Goal: Find specific page/section: Find specific page/section

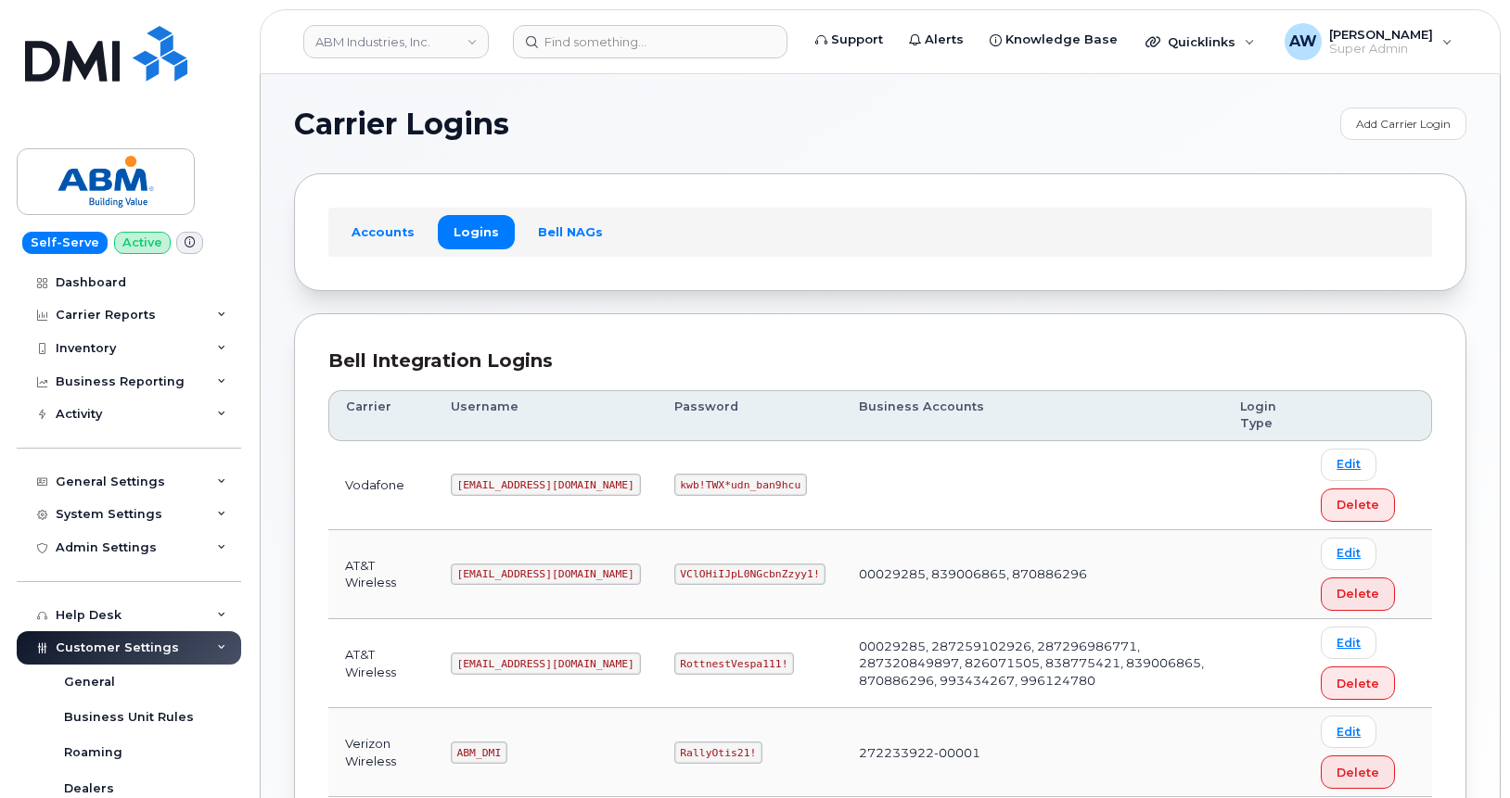
scroll to position [333, 0]
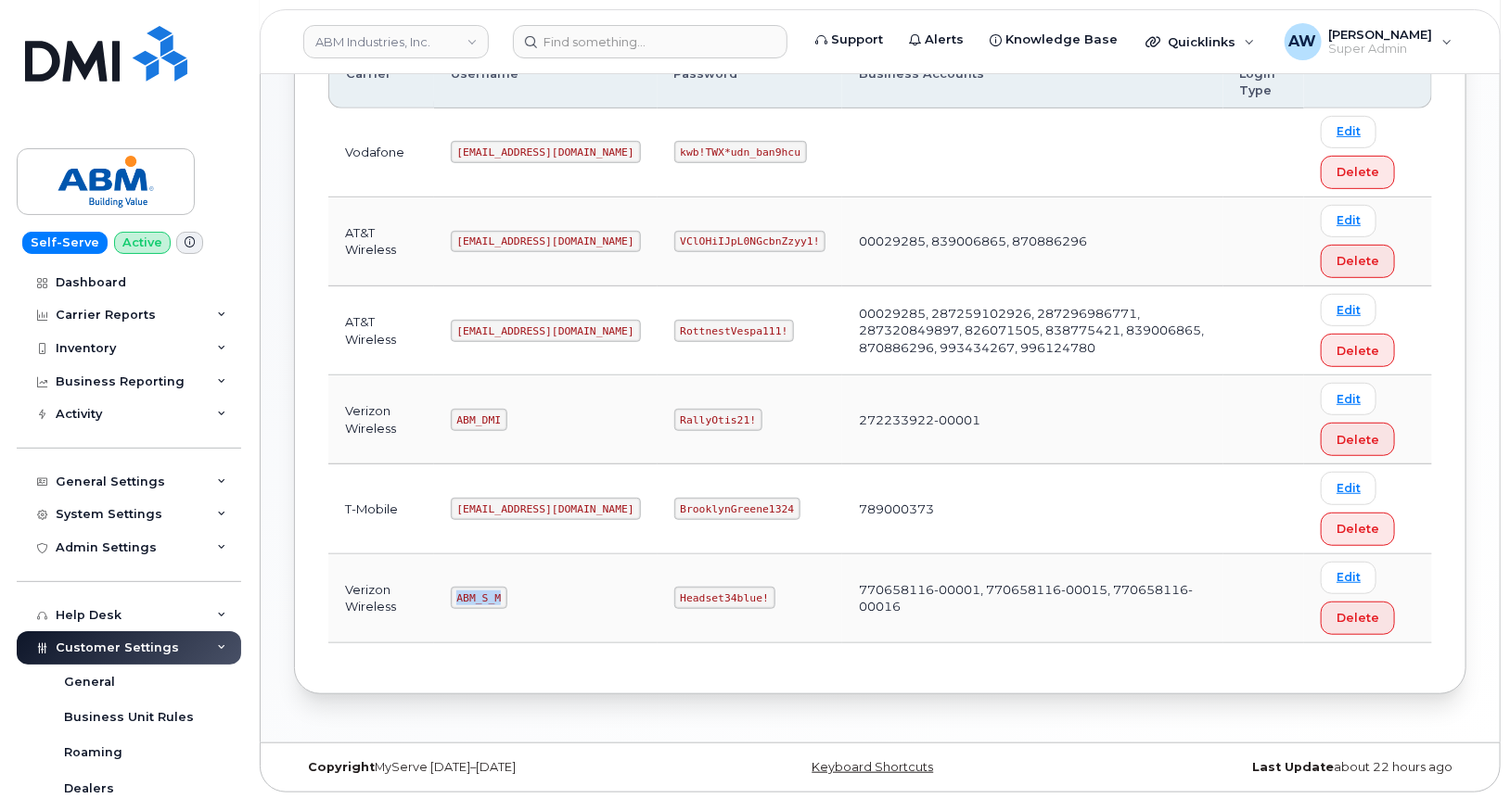
drag, startPoint x: 457, startPoint y: 586, endPoint x: 504, endPoint y: 594, distance: 47.9
click at [504, 594] on code "ABM_S_M" at bounding box center [479, 598] width 57 height 22
copy code "ABM_S_M"
drag, startPoint x: 600, startPoint y: 594, endPoint x: 693, endPoint y: 608, distance: 93.9
click at [693, 608] on td "Headset34blue!" at bounding box center [749, 599] width 185 height 89
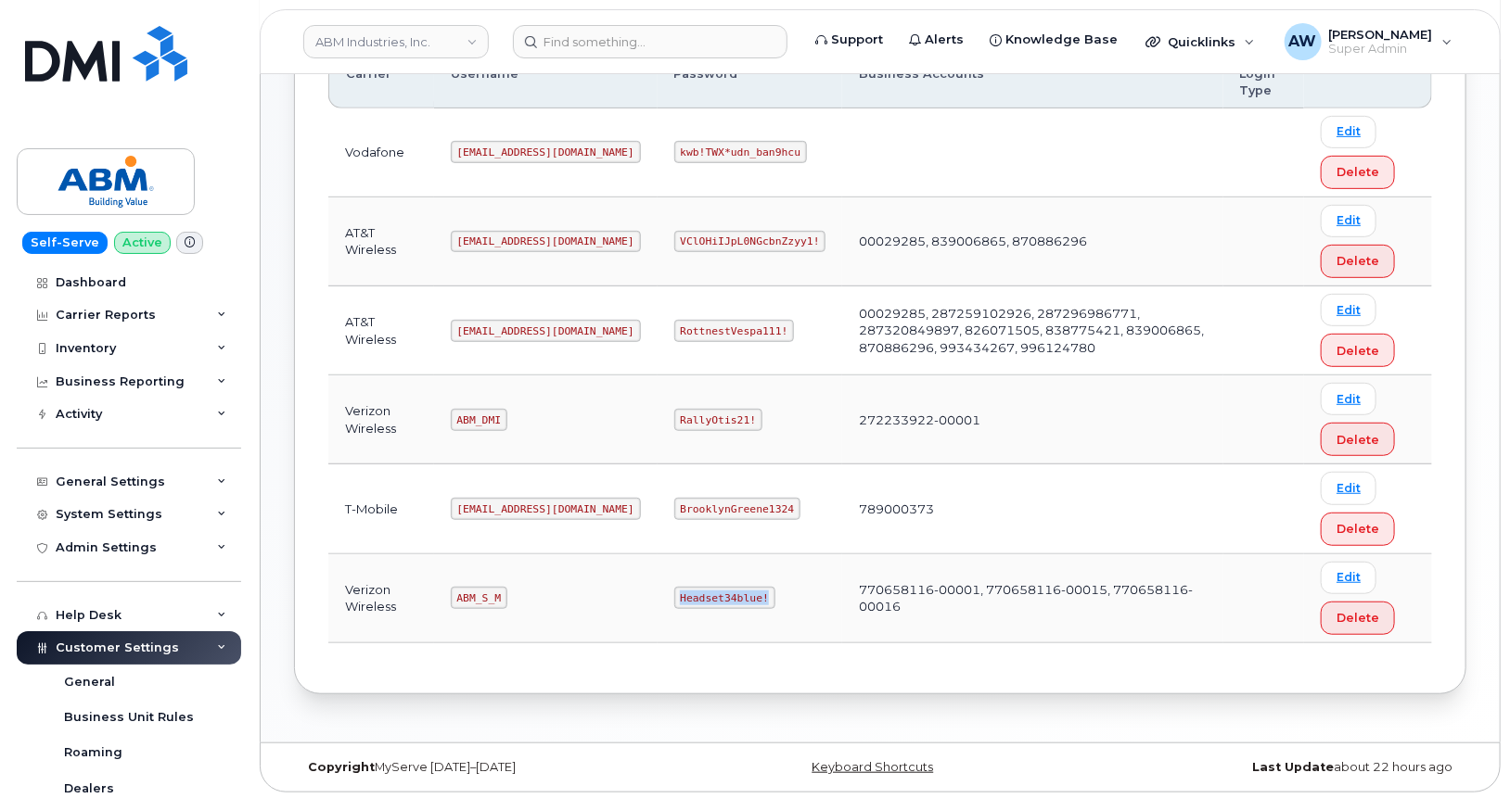
copy code "Headset34blue!"
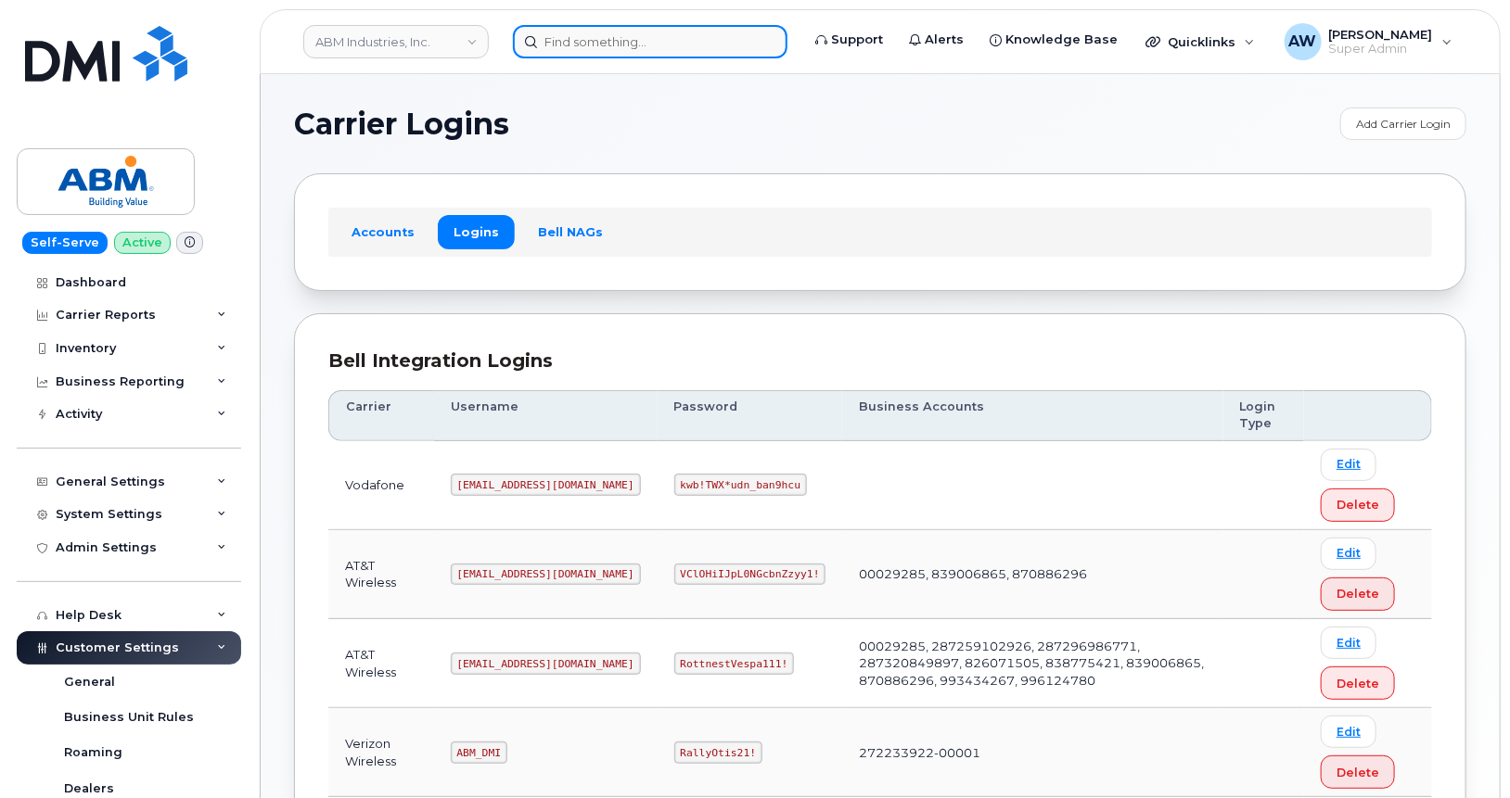
click at [654, 45] on input at bounding box center [650, 41] width 274 height 33
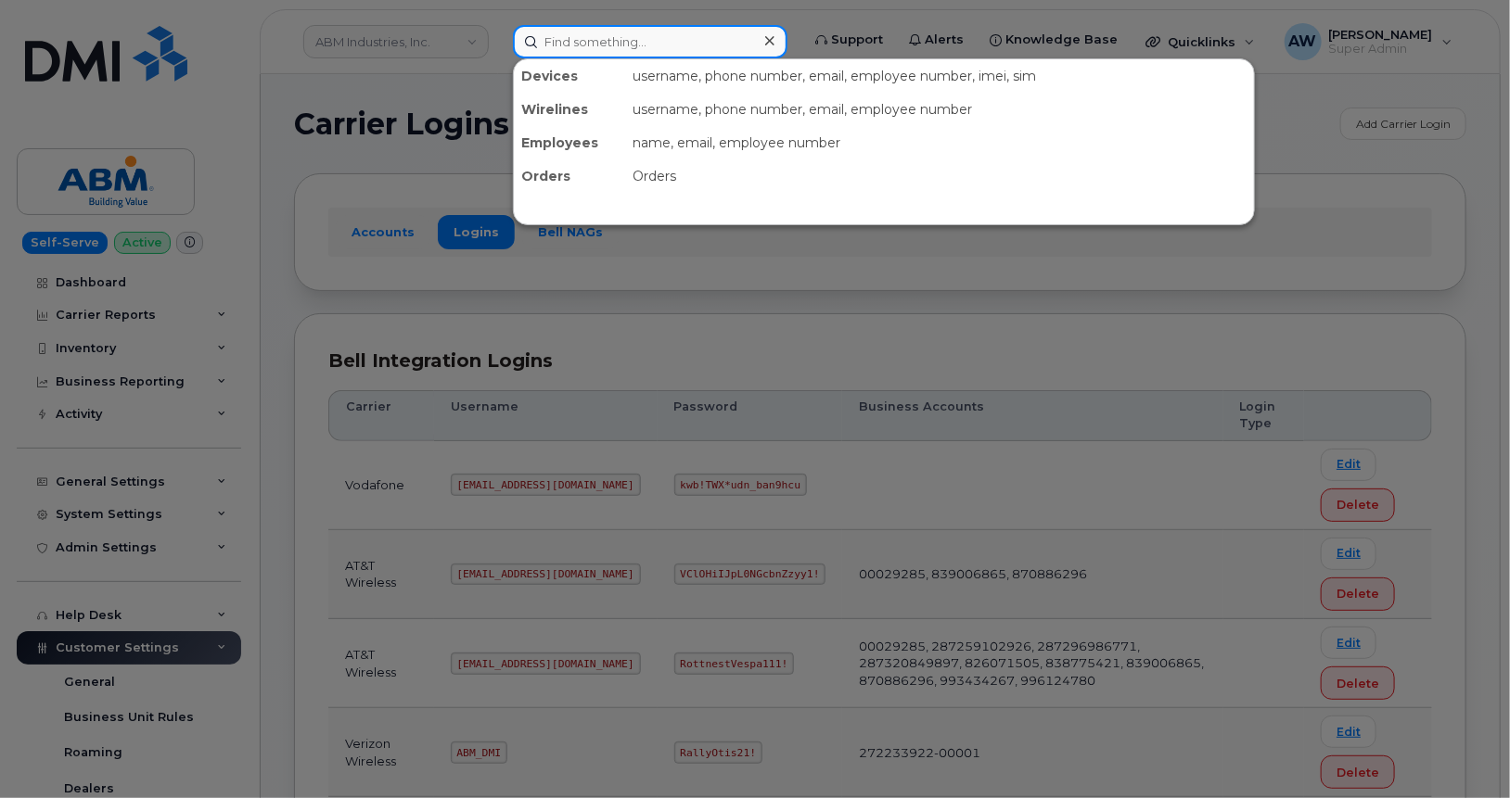
paste input "2066772230"
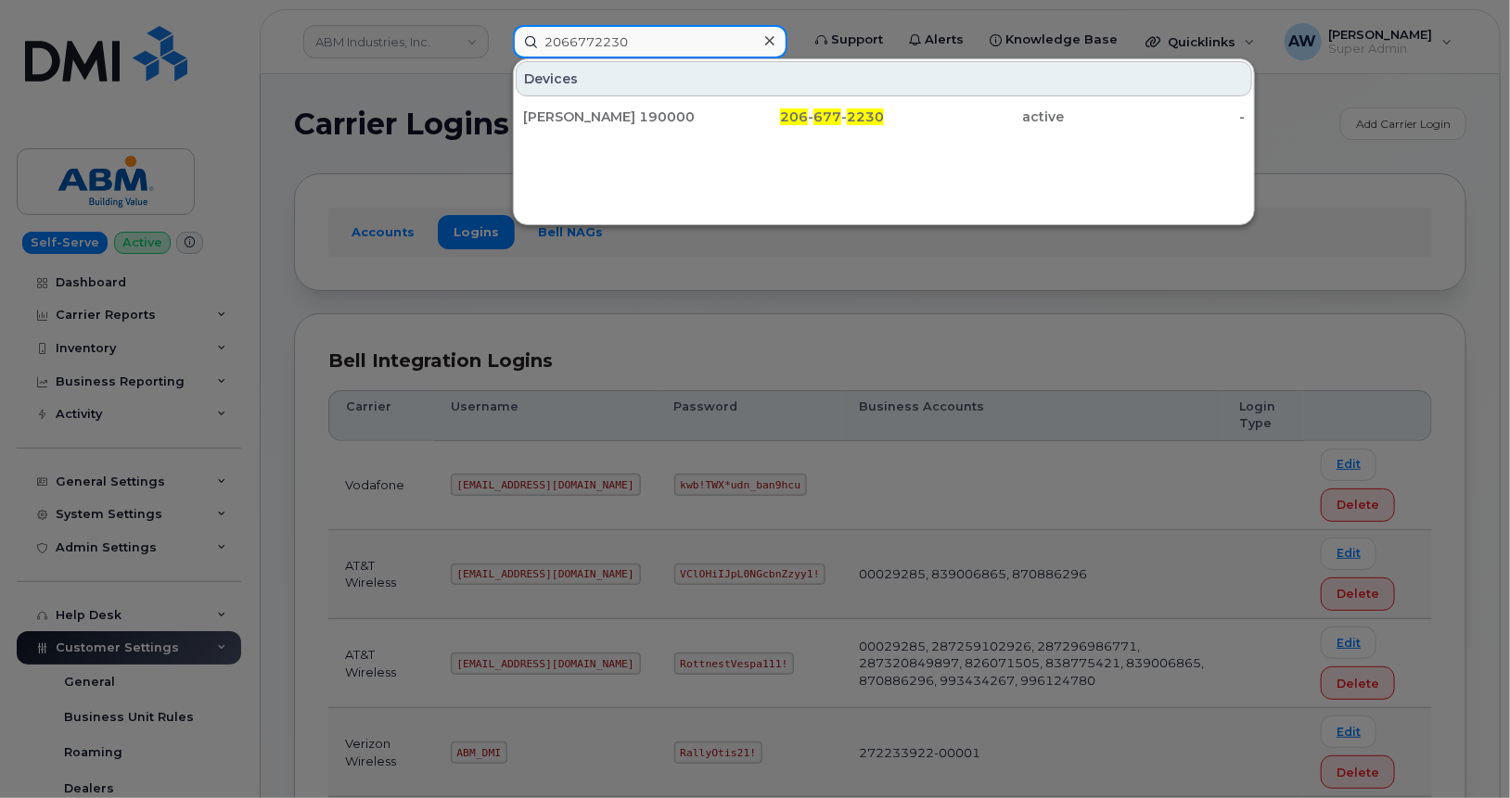
type input "2066772230"
click at [655, 120] on div "[PERSON_NAME] 190000" at bounding box center [613, 117] width 181 height 19
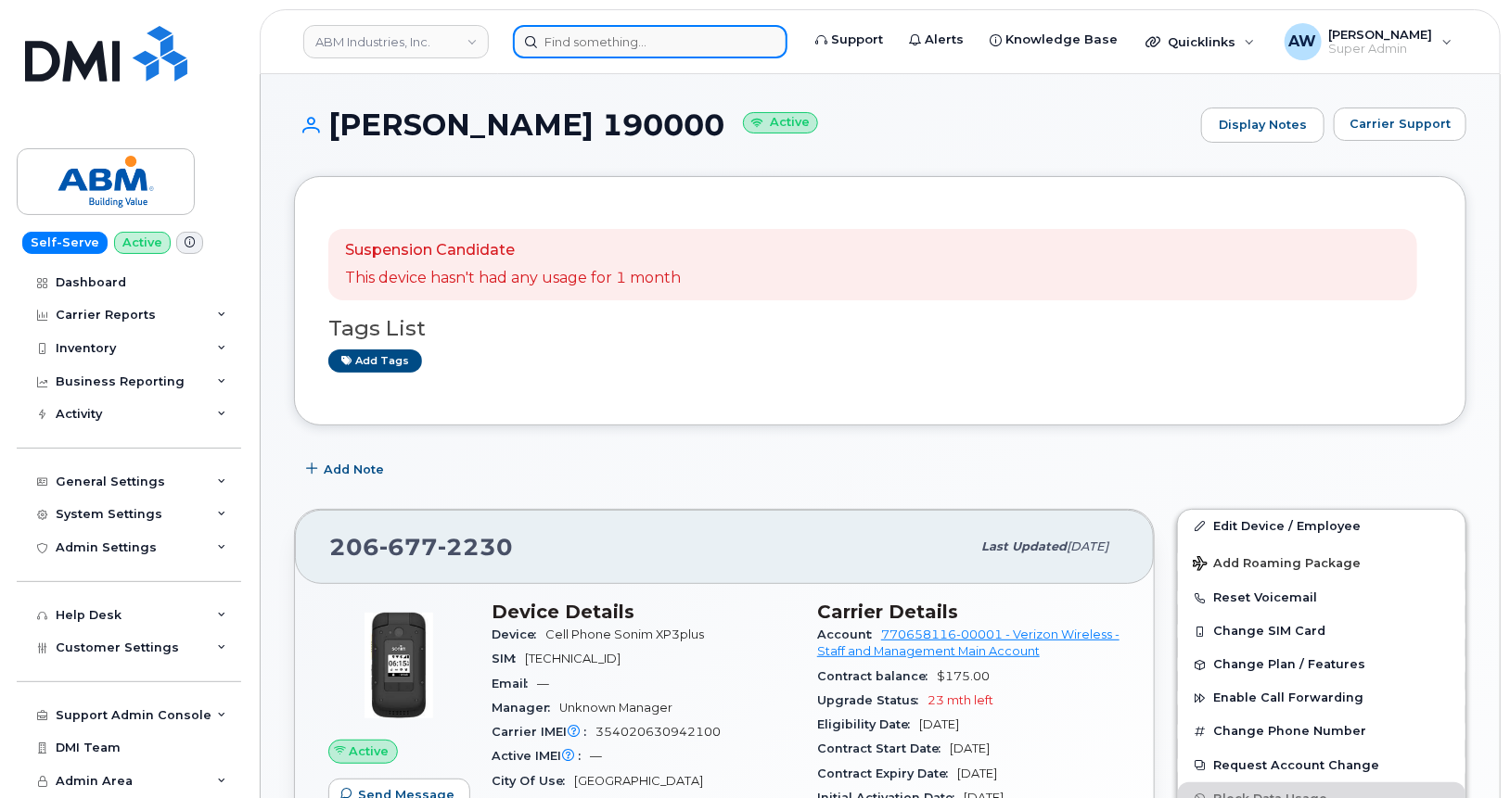
click at [628, 42] on input at bounding box center [650, 41] width 274 height 33
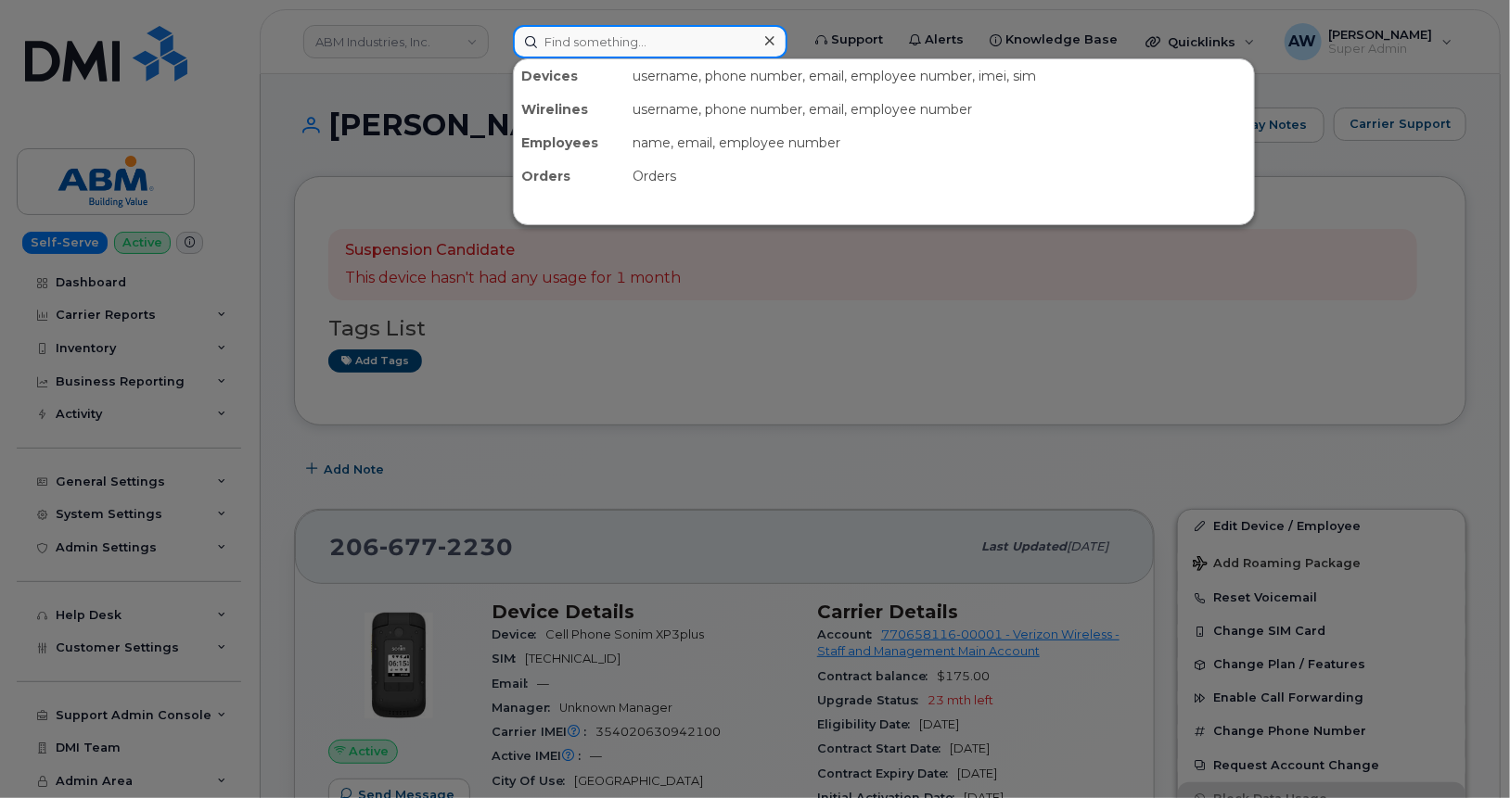
paste input "2066773308"
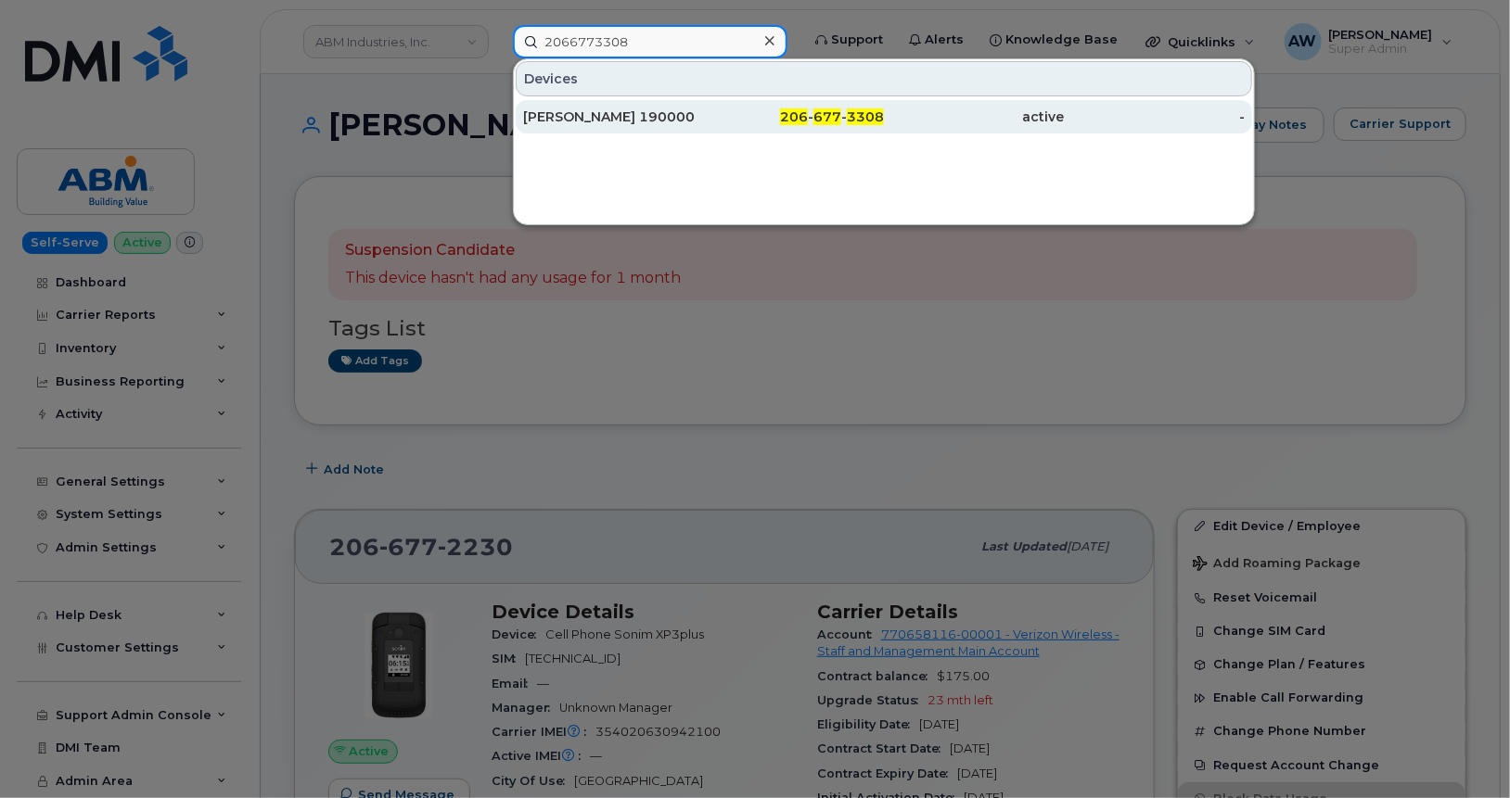
type input "2066773308"
click at [632, 108] on div "GABRIELA CERVANTES - IVR 190000" at bounding box center [613, 117] width 181 height 19
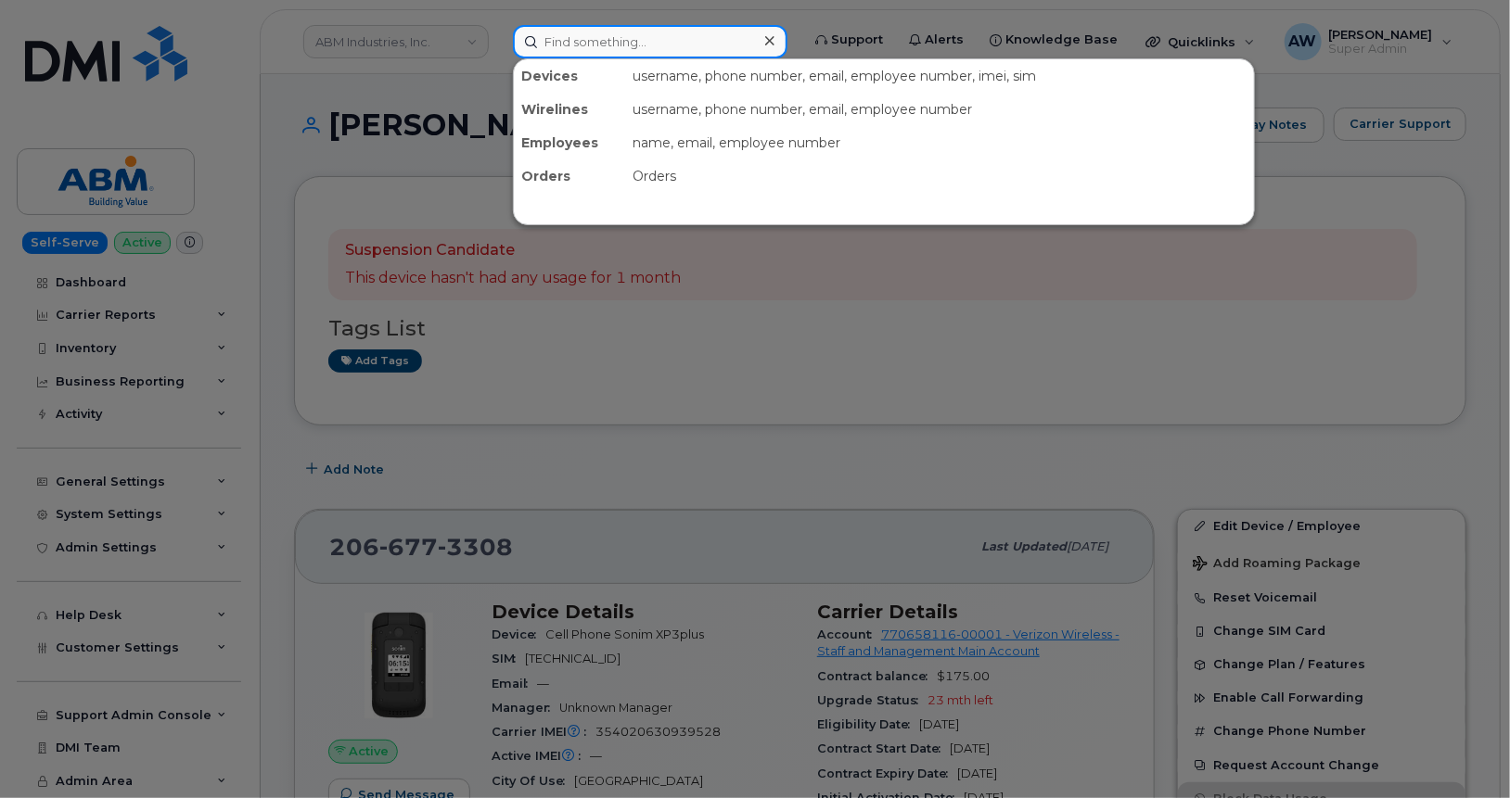
click at [635, 45] on input at bounding box center [650, 41] width 274 height 33
paste input "2514227414"
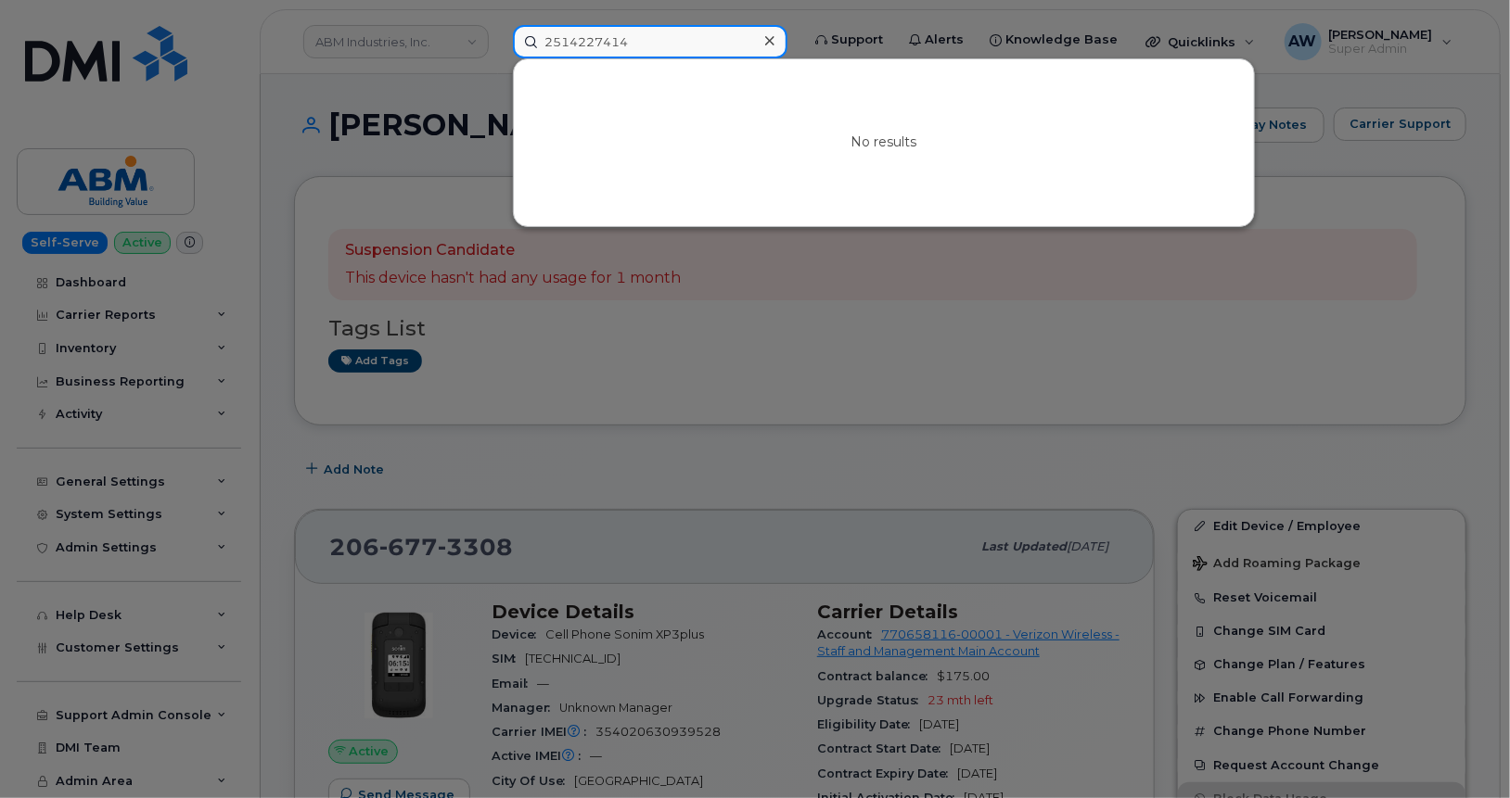
paste input "27217743"
type input "2527217743"
click at [774, 45] on icon at bounding box center [769, 40] width 9 height 9
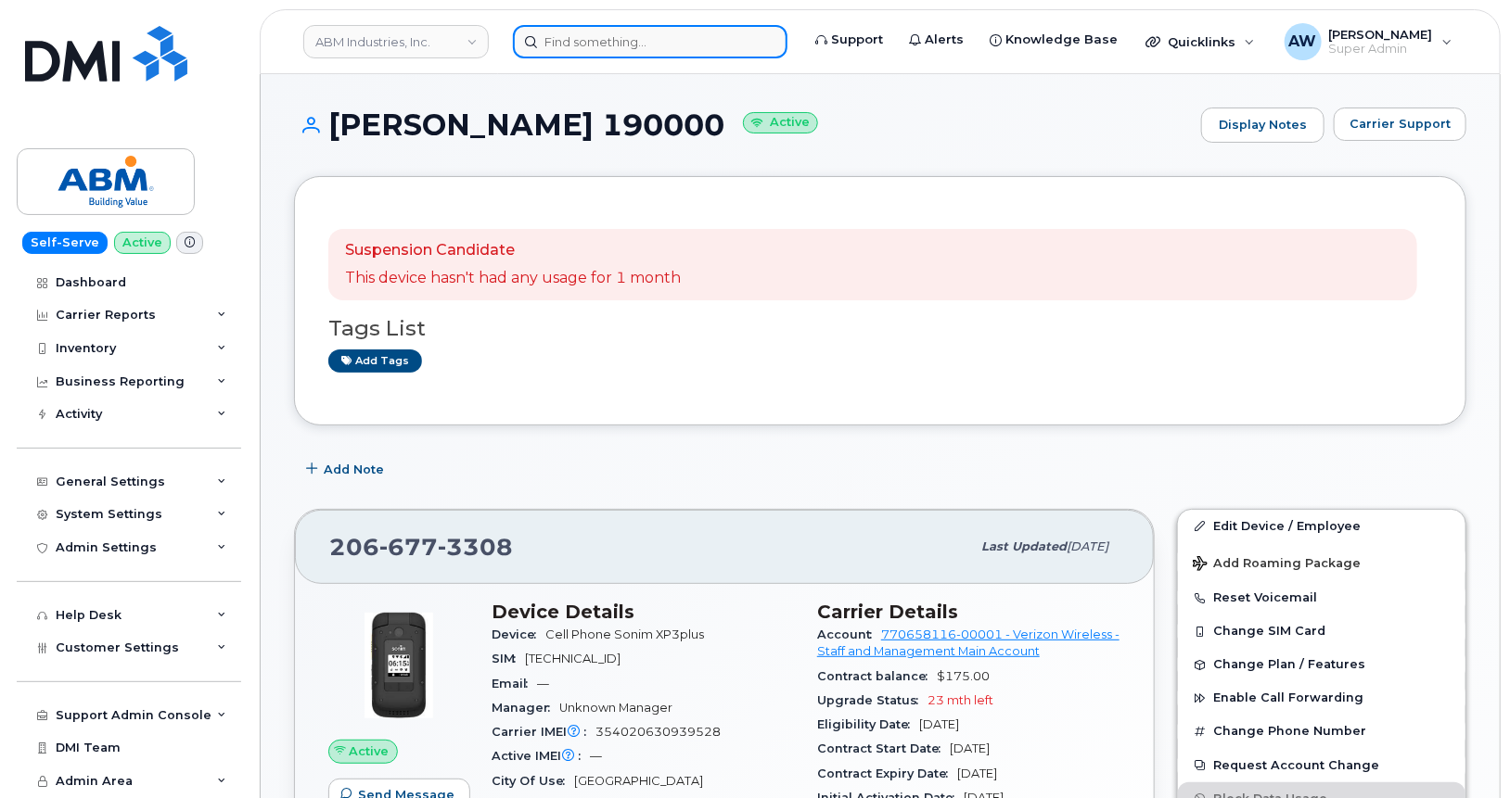
click at [657, 37] on input at bounding box center [650, 41] width 274 height 33
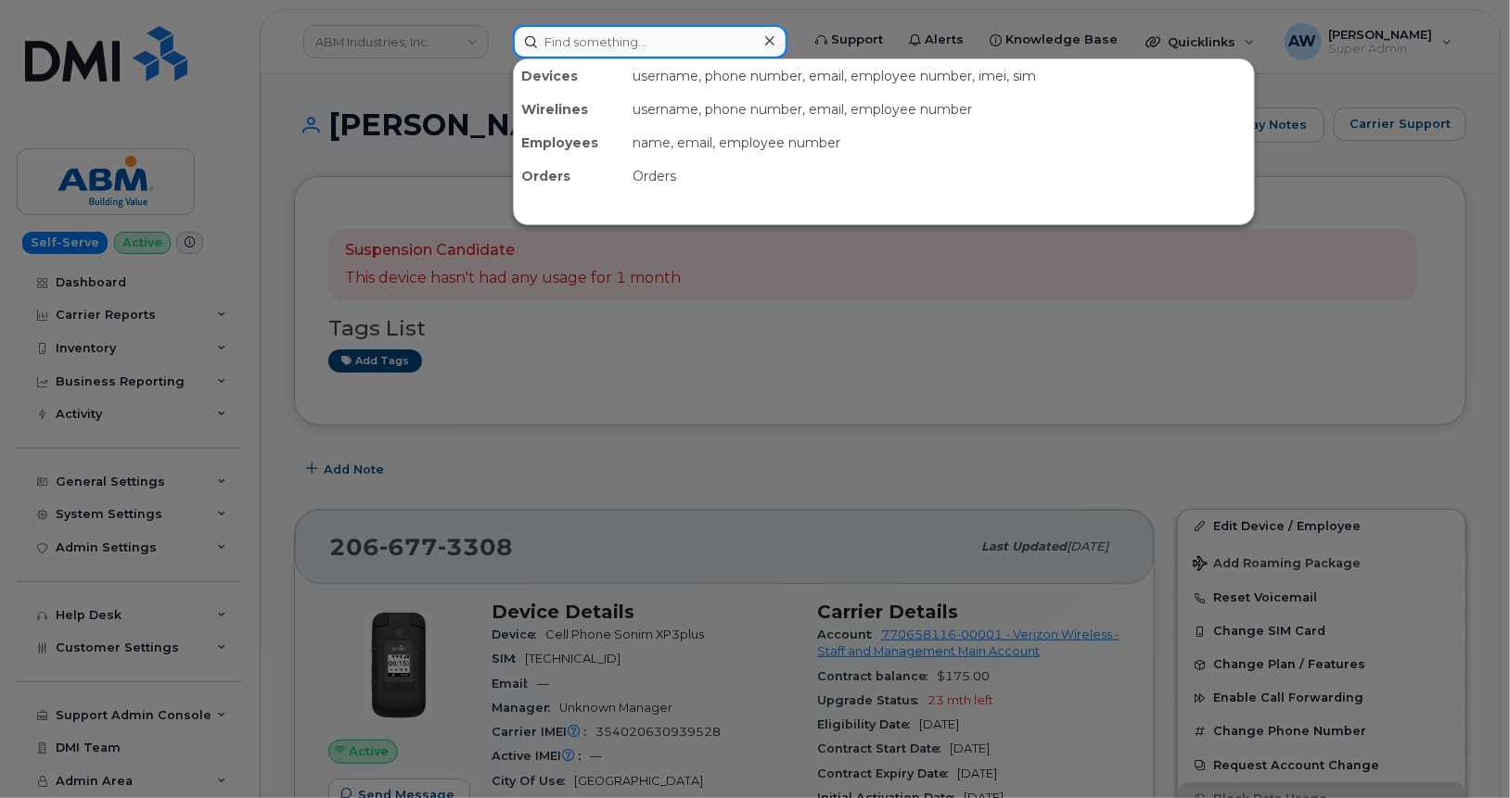
paste input "2527217743"
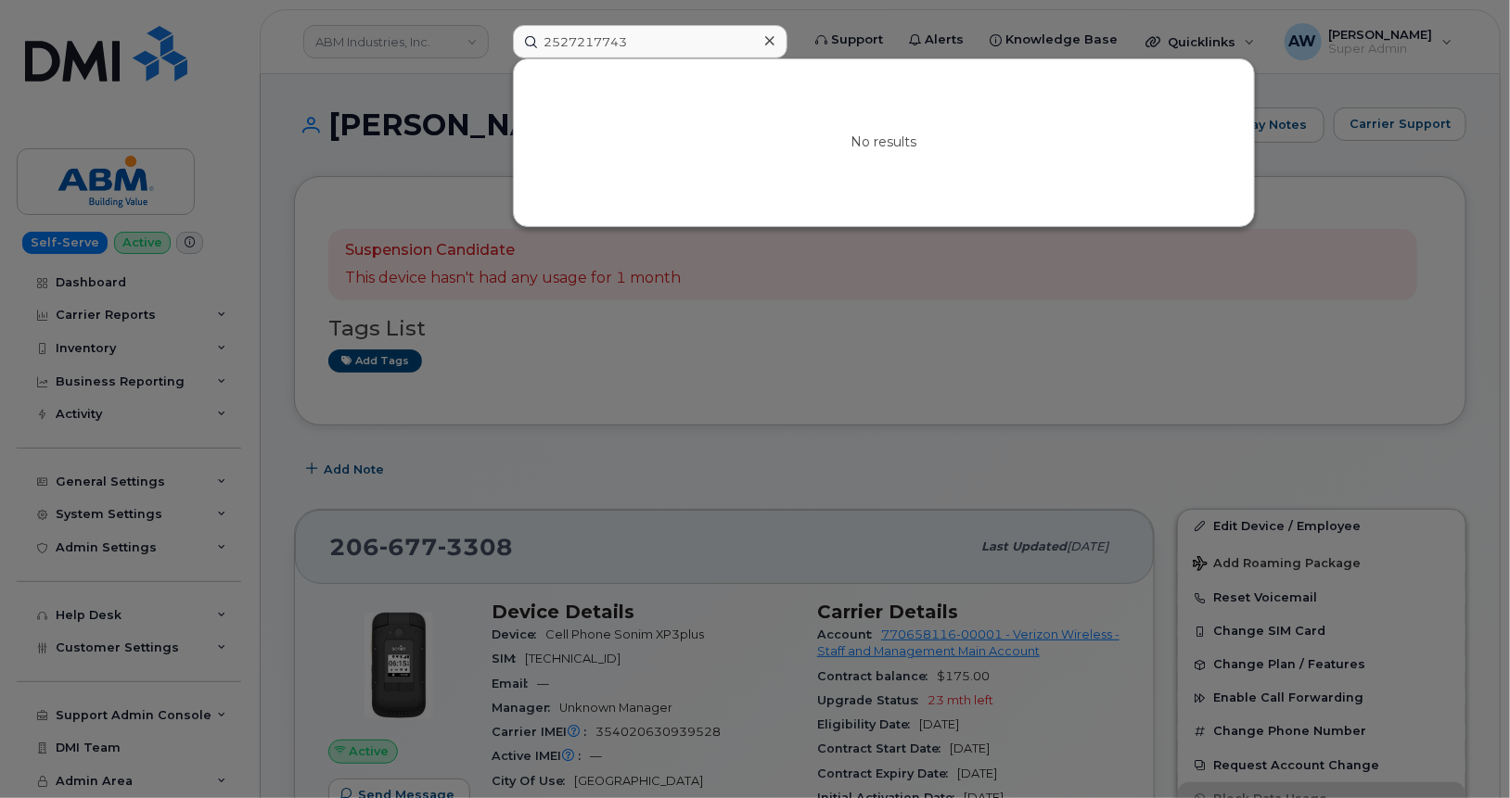
click at [828, 386] on div at bounding box center [755, 399] width 1510 height 798
click at [670, 52] on input "2527217743" at bounding box center [650, 41] width 274 height 33
paste input "3094290262"
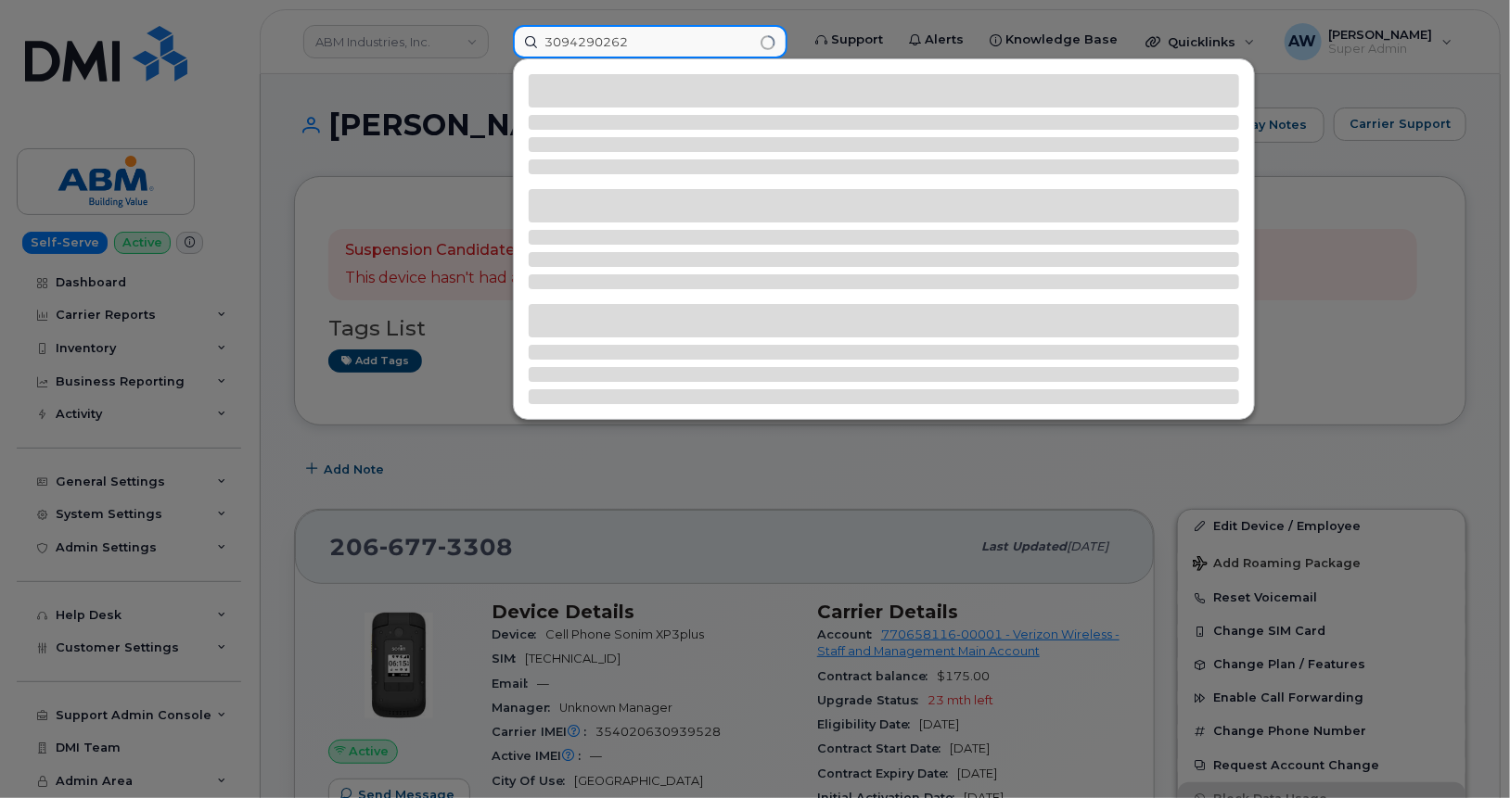
type input "3094290262"
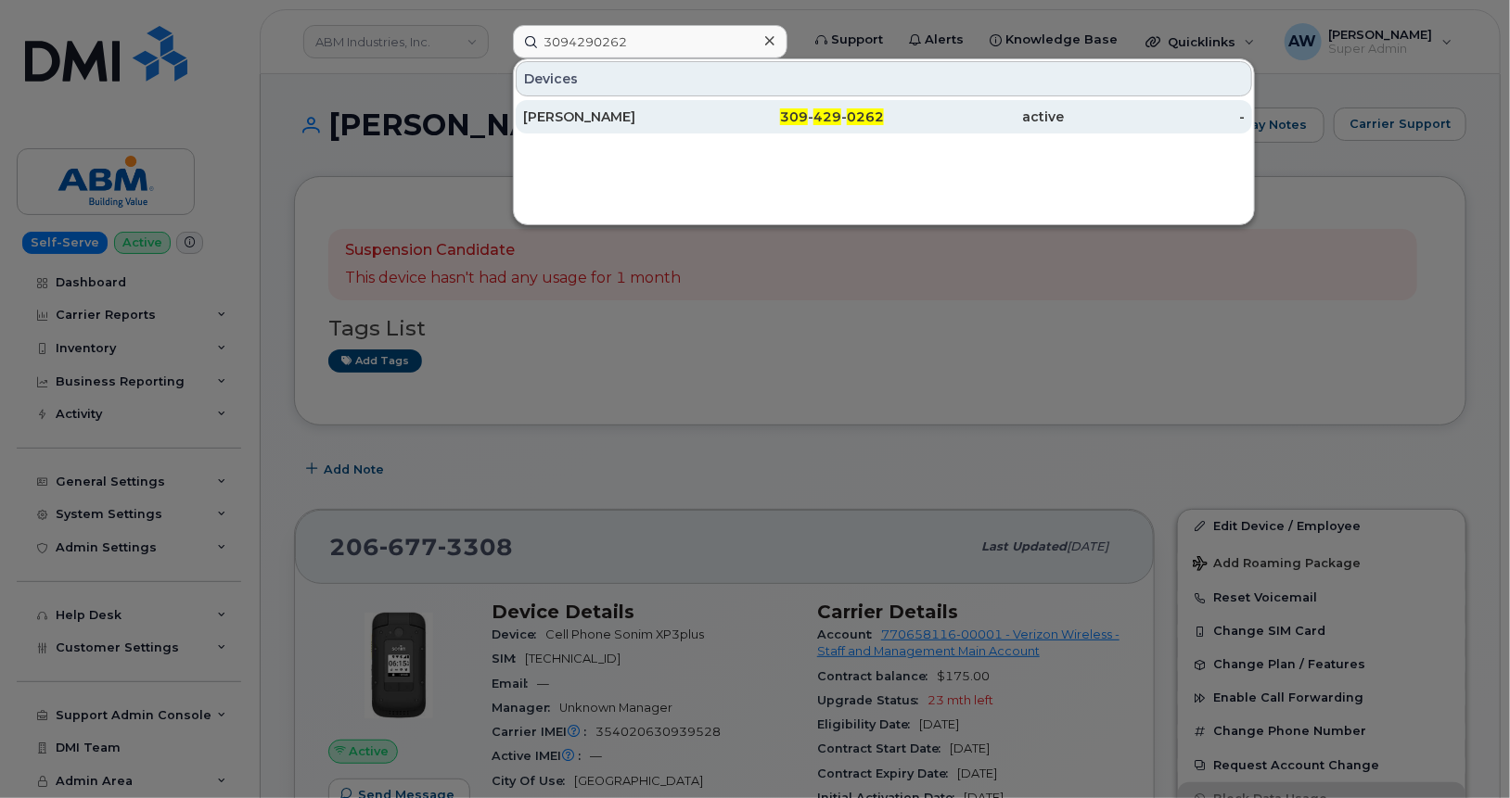
click at [658, 108] on div "LISA WEARY" at bounding box center [613, 117] width 181 height 19
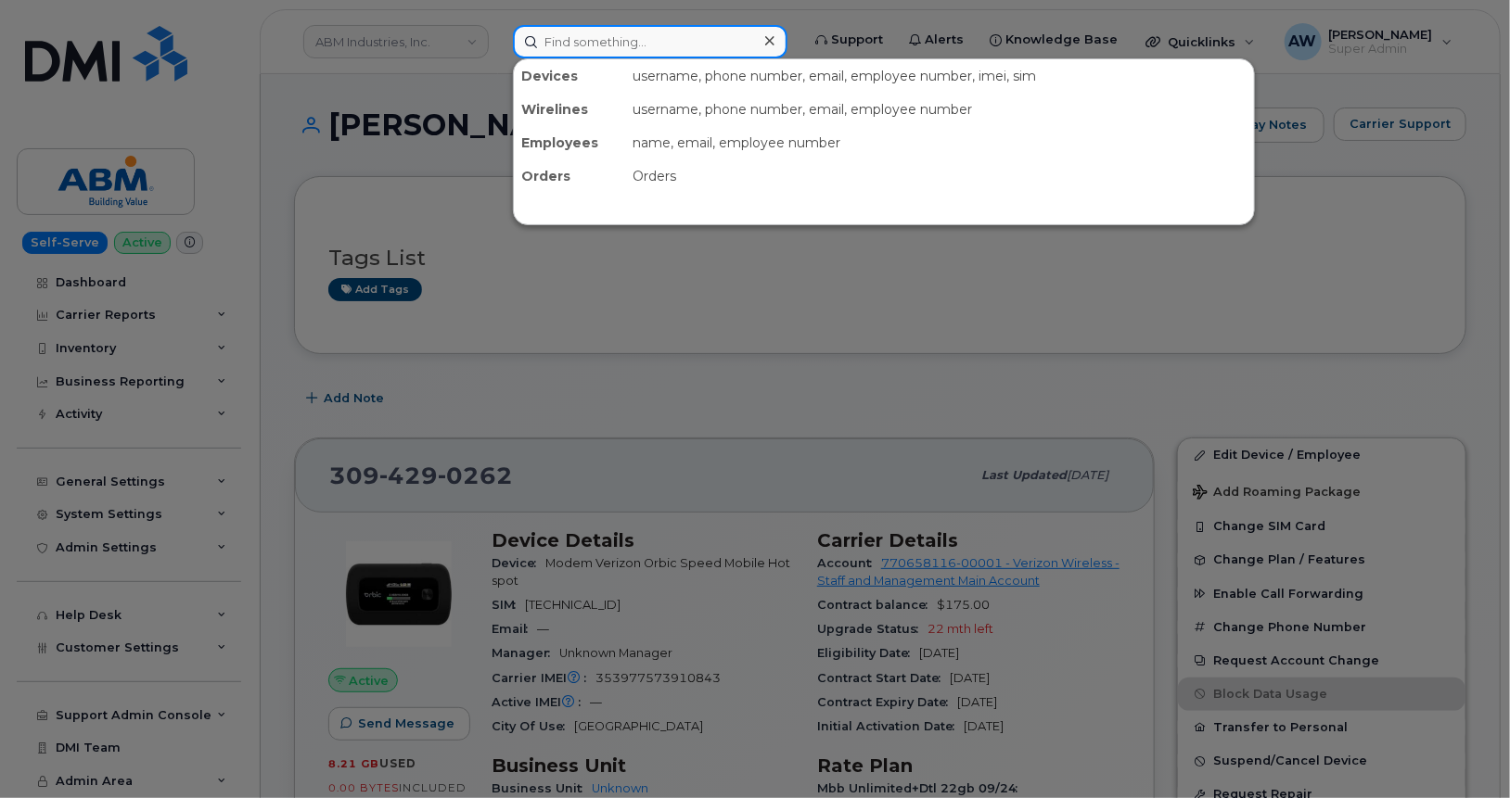
click at [650, 46] on input at bounding box center [650, 41] width 274 height 33
paste input "3293331872"
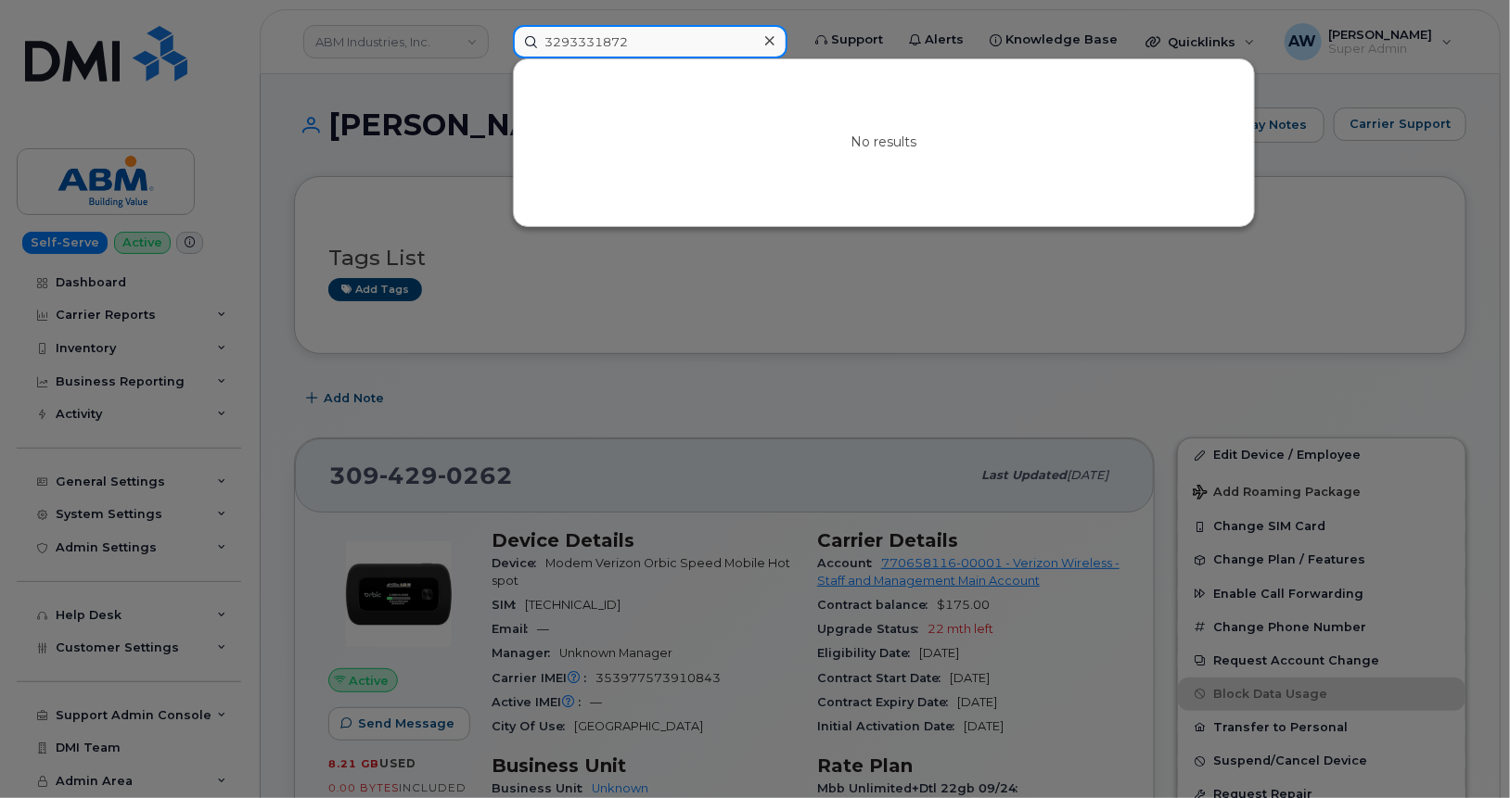
paste input "462673183"
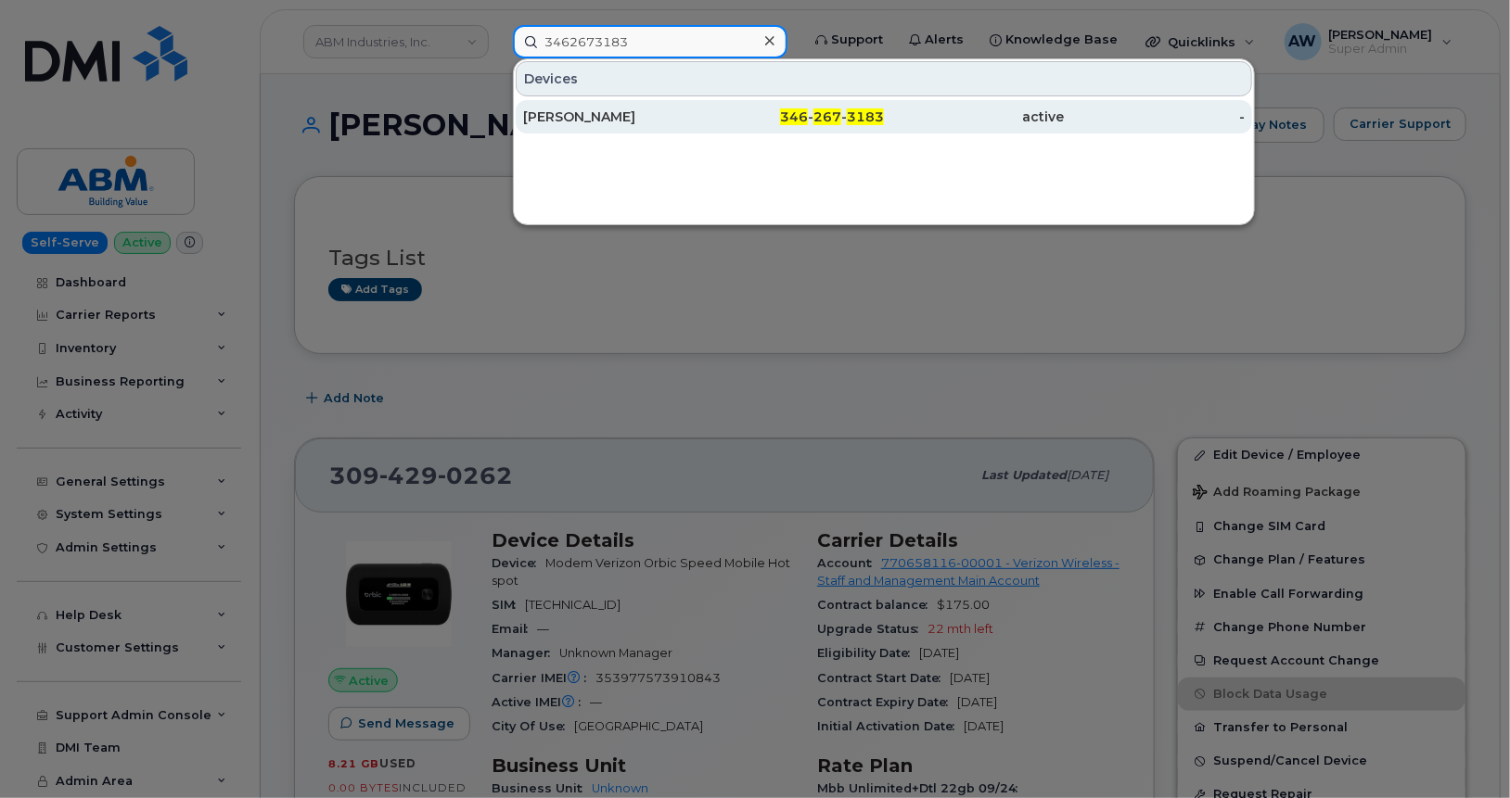
type input "3462673183"
click at [625, 100] on link "SUMMER XIAO 346 - 267 - 3183 active -" at bounding box center [884, 116] width 736 height 33
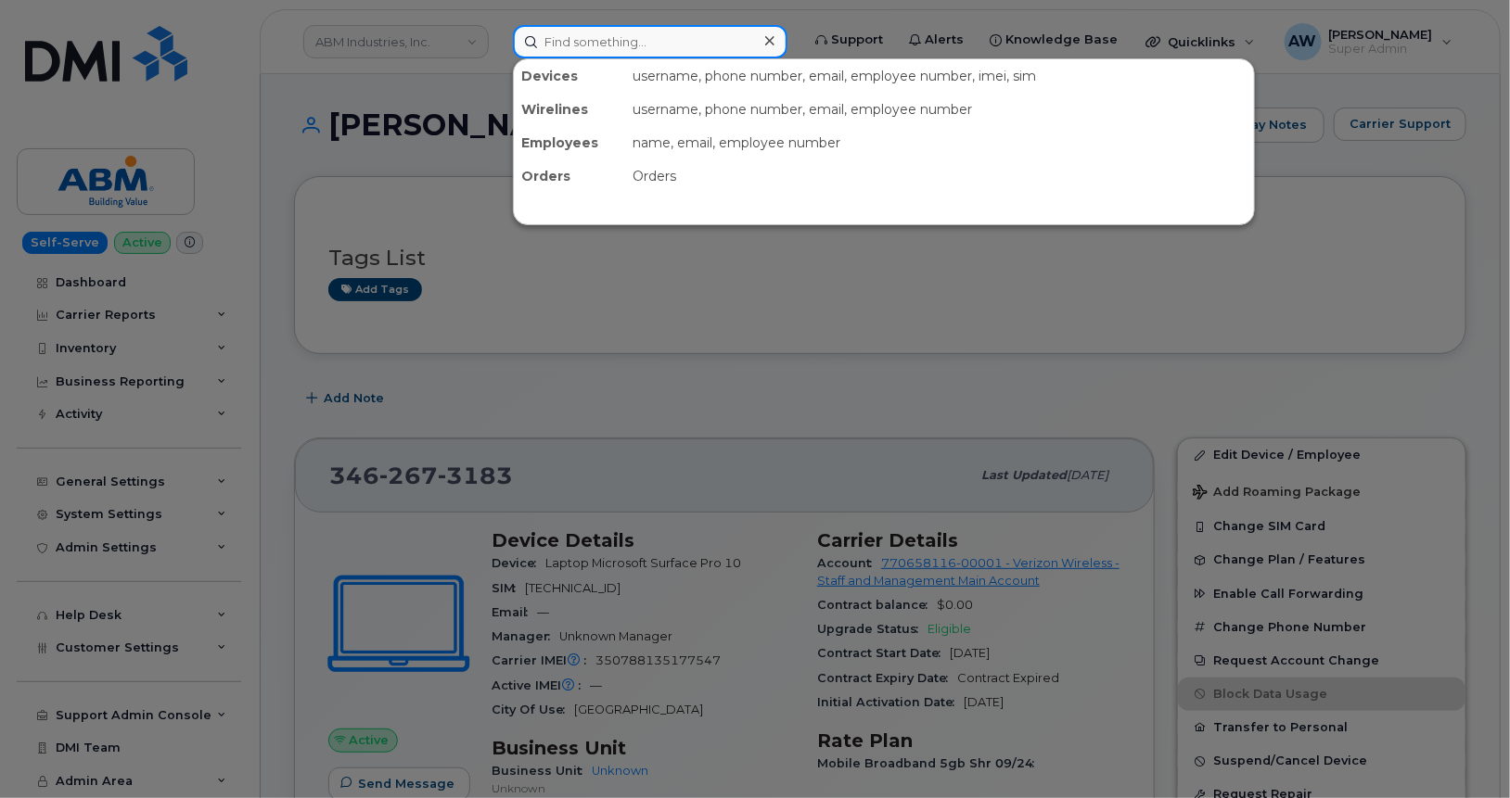
click at [690, 36] on input at bounding box center [650, 41] width 274 height 33
paste input "3465166074"
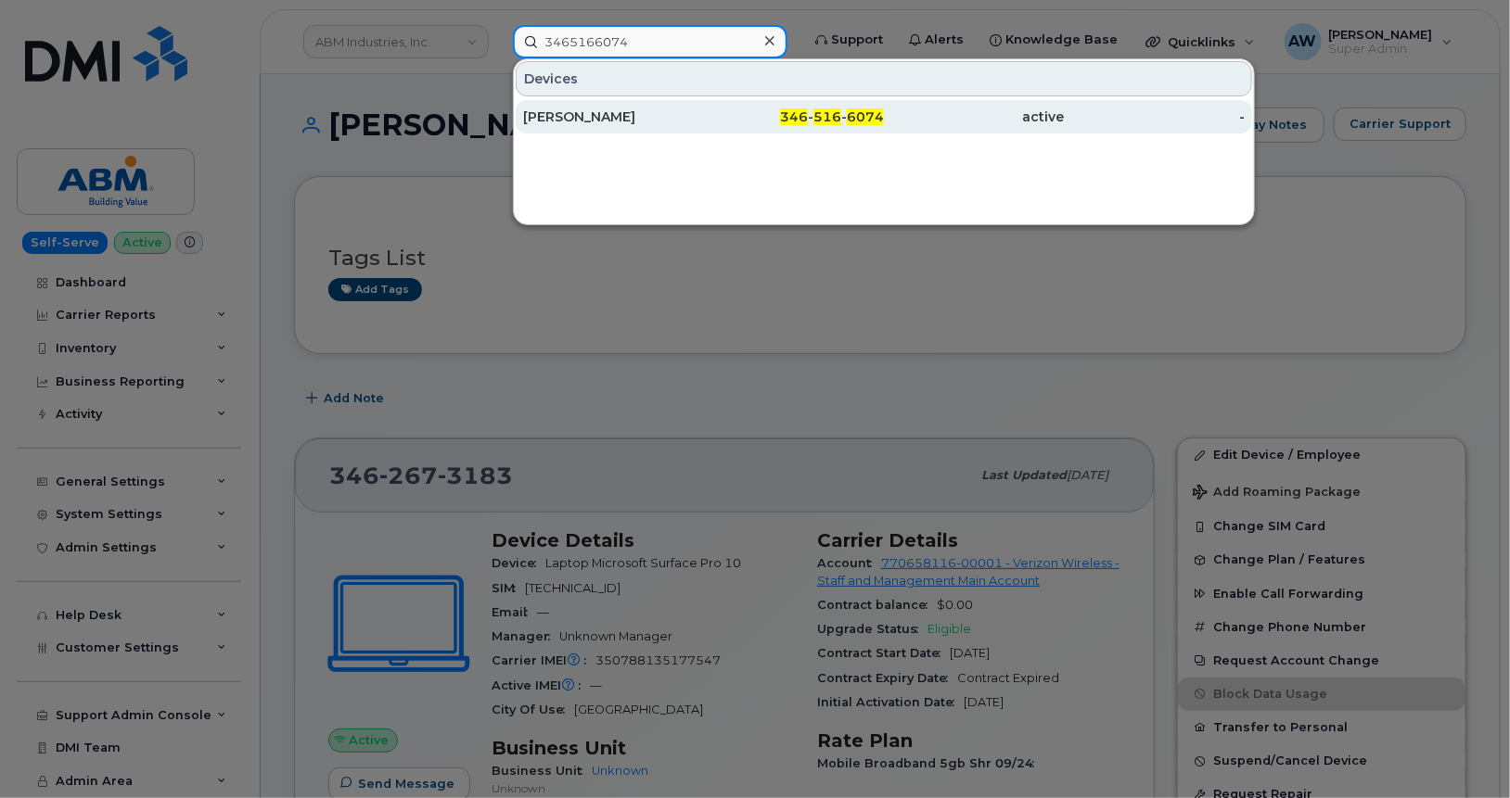
type input "3465166074"
click at [656, 104] on div "[PERSON_NAME]" at bounding box center [613, 116] width 181 height 33
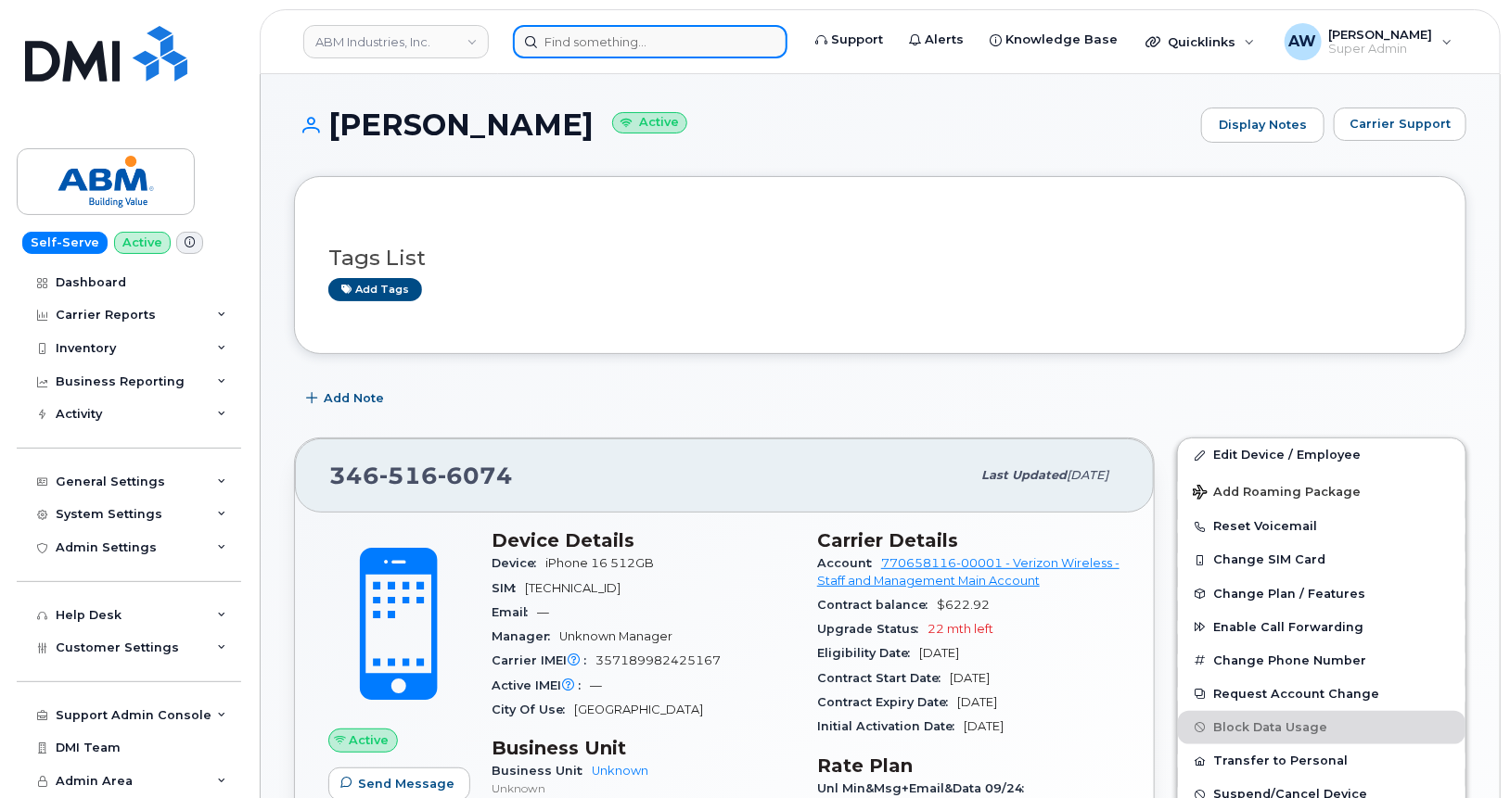
click at [590, 33] on input at bounding box center [650, 41] width 274 height 33
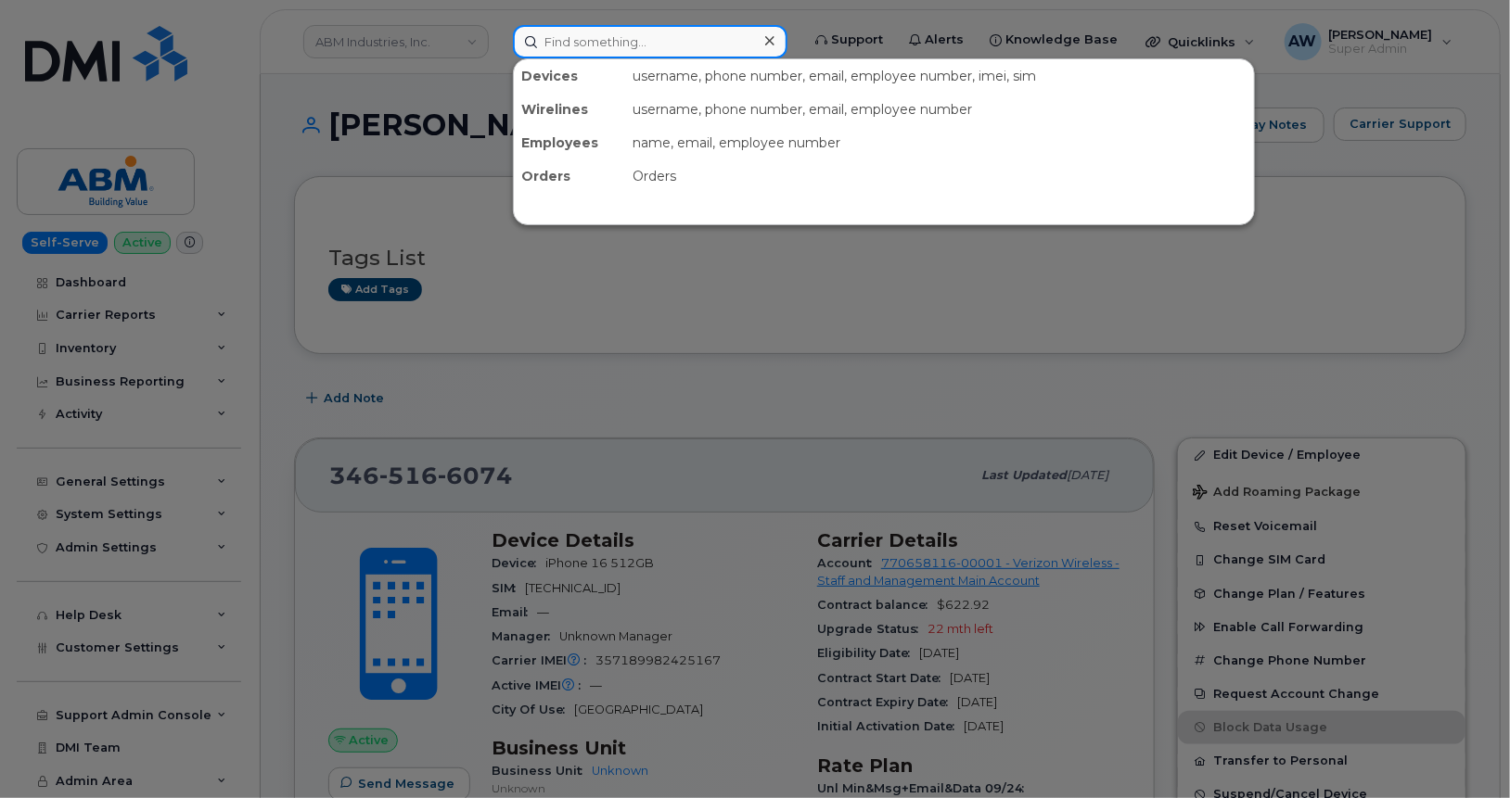
paste input "3468689488"
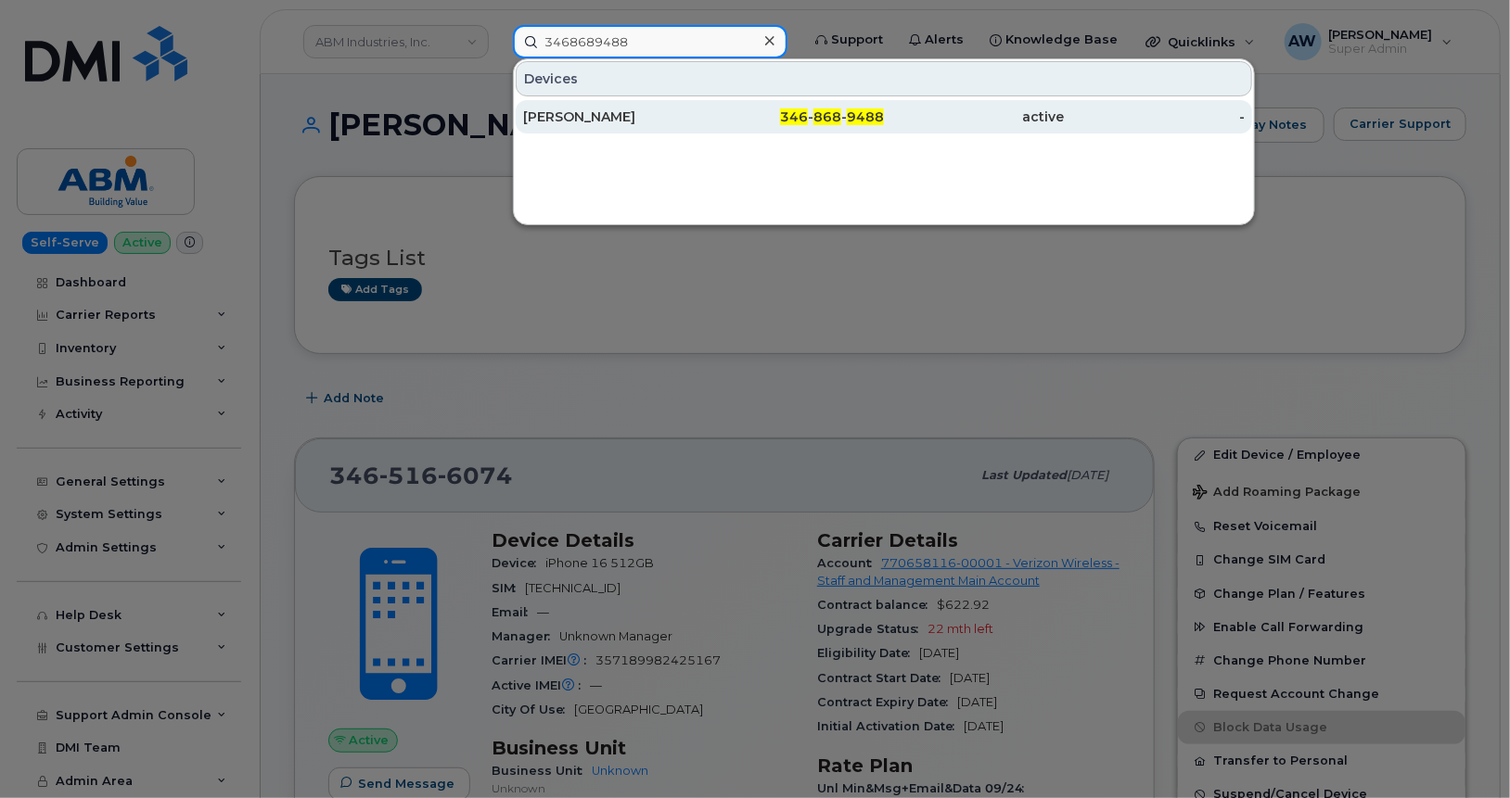
type input "3468689488"
click at [606, 111] on div "[PERSON_NAME]" at bounding box center [613, 117] width 181 height 19
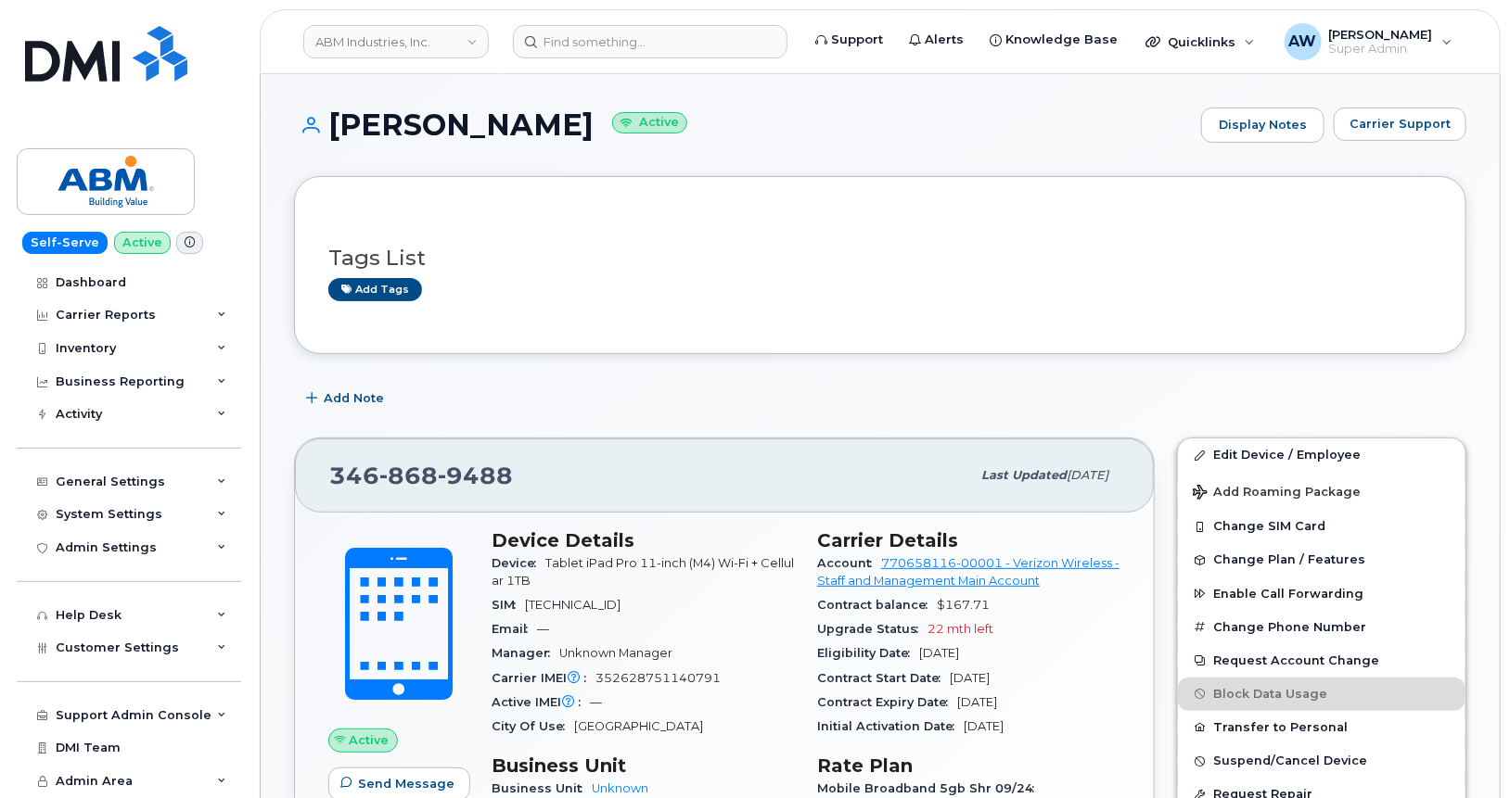
click at [645, 19] on header "ABM Industries, Inc. Support Alerts Knowledge Base Quicklinks Suspend / Cancel …" at bounding box center [880, 41] width 1241 height 65
click at [627, 39] on input at bounding box center [650, 41] width 274 height 33
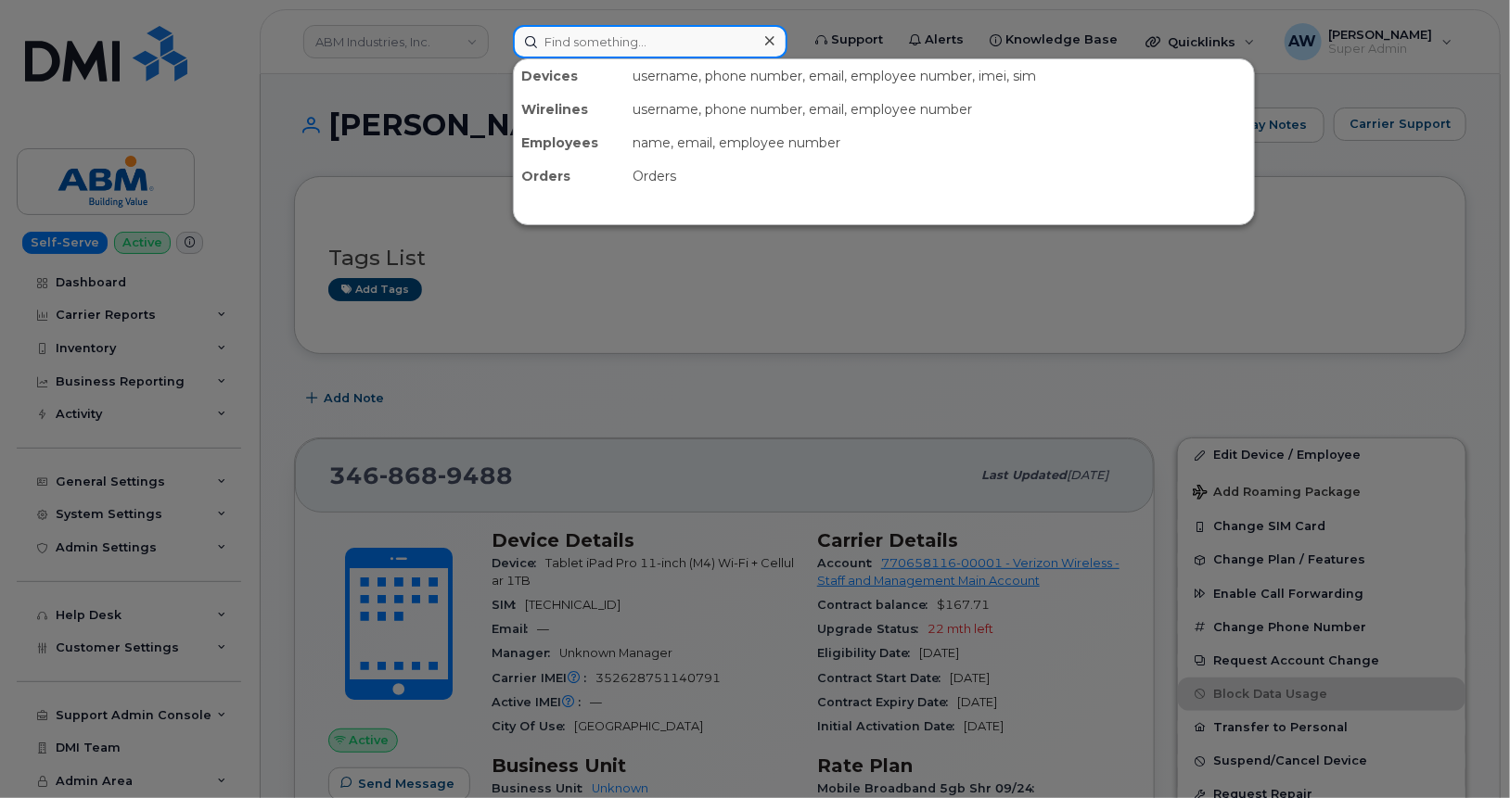
paste input "4703047235"
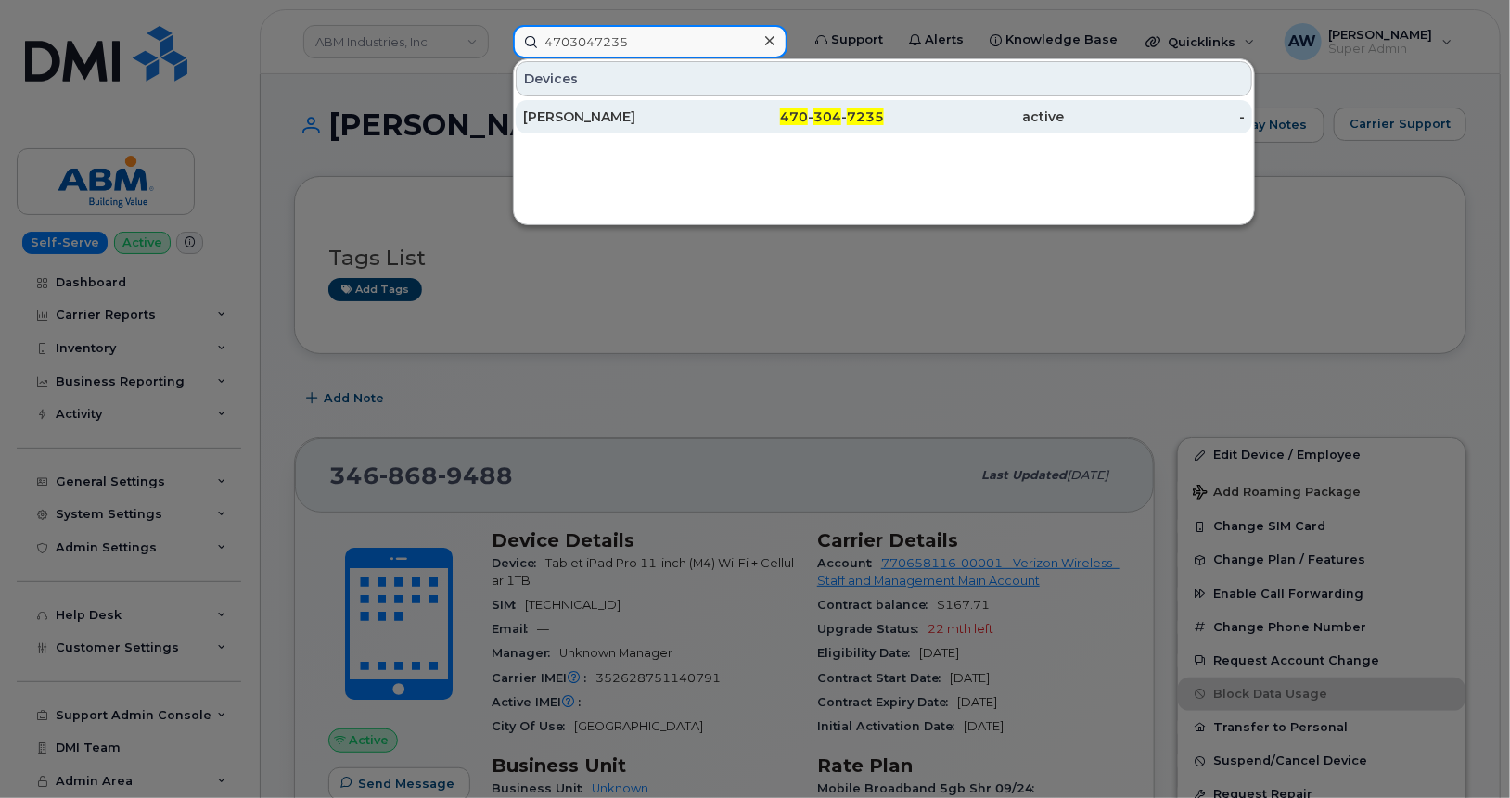
type input "4703047235"
click at [610, 118] on div "DANA HASTY" at bounding box center [613, 117] width 181 height 19
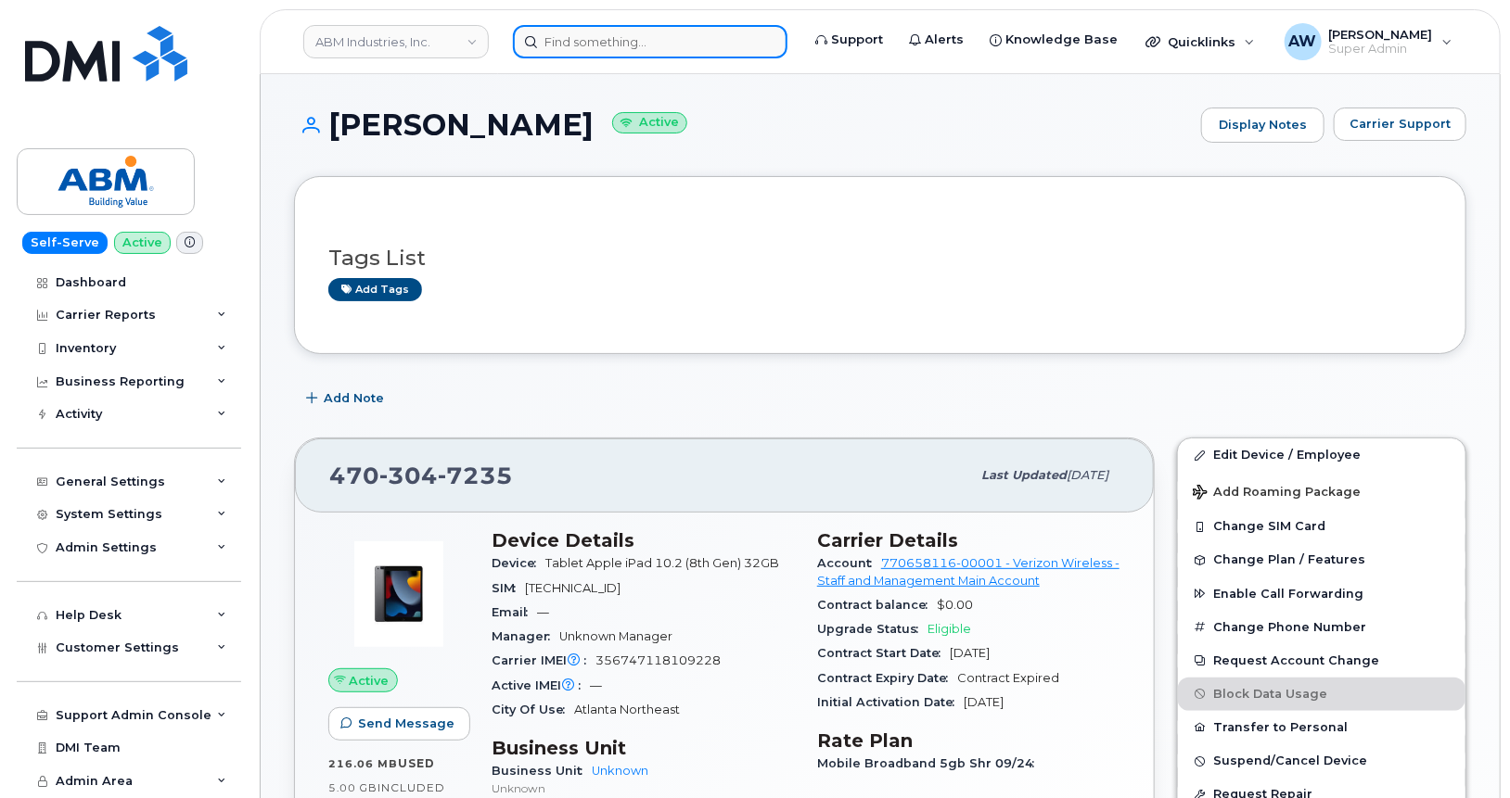
click at [605, 31] on input at bounding box center [650, 41] width 274 height 33
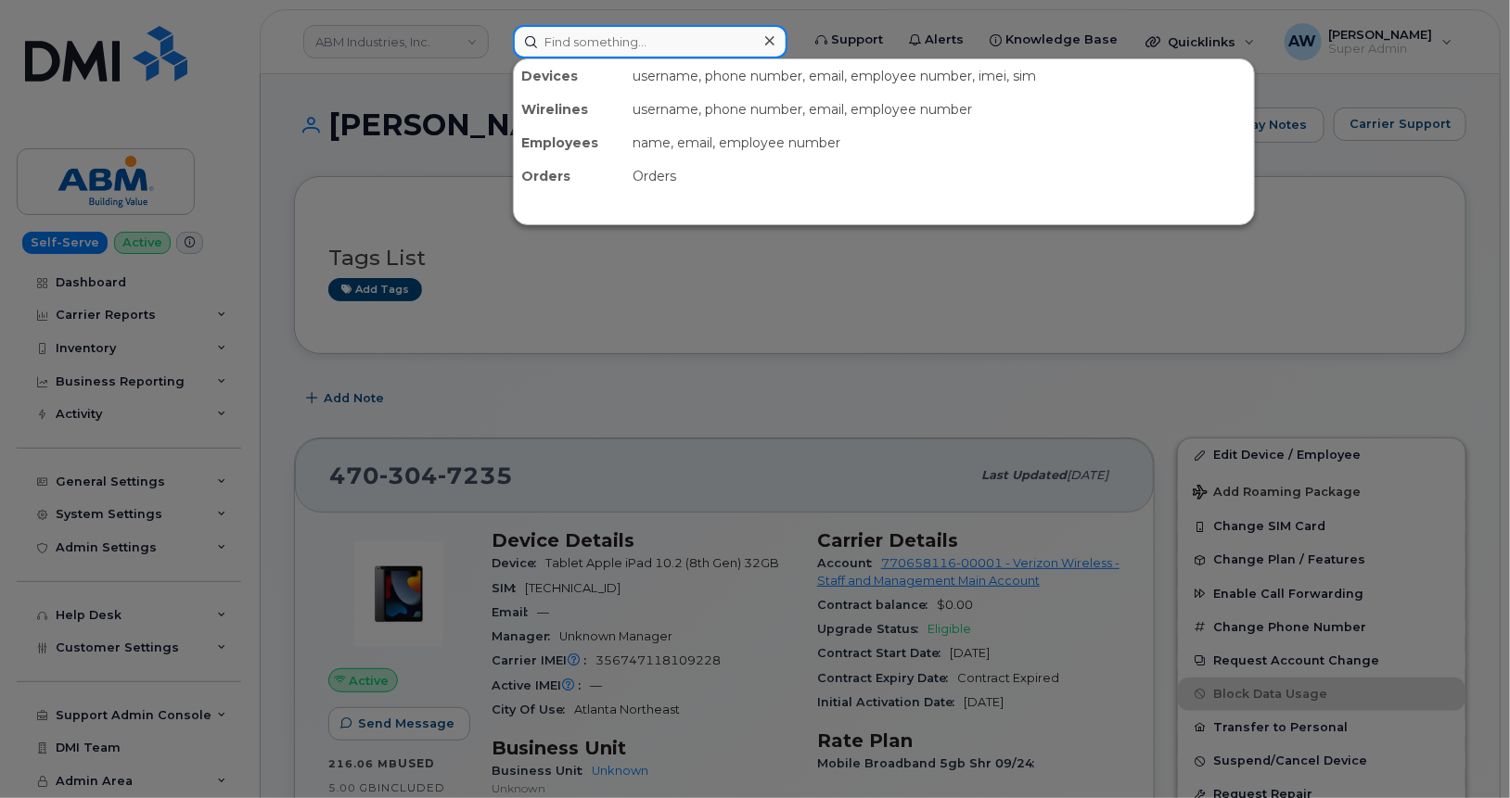
paste input "4705768744"
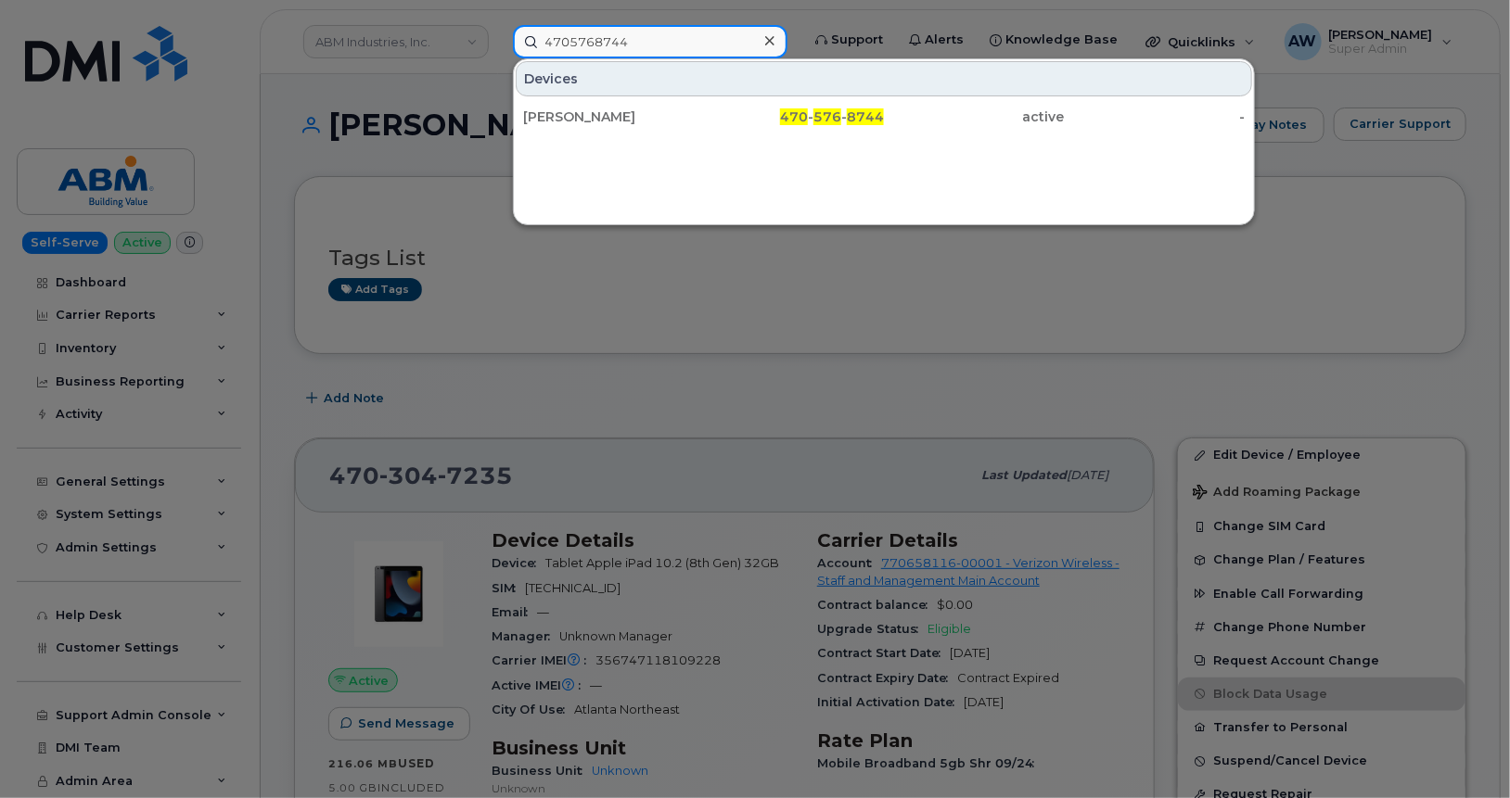
type input "4705768744"
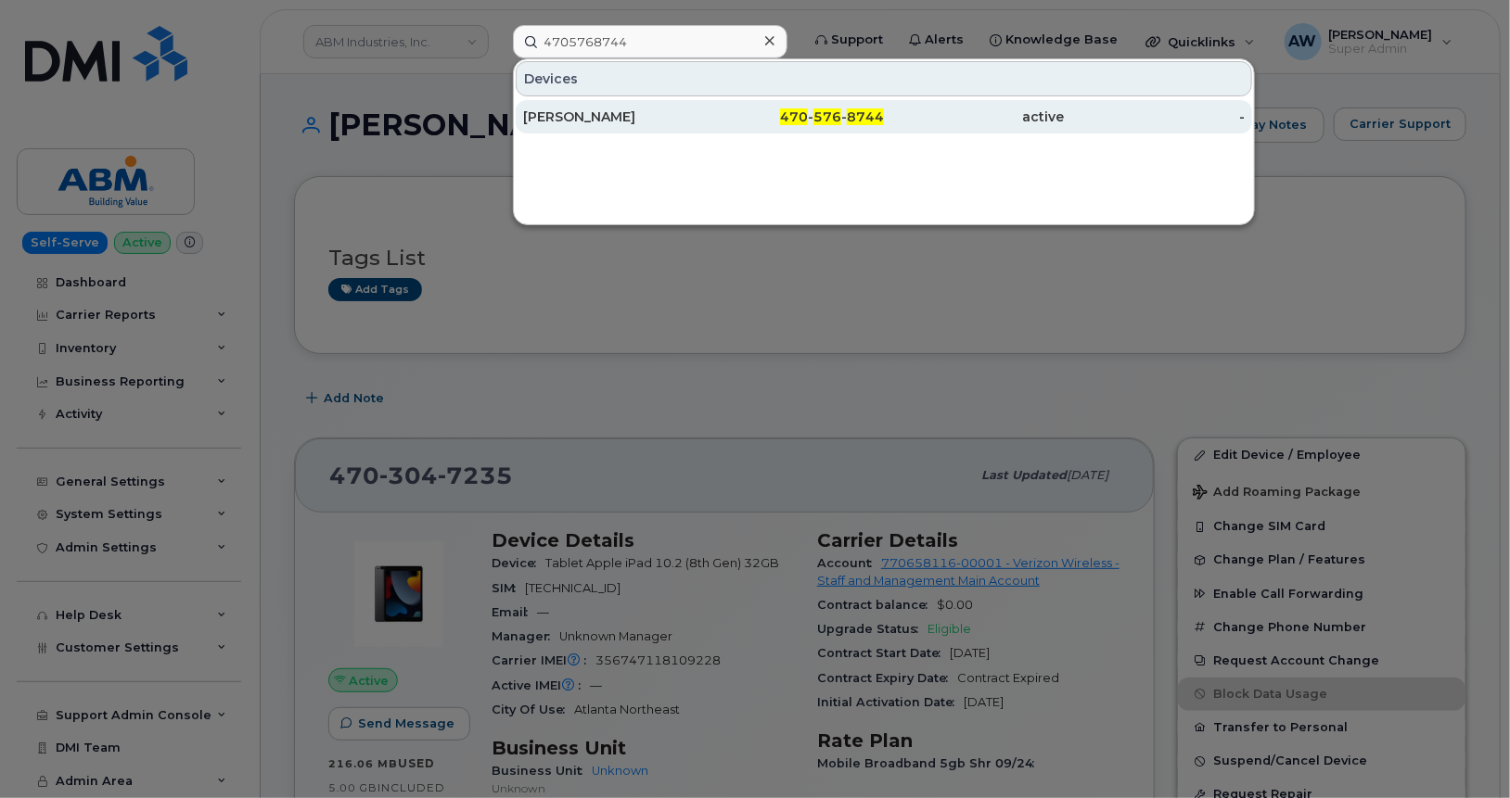
click at [594, 109] on div "[PERSON_NAME]" at bounding box center [613, 117] width 181 height 19
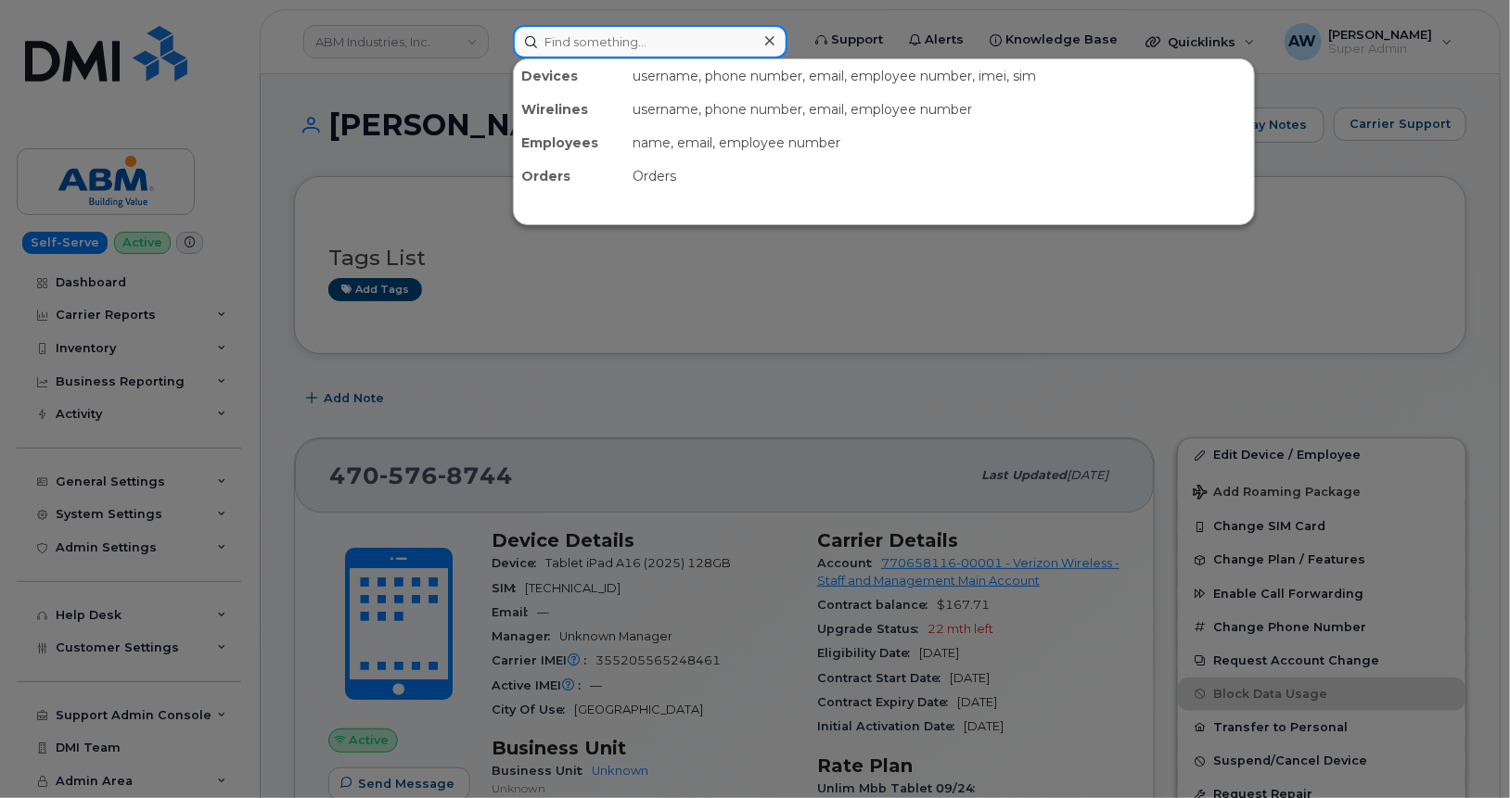
click at [636, 35] on input at bounding box center [650, 41] width 274 height 33
paste input "5135166236"
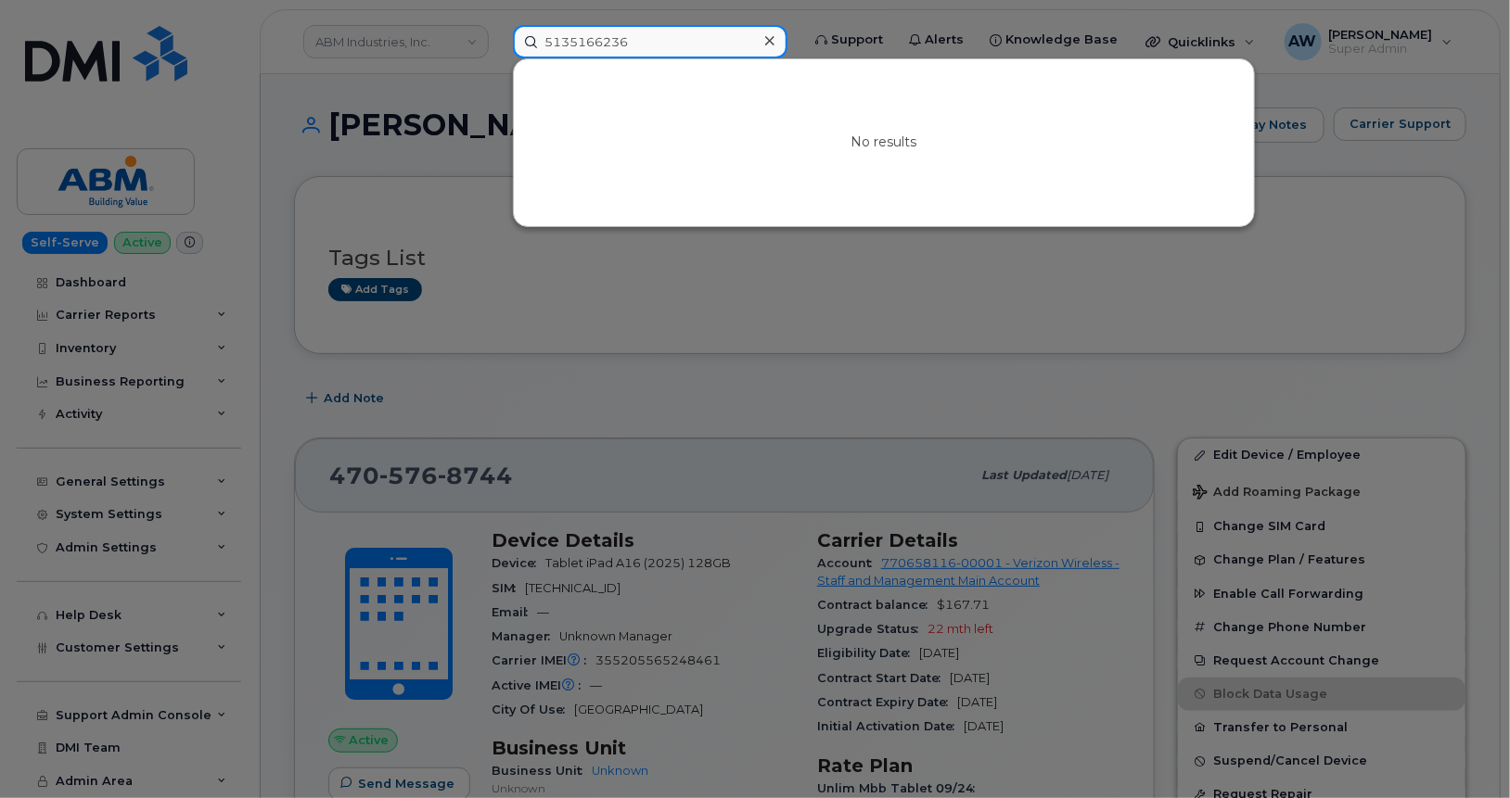
paste input "514868562"
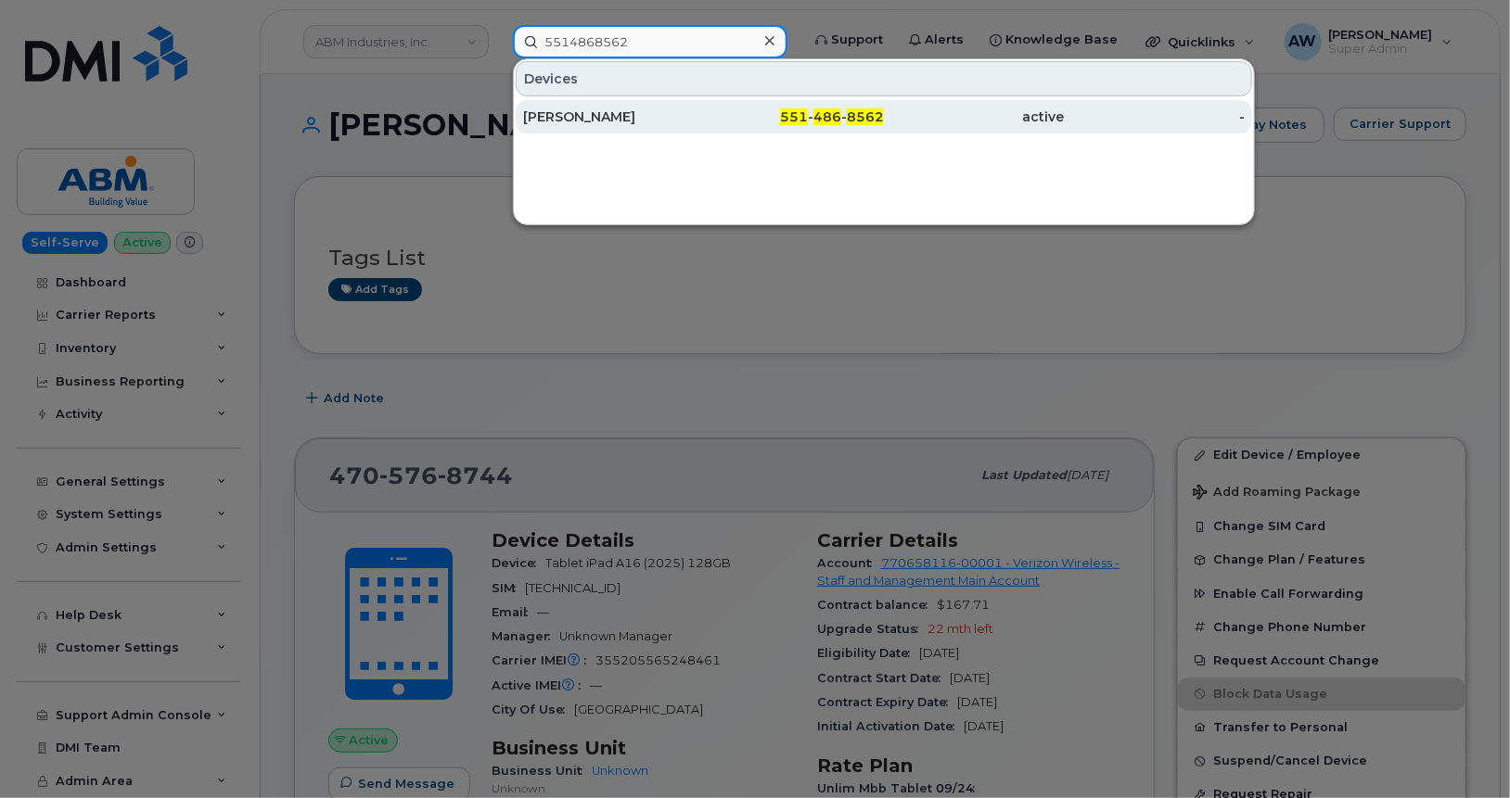
type input "5514868562"
click at [664, 105] on div "[PERSON_NAME]" at bounding box center [613, 116] width 181 height 33
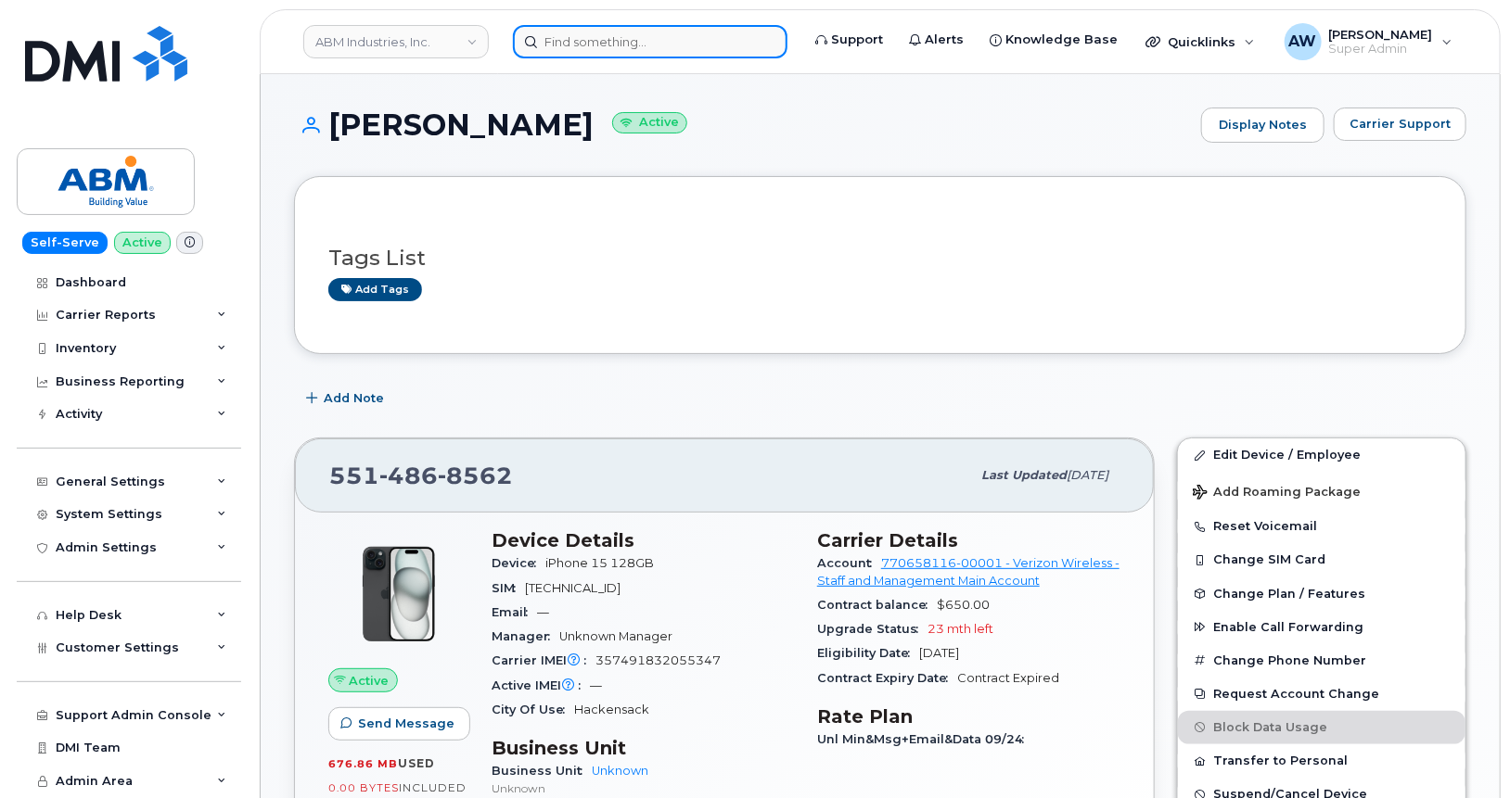
click at [622, 35] on input at bounding box center [650, 41] width 274 height 33
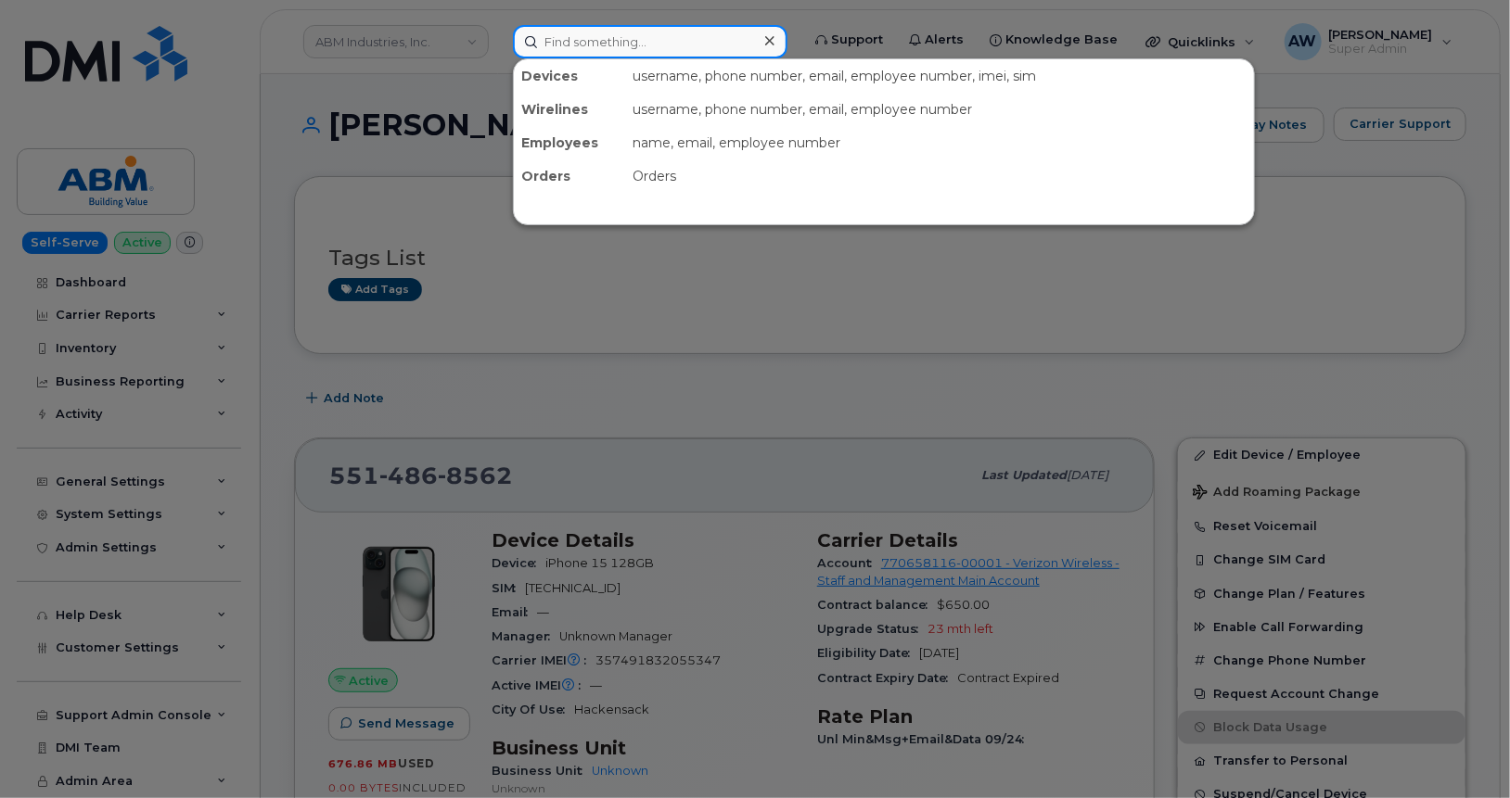
paste input "6266815565"
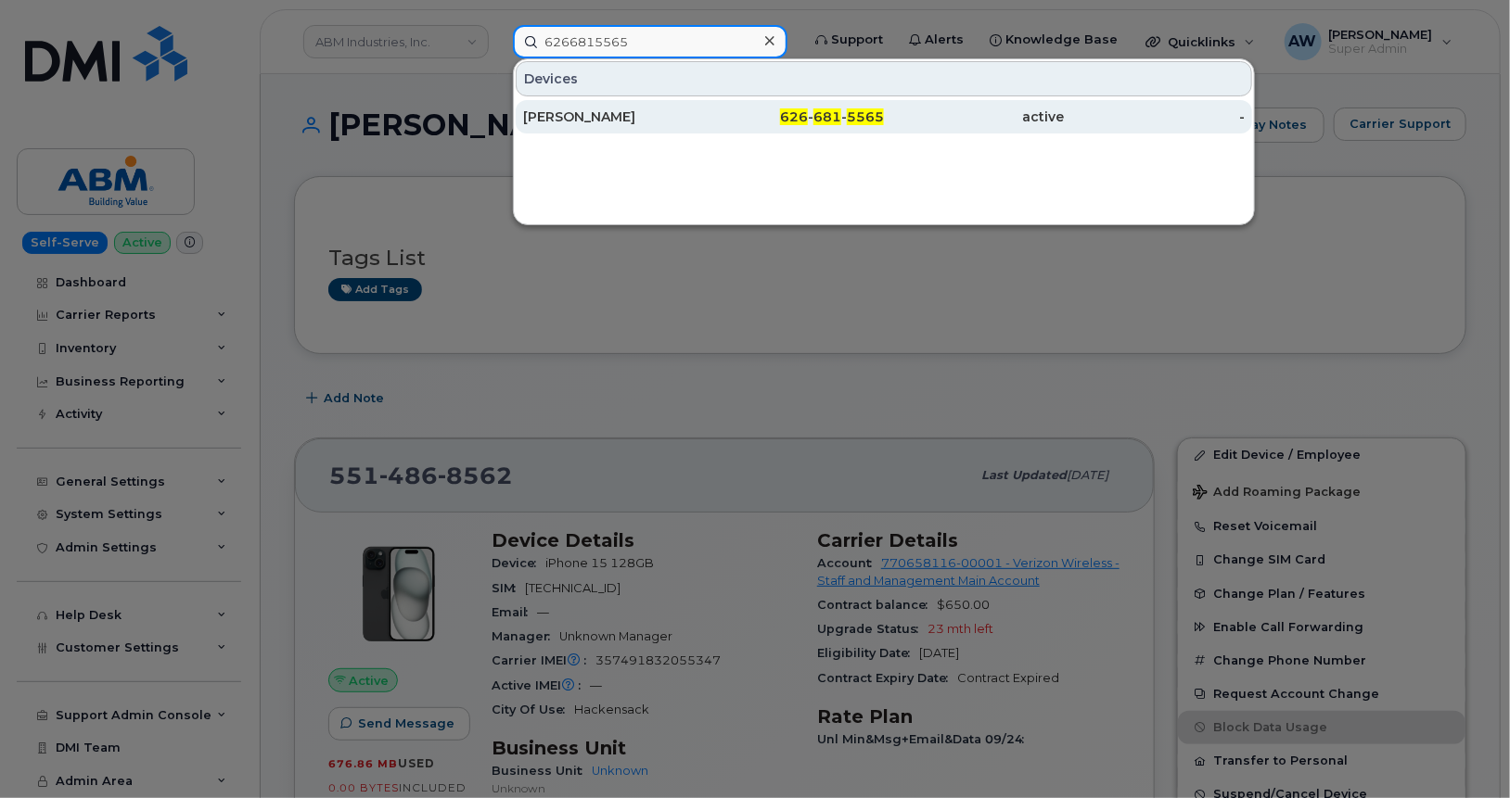
type input "6266815565"
click at [607, 121] on div "MICHAEL CAUDLE" at bounding box center [613, 117] width 181 height 19
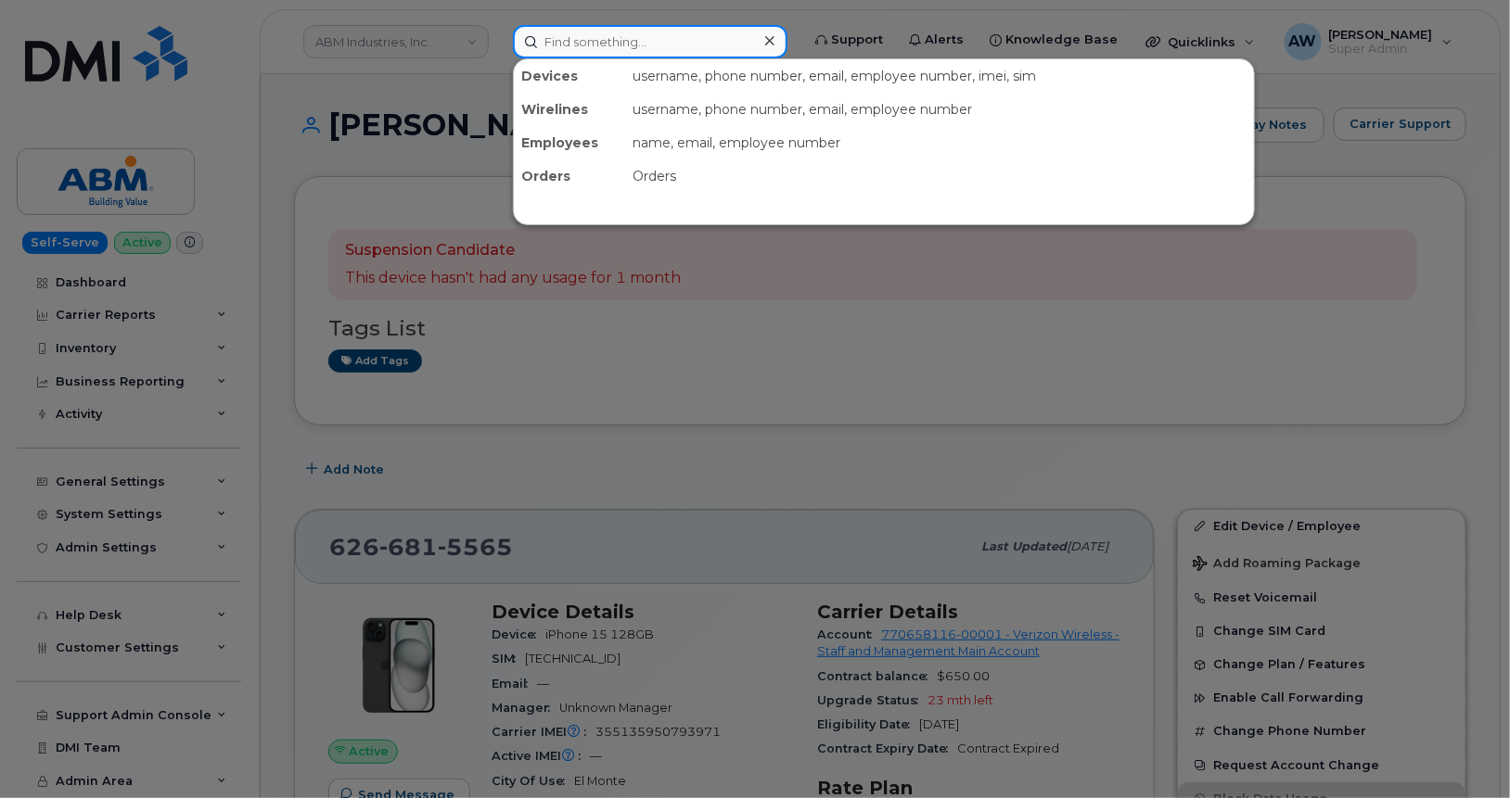
click at [654, 55] on input at bounding box center [650, 41] width 274 height 33
paste input "6577097465"
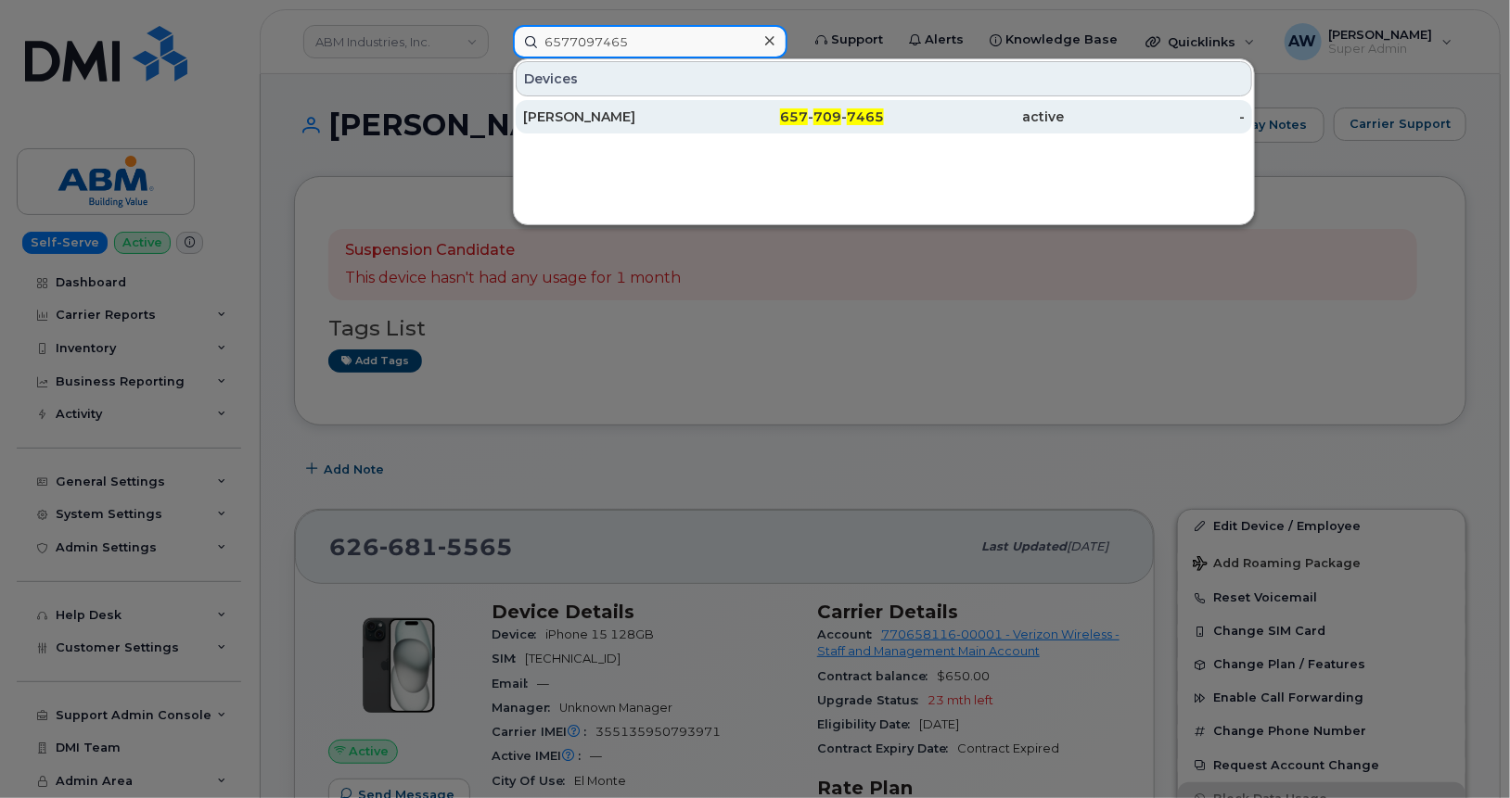
type input "6577097465"
click at [657, 115] on div "MICHAEL BLANCO" at bounding box center [613, 117] width 181 height 19
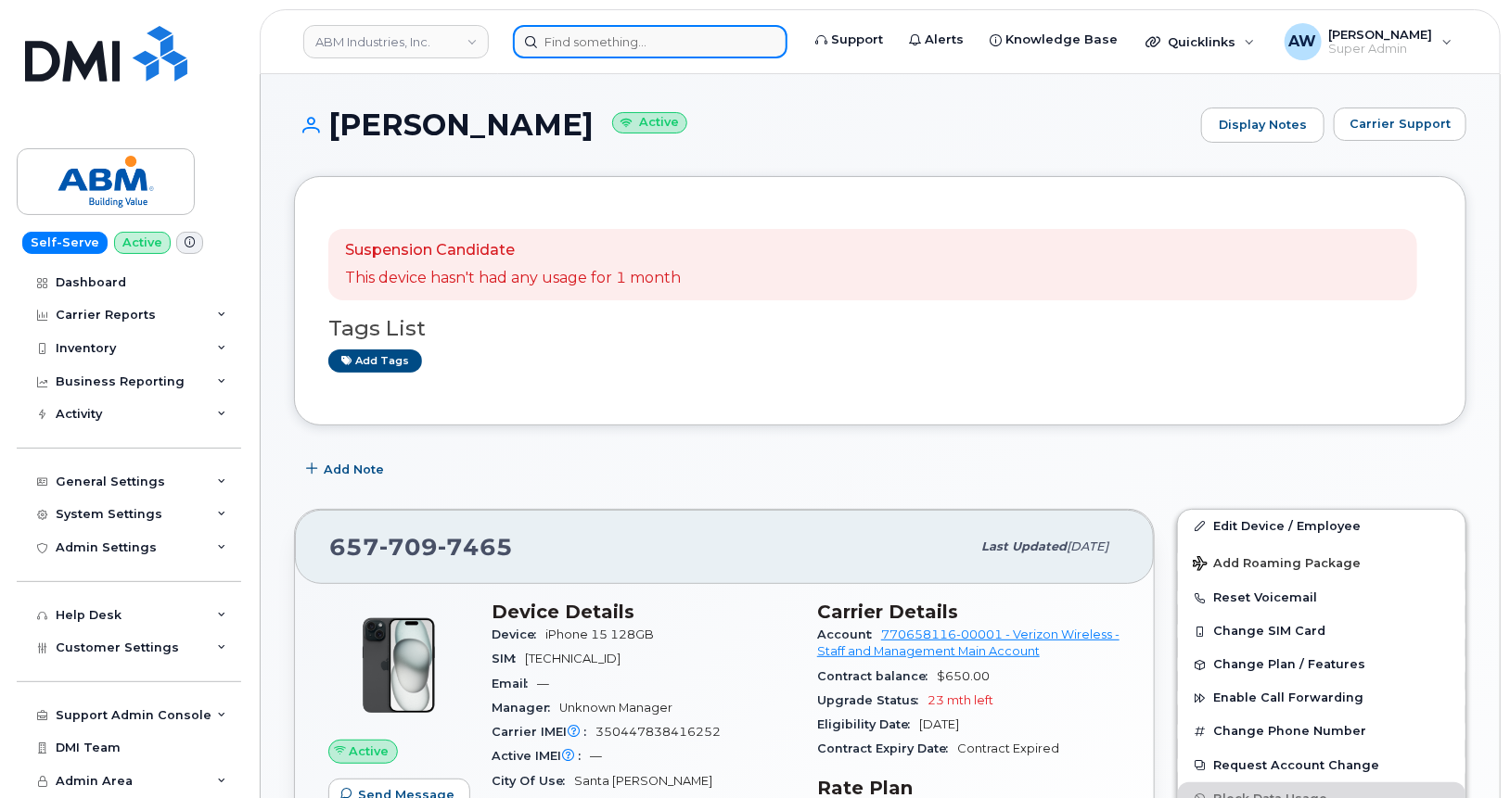
click at [630, 45] on input at bounding box center [650, 41] width 274 height 33
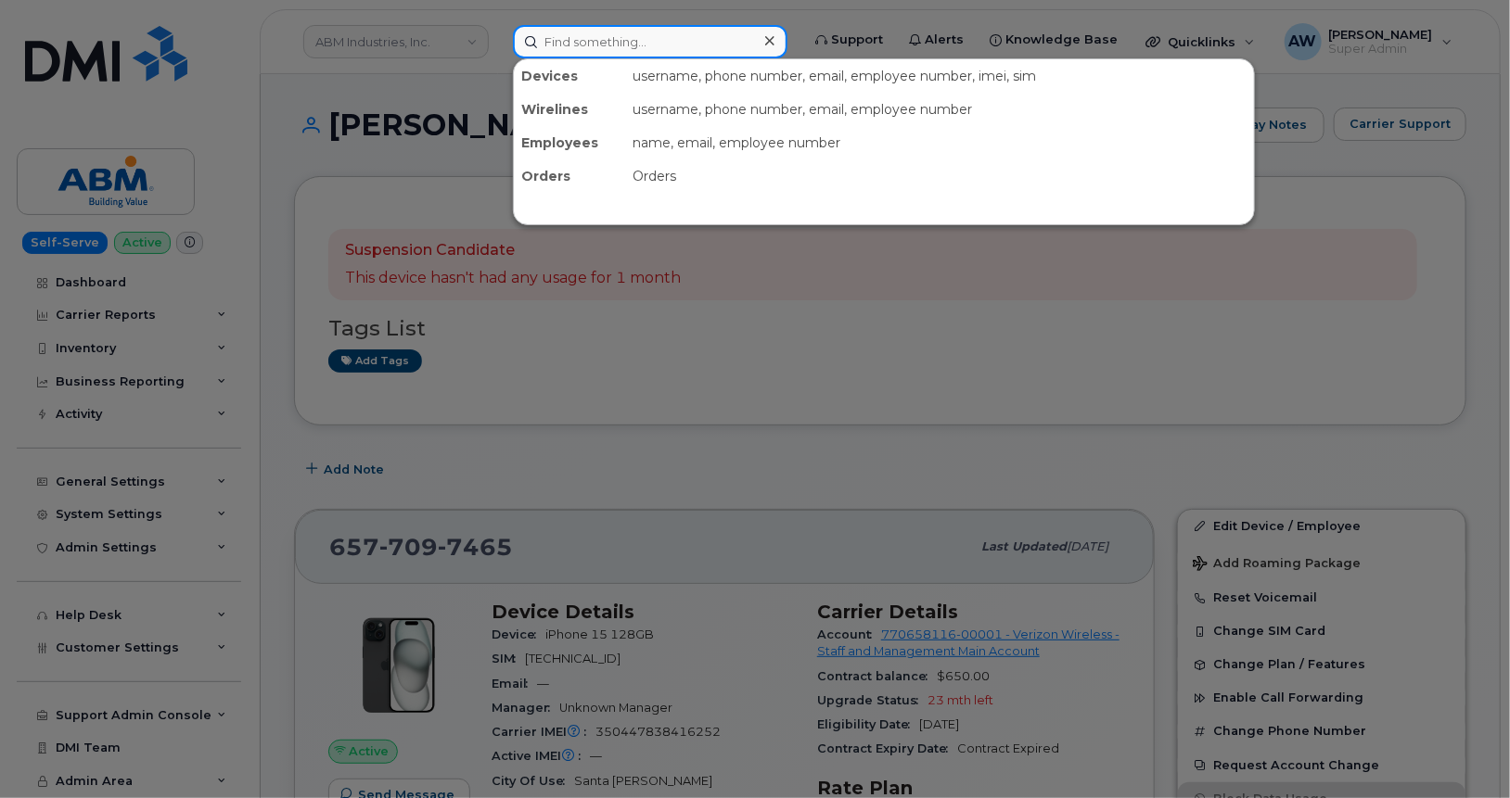
paste input "6577097504"
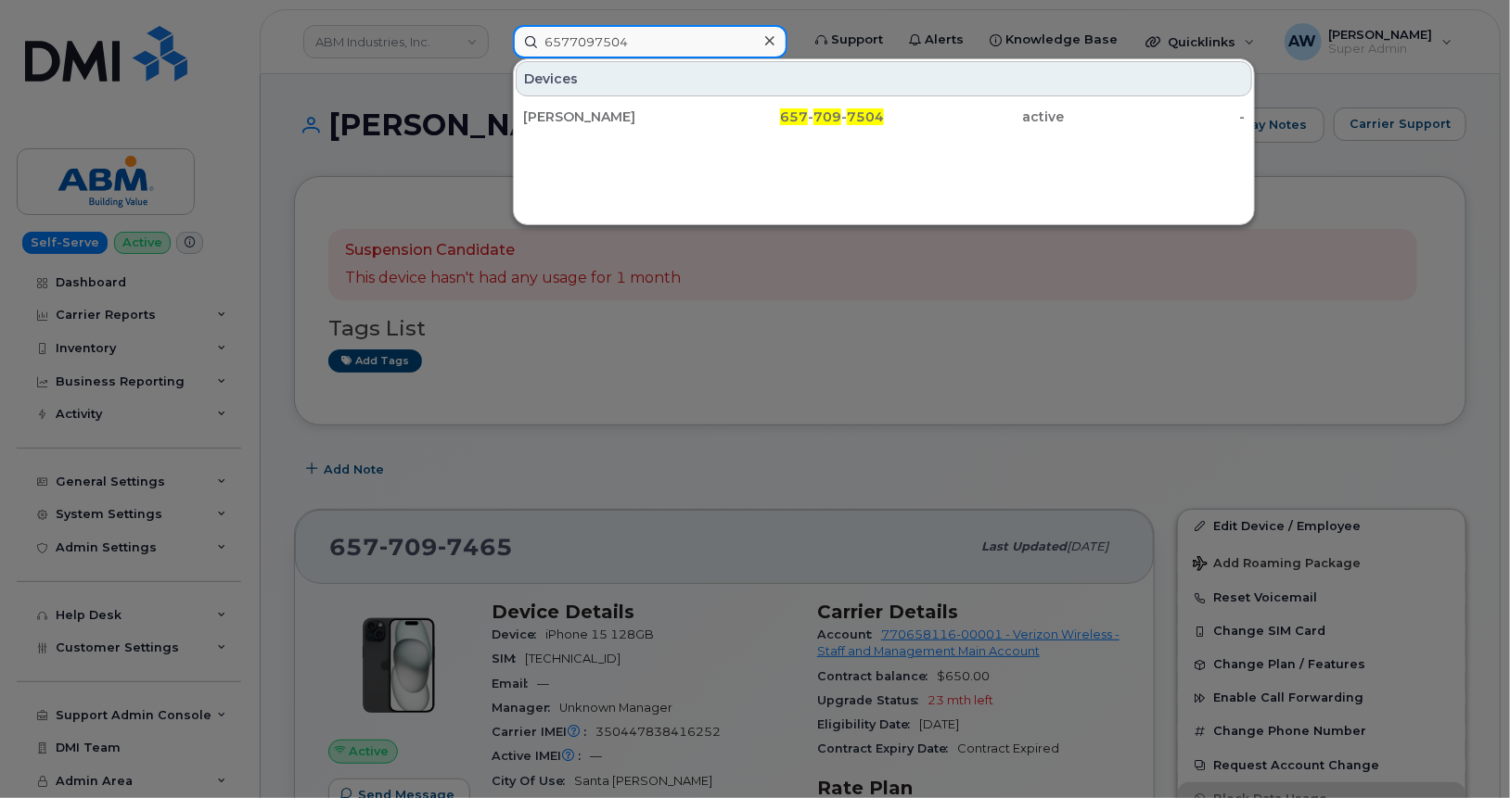
type input "6577097504"
click at [630, 122] on div "[PERSON_NAME]" at bounding box center [613, 117] width 181 height 19
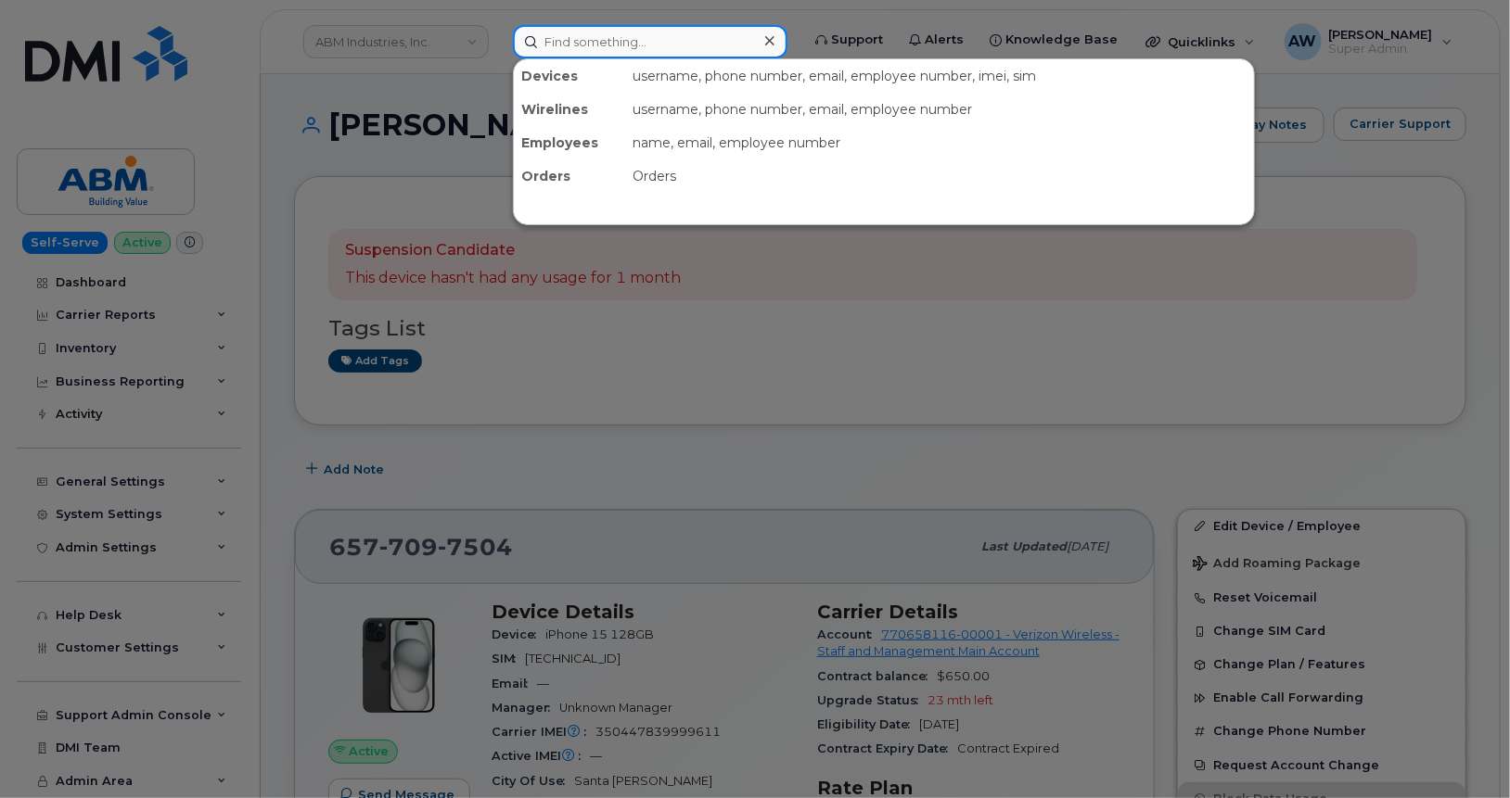
click at [562, 25] on input at bounding box center [650, 41] width 274 height 33
paste input "7144505249"
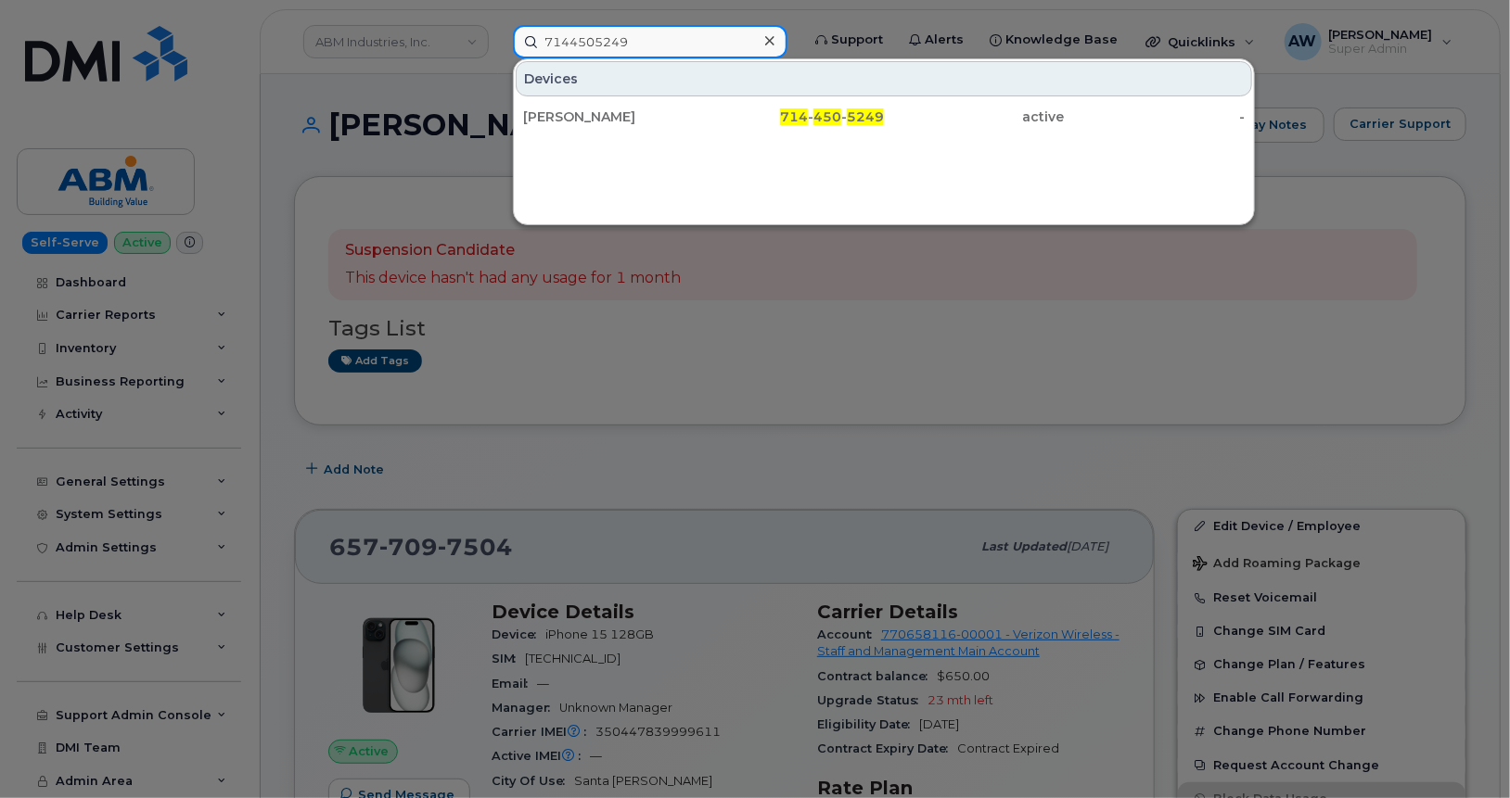
type input "7144505249"
click at [651, 127] on div "ROLANDO BUENROSTRO" at bounding box center [613, 116] width 181 height 33
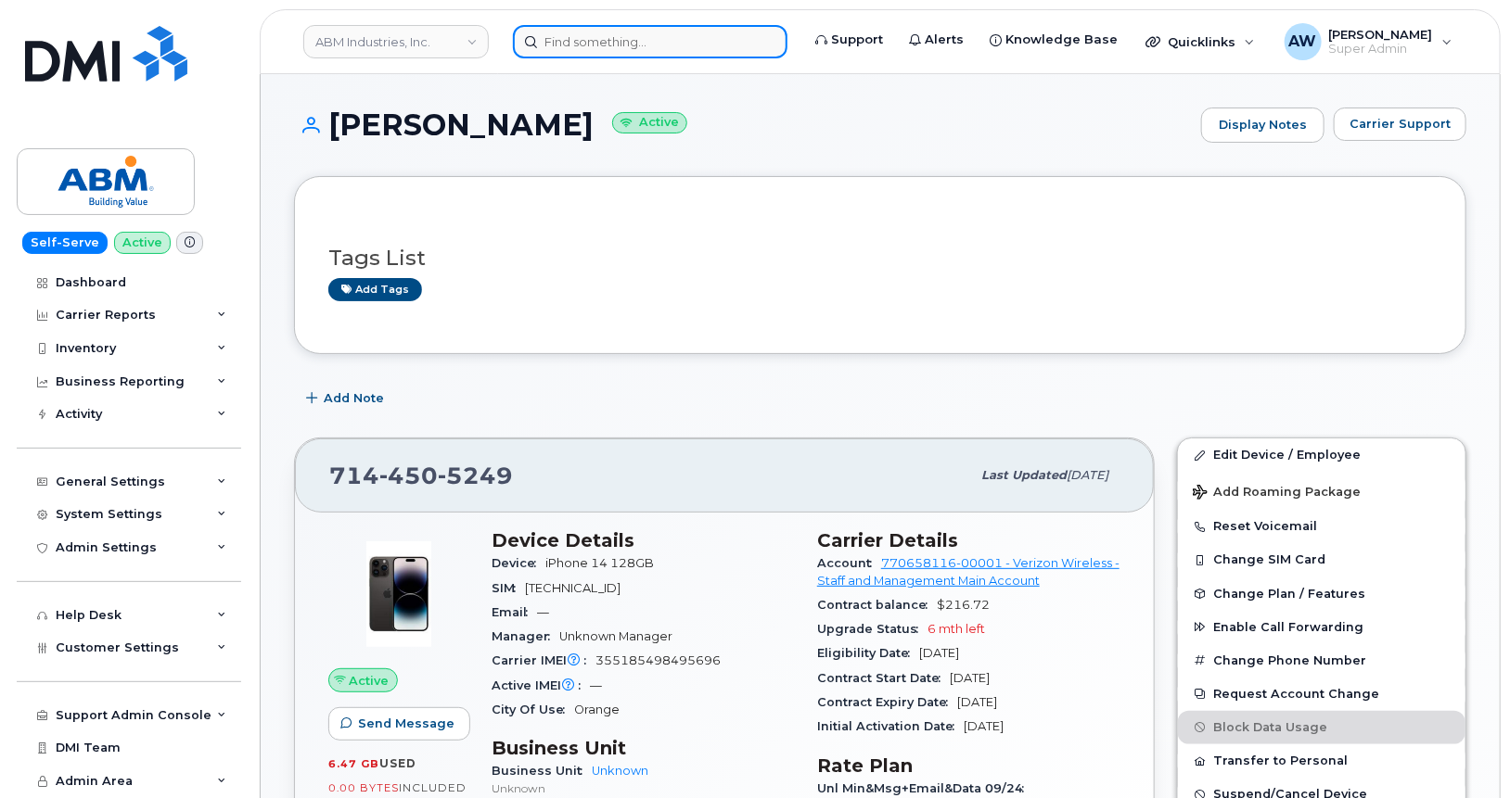
click at [618, 39] on input at bounding box center [650, 41] width 274 height 33
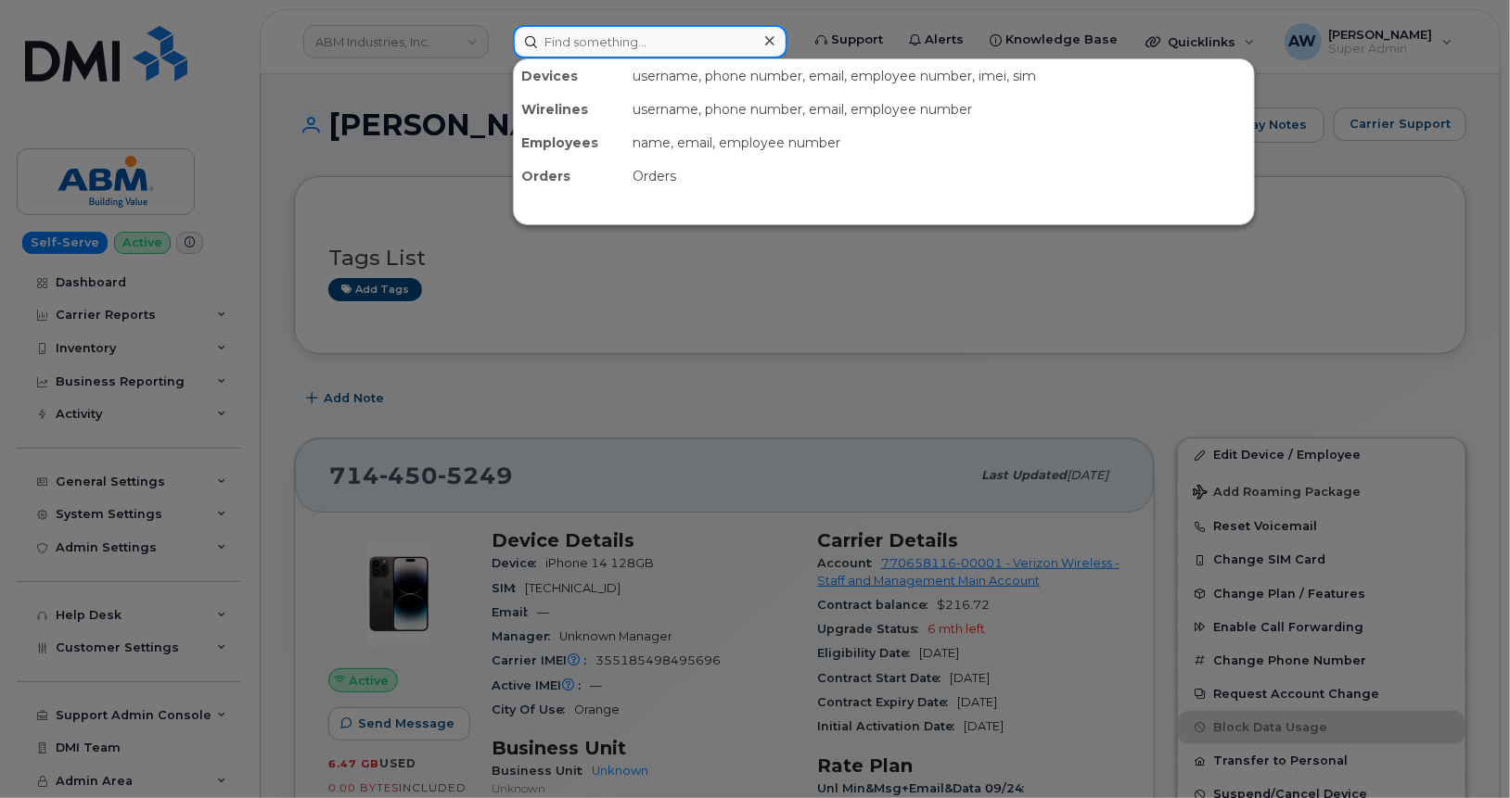
paste input "8182390517"
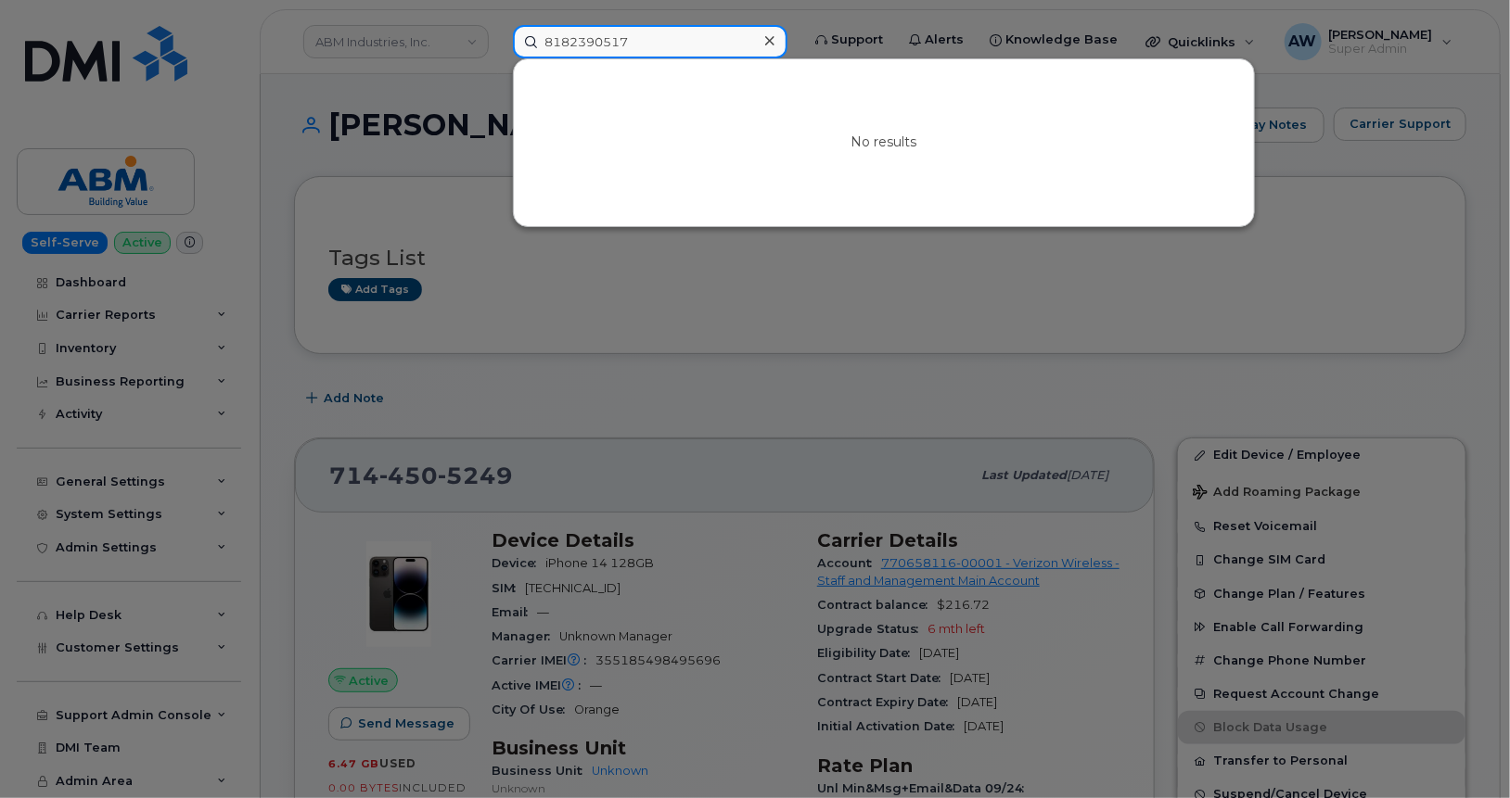
paste input "382180636"
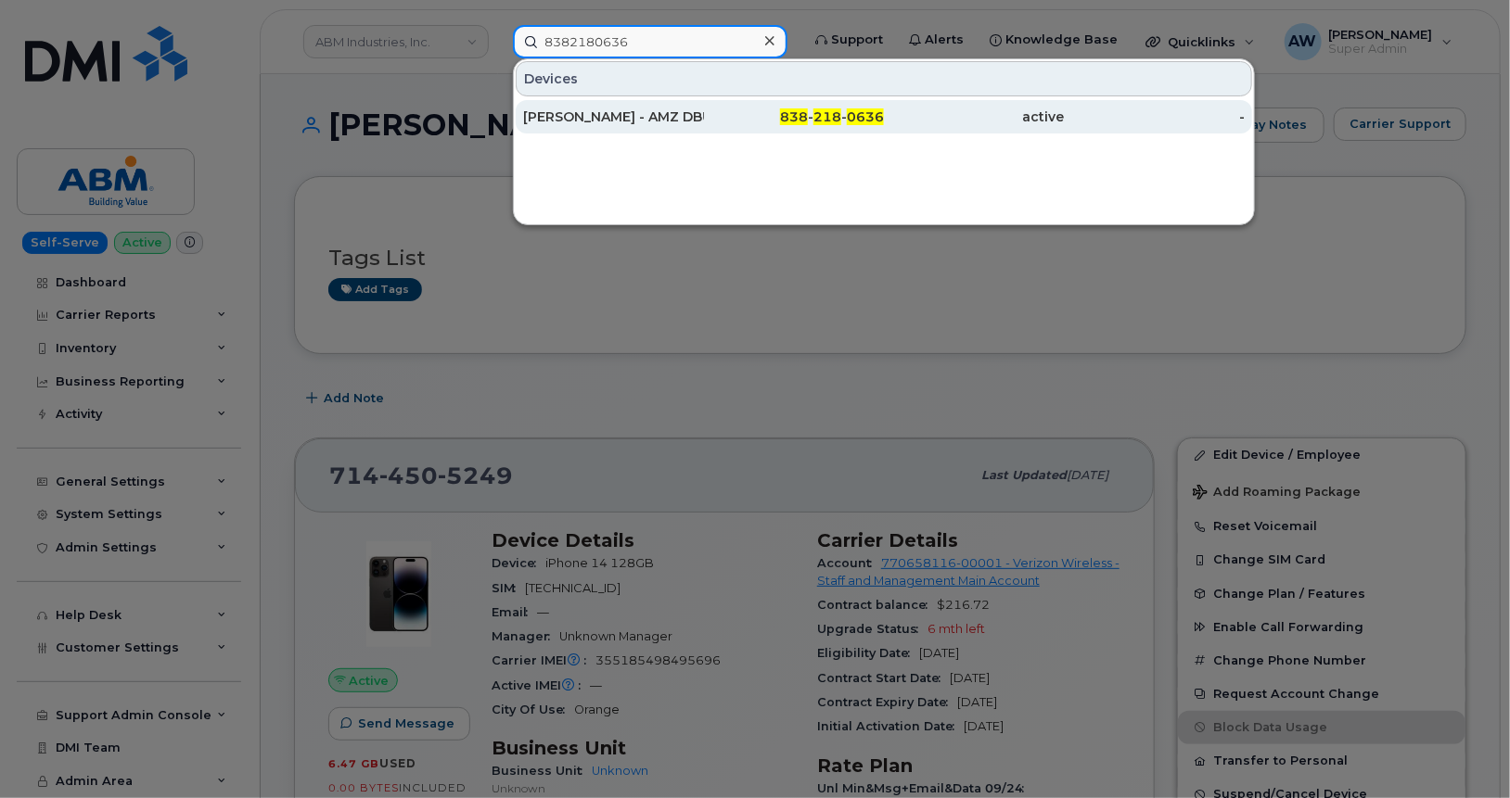
type input "8382180636"
click at [681, 105] on div "[PERSON_NAME] - AMZ DBU9" at bounding box center [613, 116] width 181 height 33
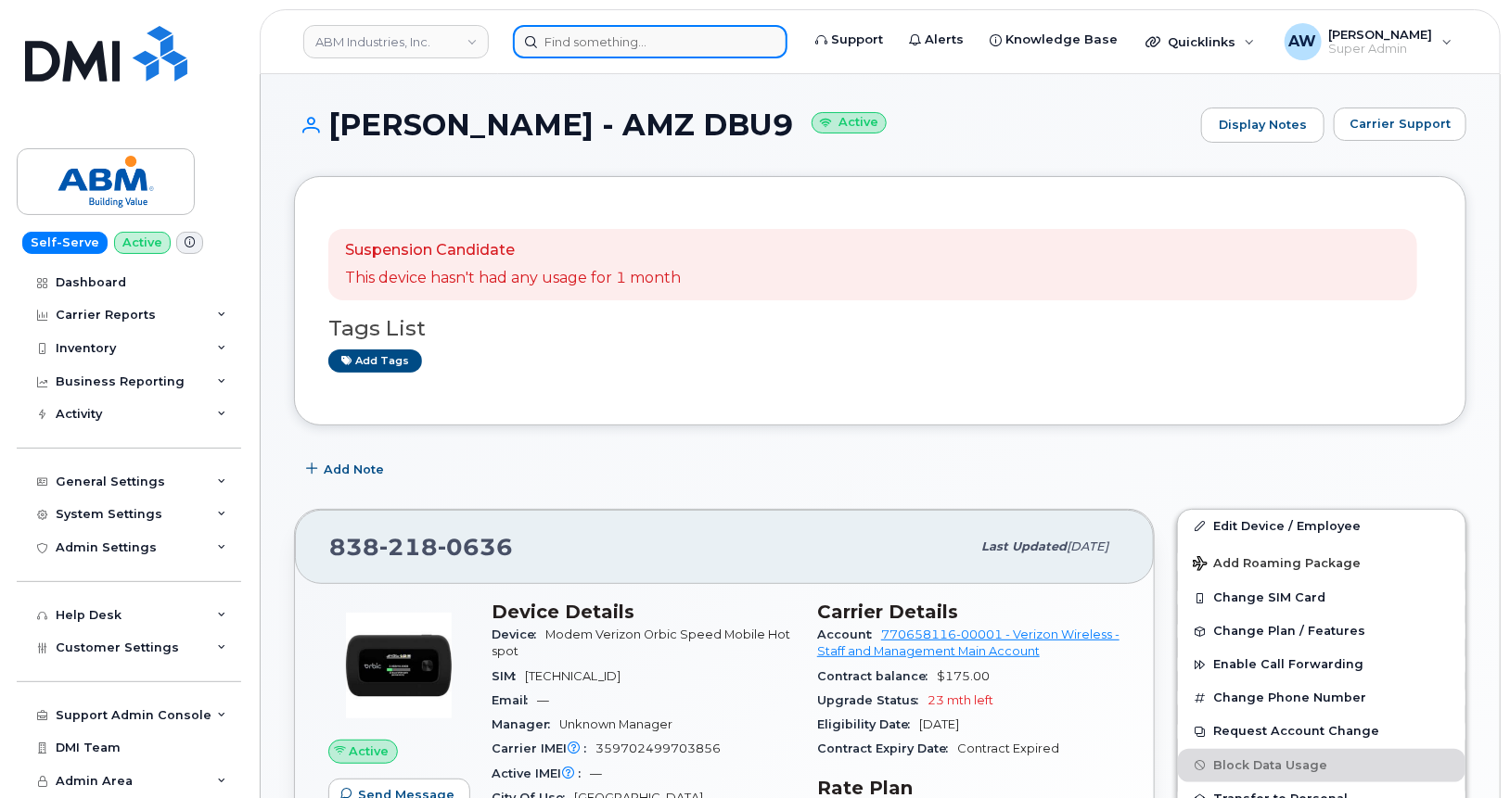
click at [637, 54] on input at bounding box center [650, 41] width 274 height 33
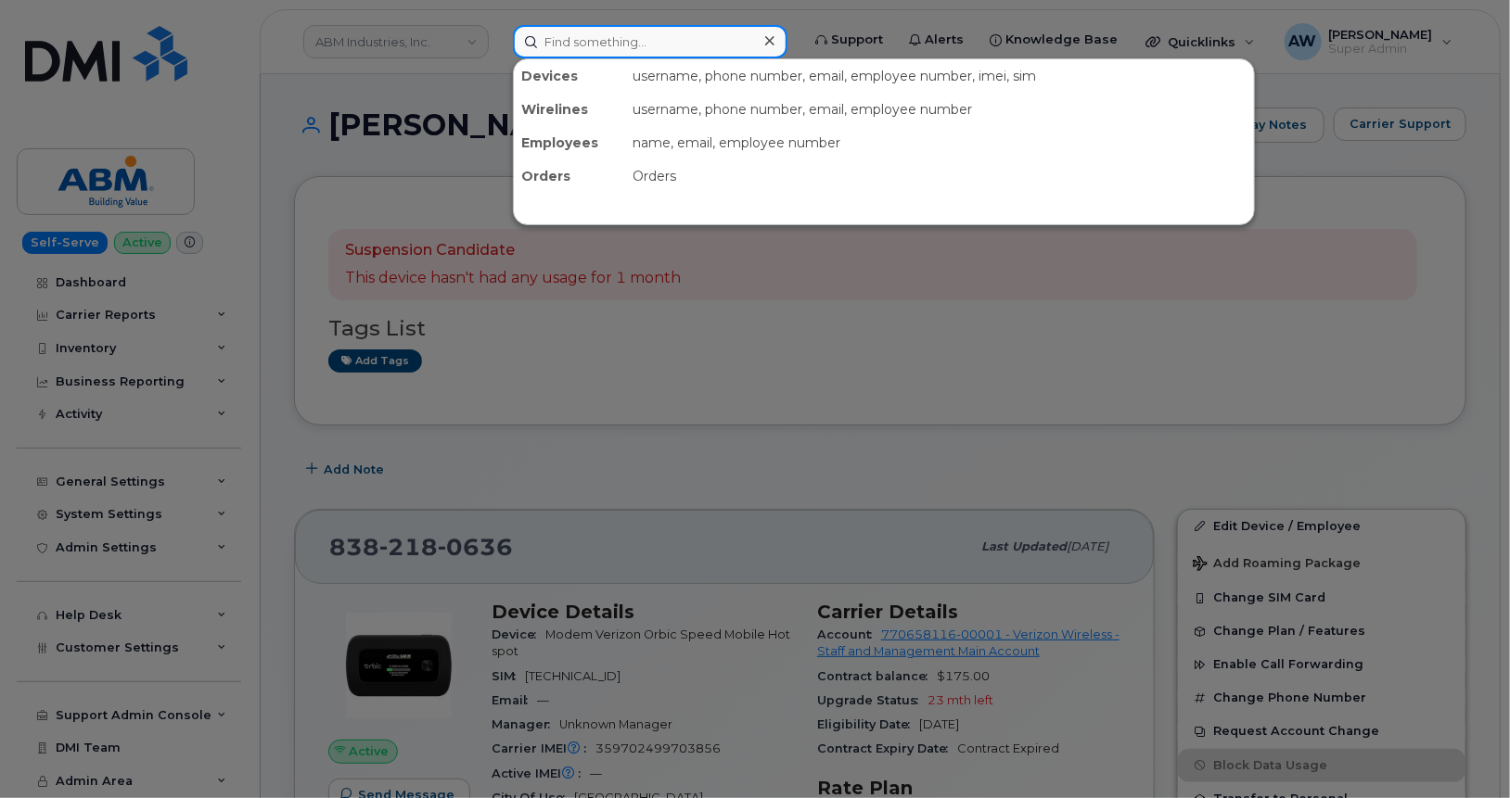
paste input "8382182527"
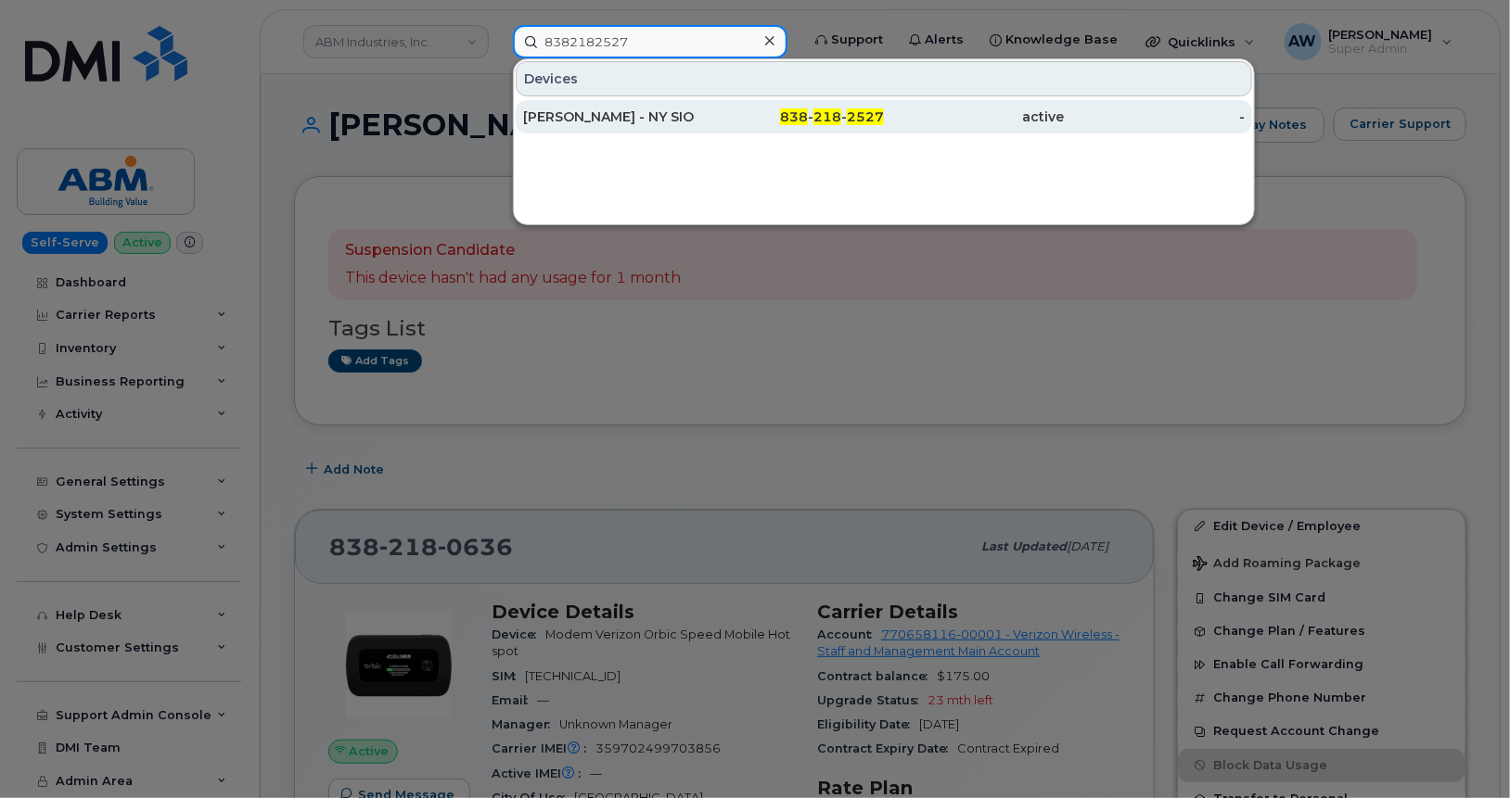
type input "8382182527"
click at [628, 101] on div "[PERSON_NAME] - NY SIO" at bounding box center [613, 116] width 181 height 33
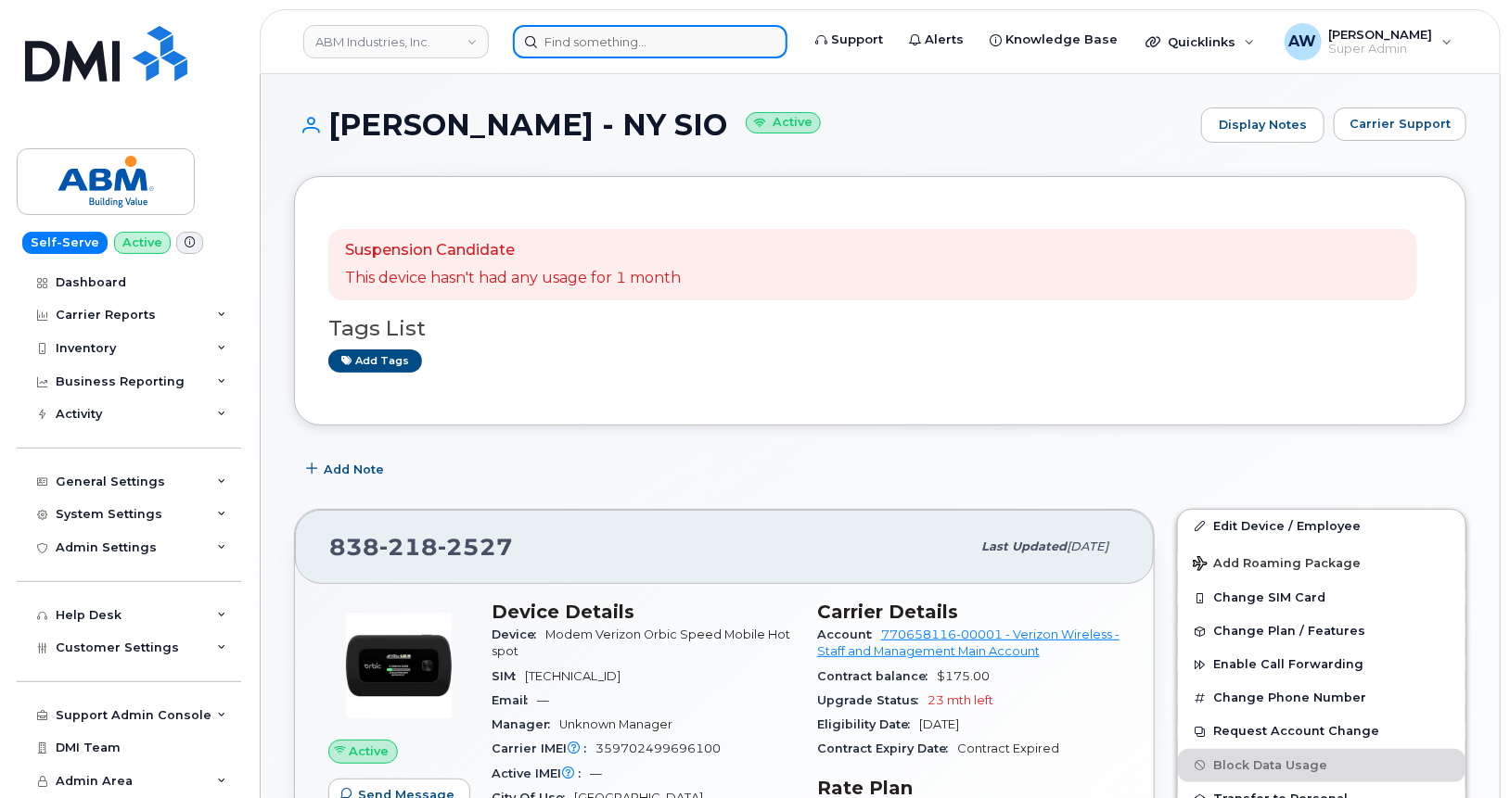
click at [641, 26] on input at bounding box center [650, 41] width 274 height 33
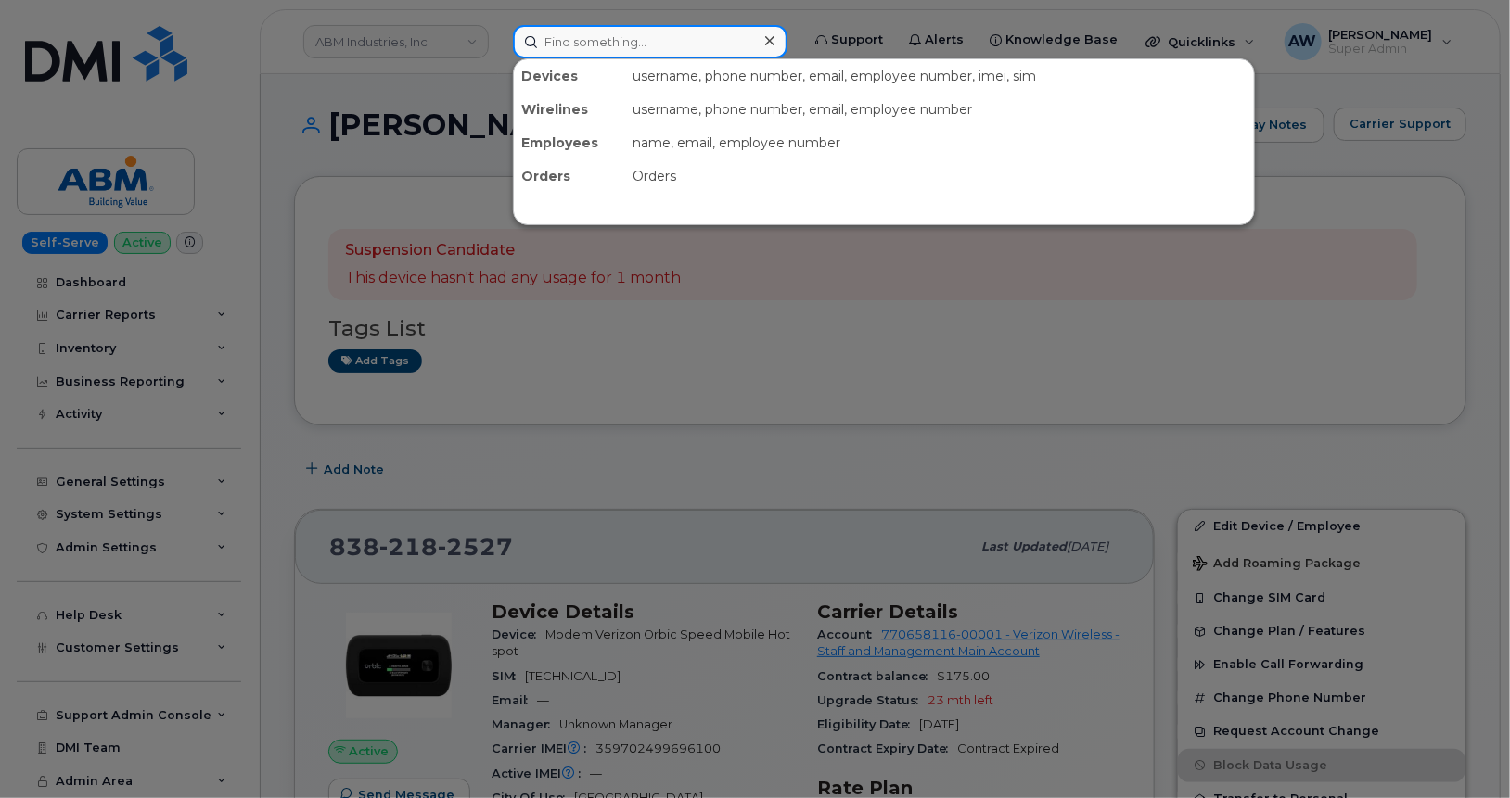
paste input "8382502939"
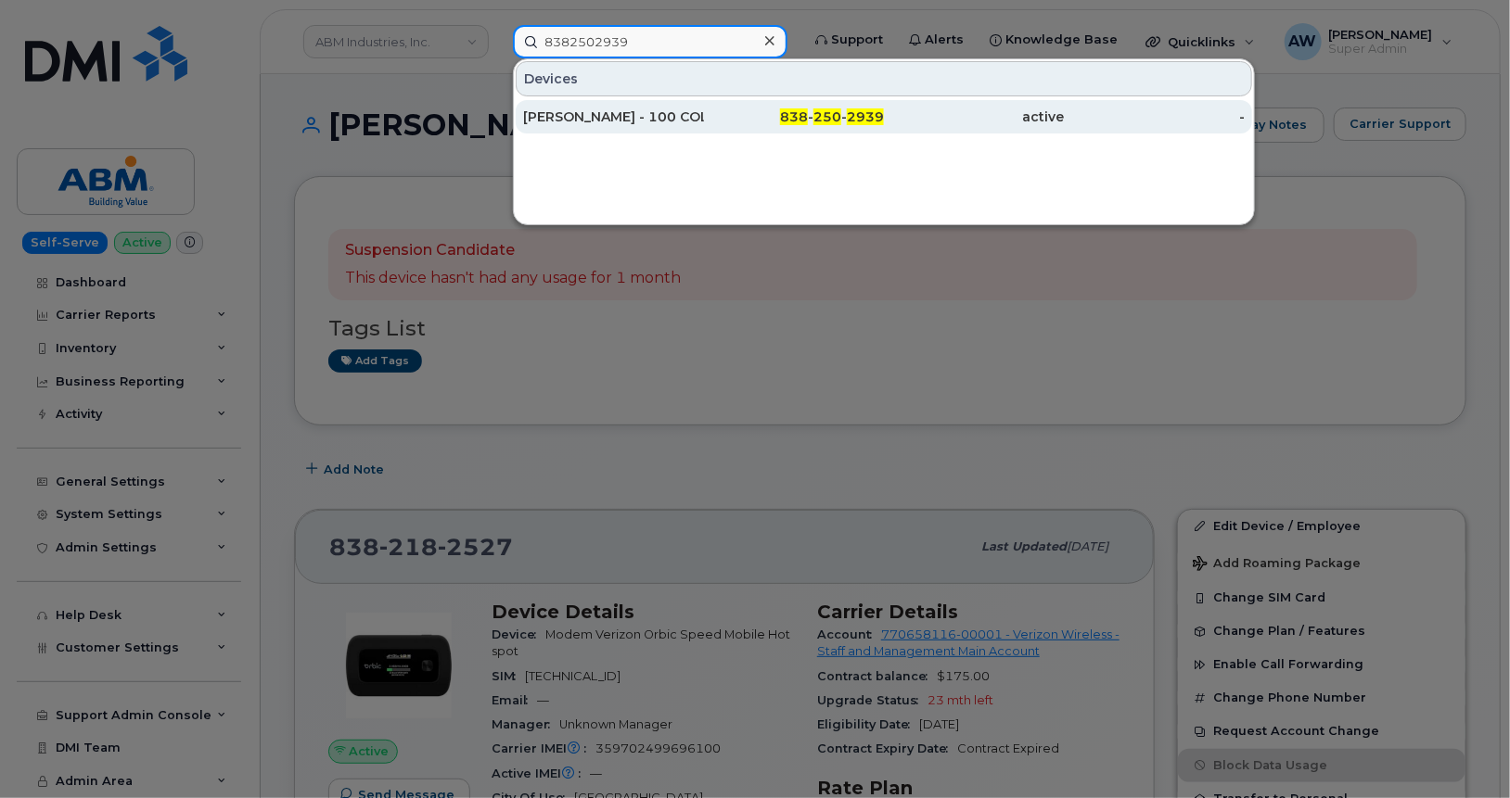
type input "8382502939"
click at [639, 115] on div "KARL SCHNEIBEL - 100 COLISEUM" at bounding box center [613, 117] width 181 height 19
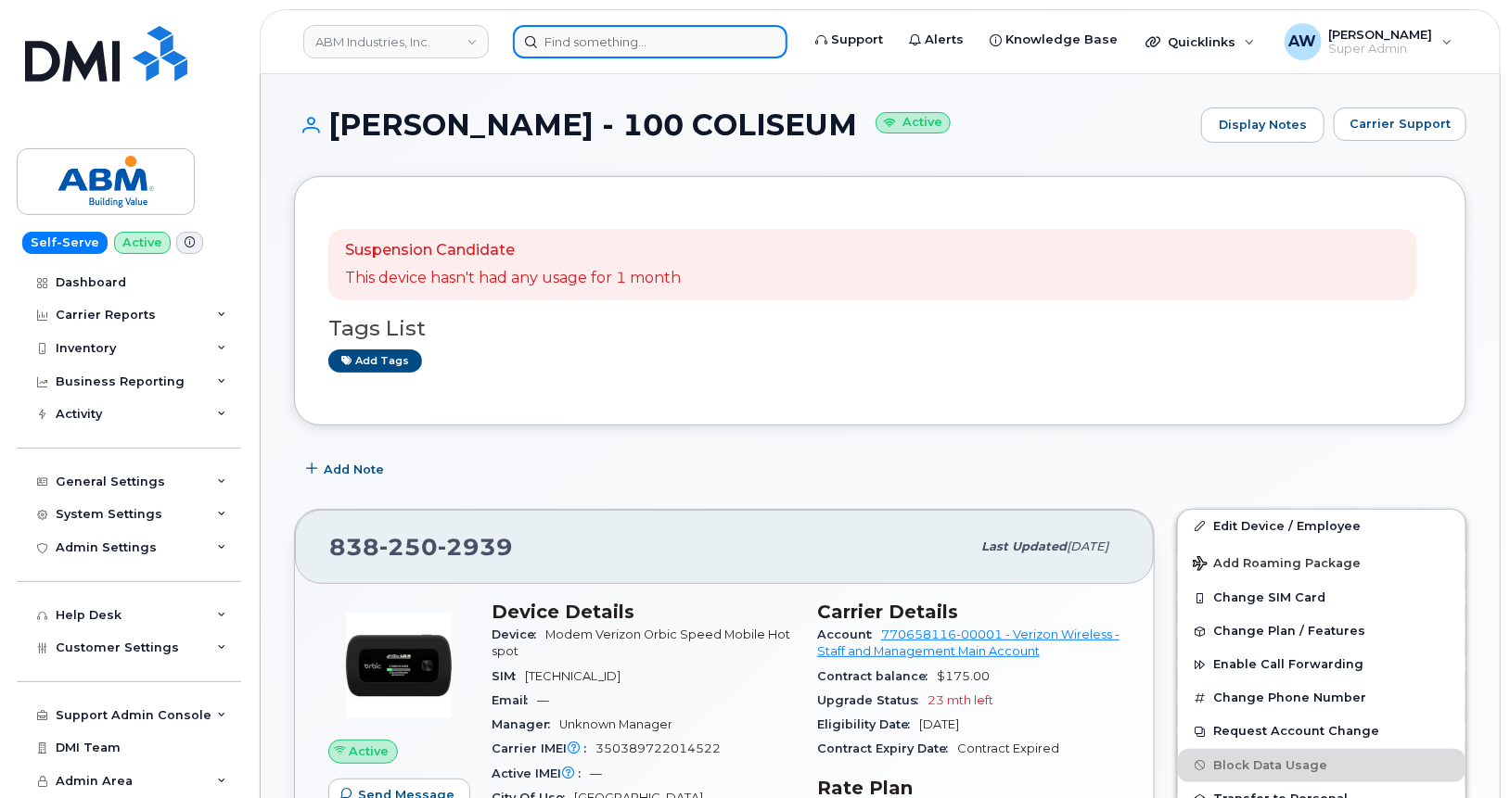
click at [639, 44] on input at bounding box center [650, 41] width 274 height 33
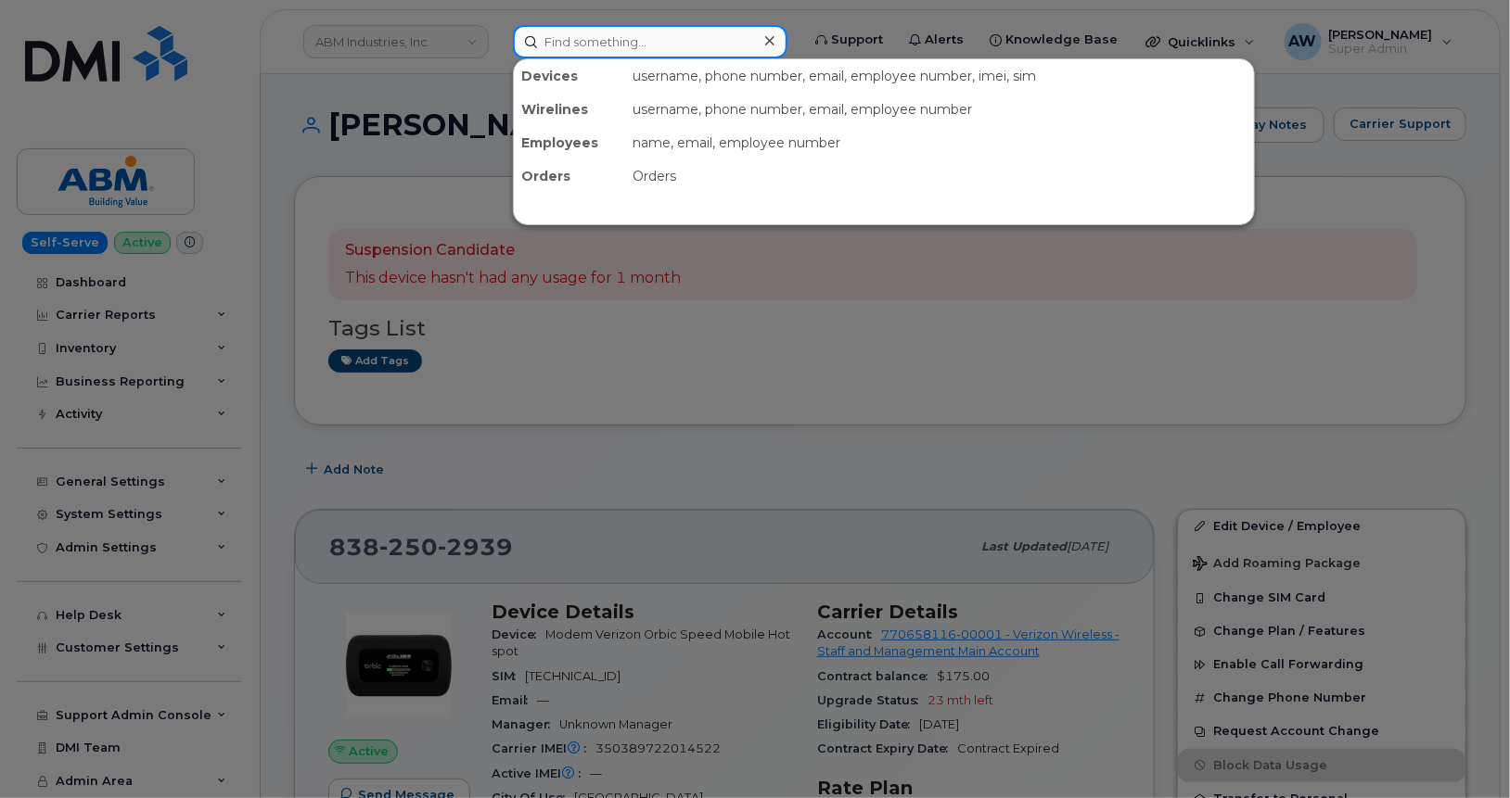
paste input "8382503748"
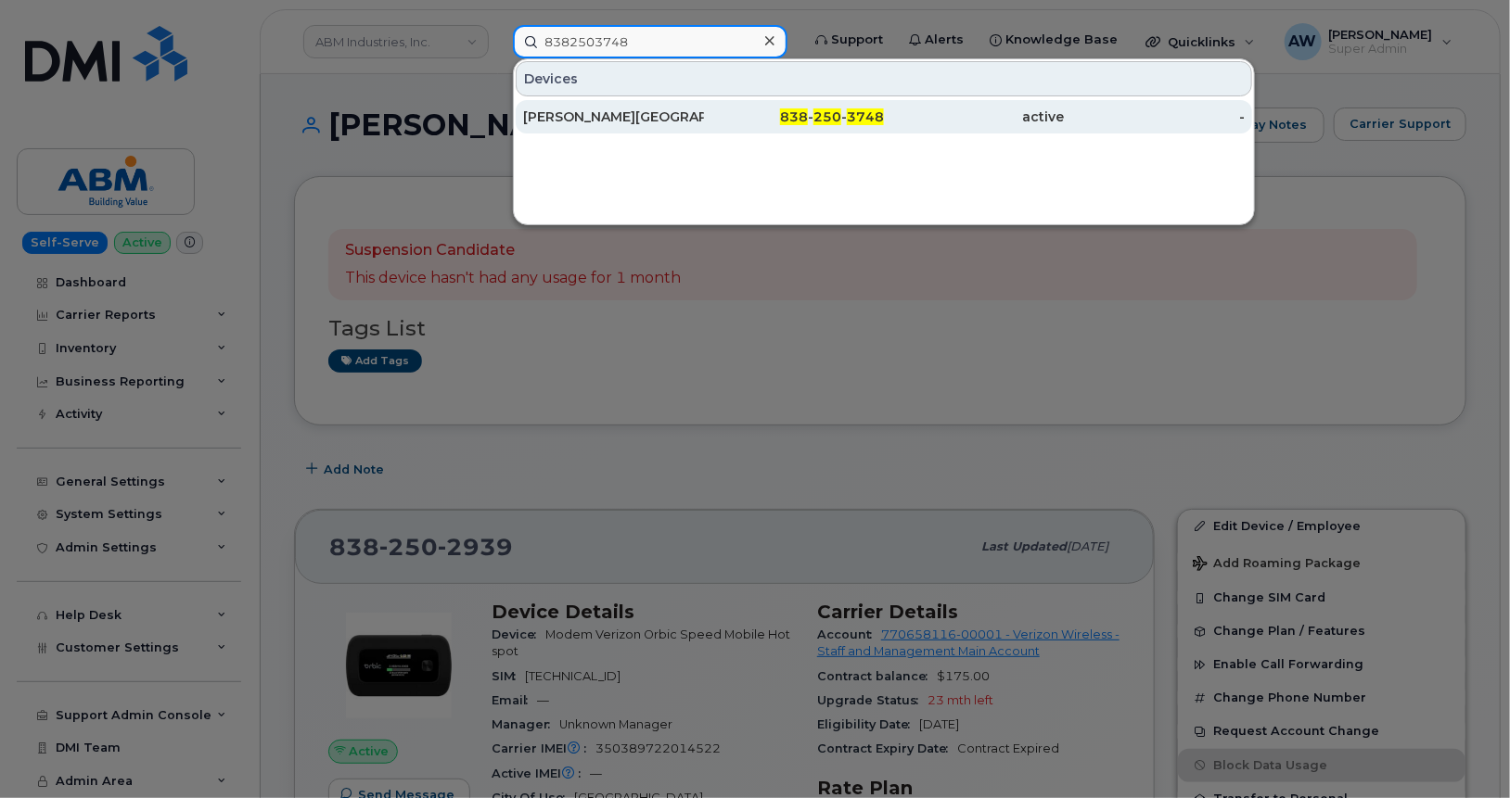
type input "8382503748"
click at [655, 103] on div "KARL SCHNEIBEL - WEST MALL" at bounding box center [613, 116] width 181 height 33
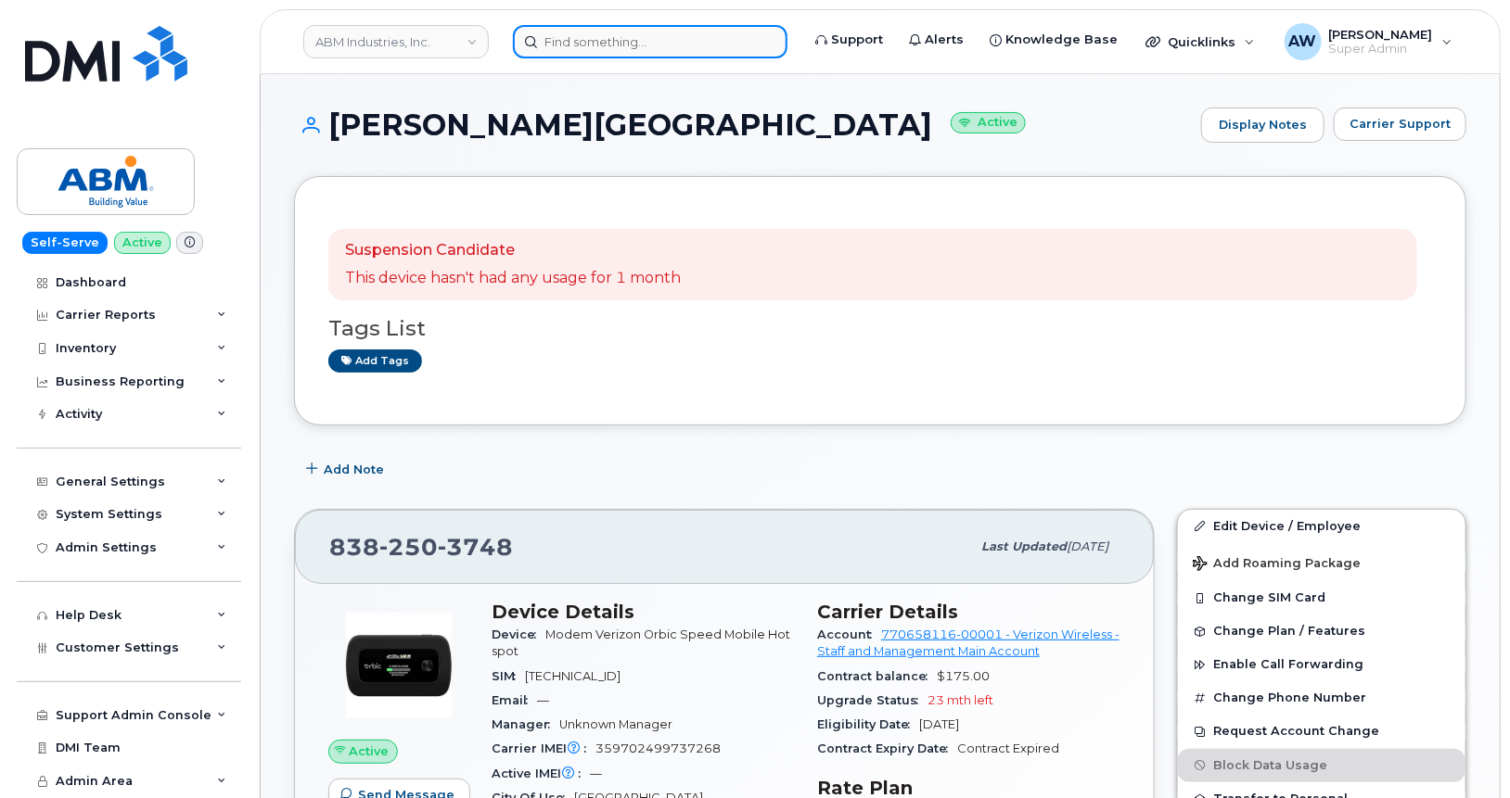
click at [657, 48] on input at bounding box center [650, 41] width 274 height 33
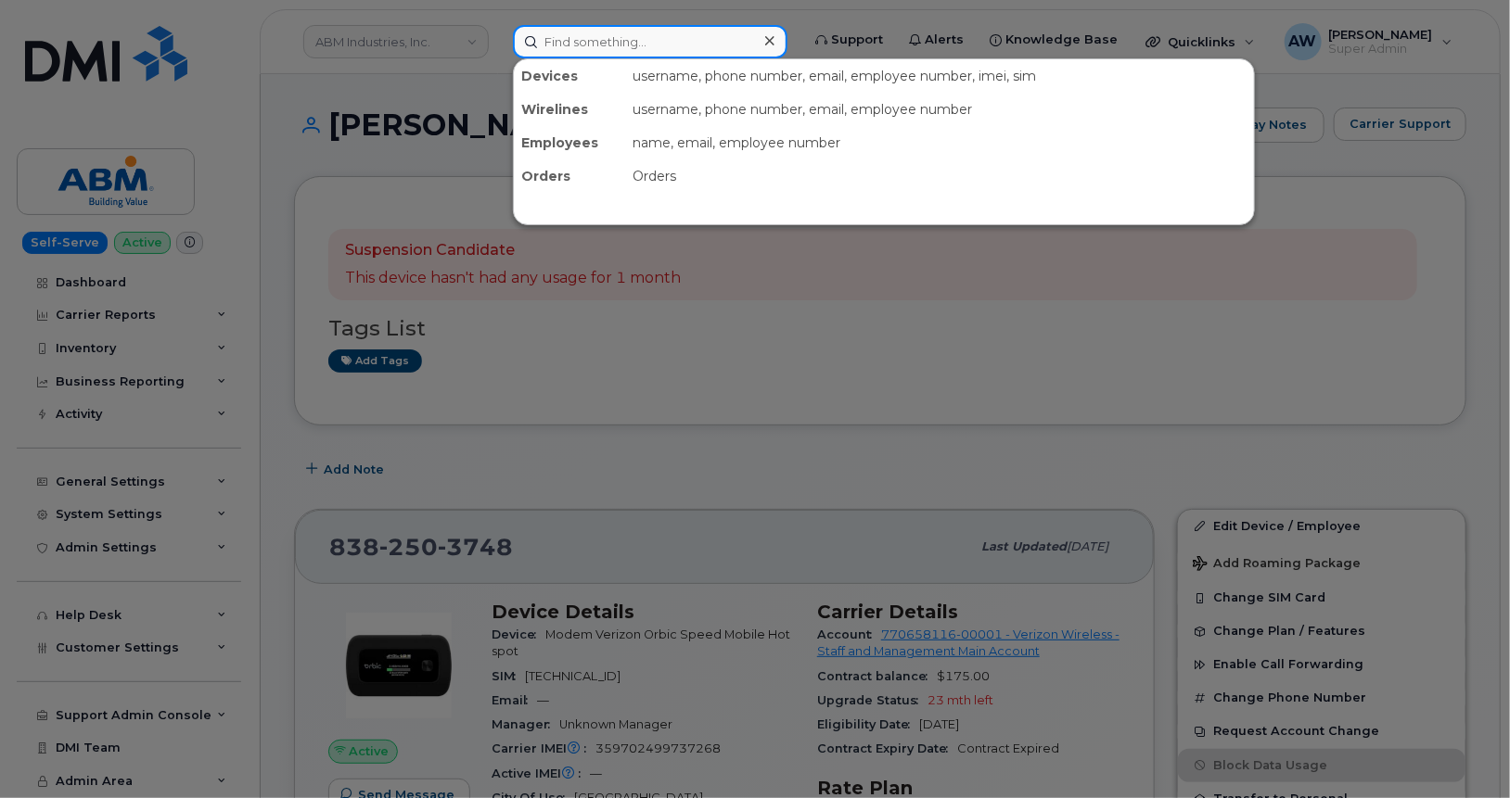
paste input "8382503787"
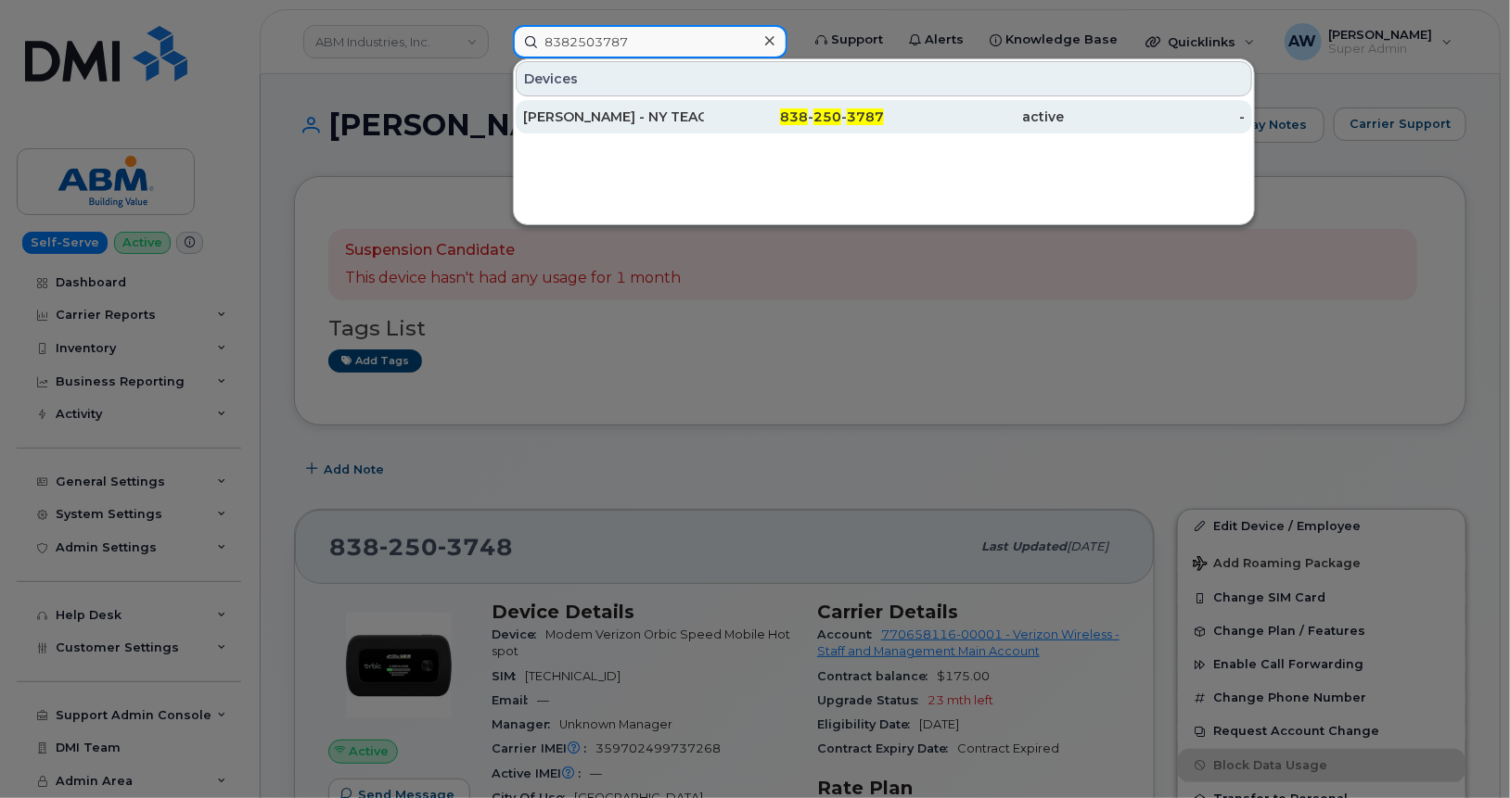
type input "8382503787"
click at [649, 104] on div "KARL SCHNEIBEL - NY TEACHERS" at bounding box center [613, 116] width 181 height 33
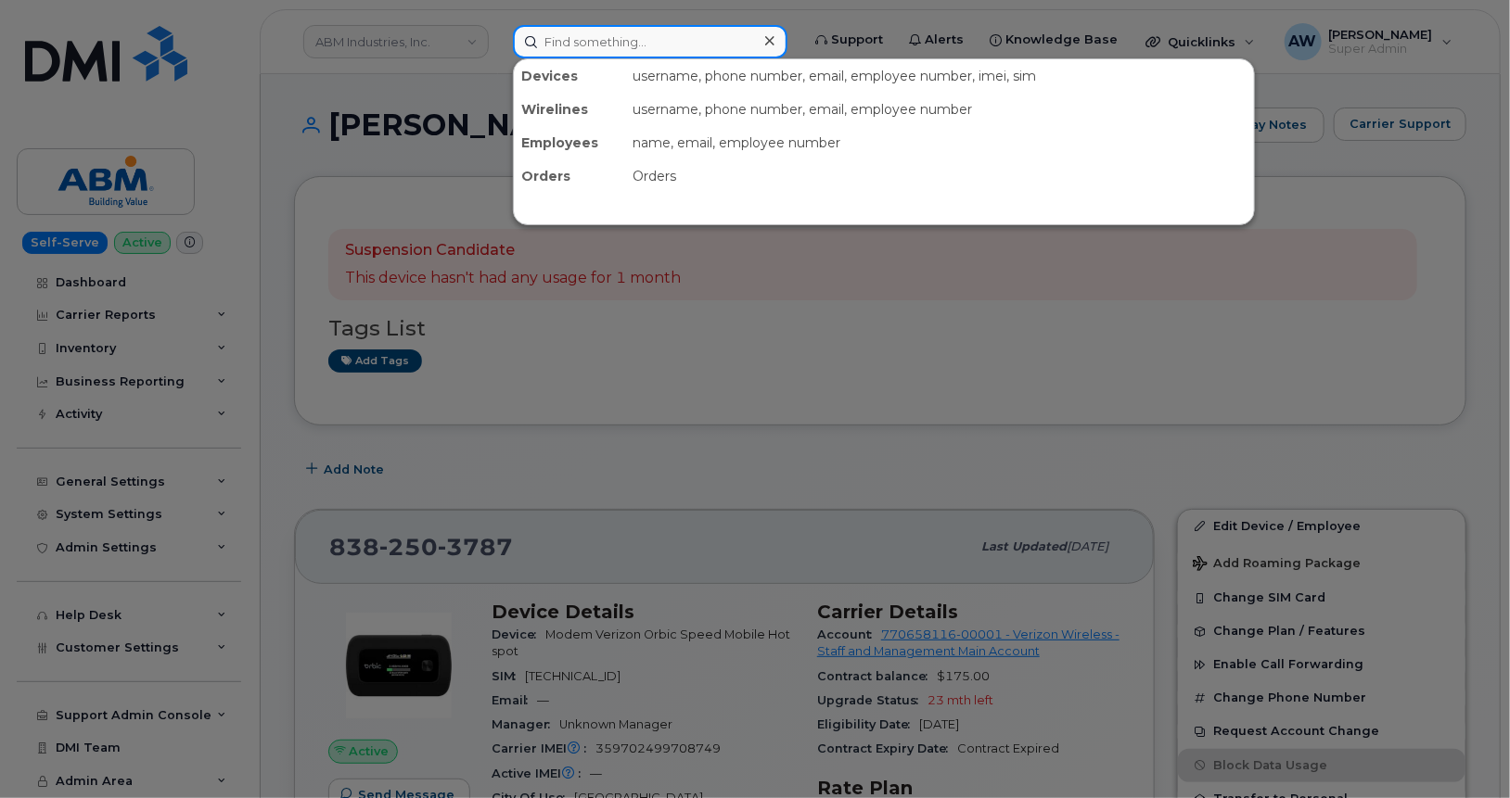
click at [670, 48] on input at bounding box center [650, 41] width 274 height 33
paste input "8382505453"
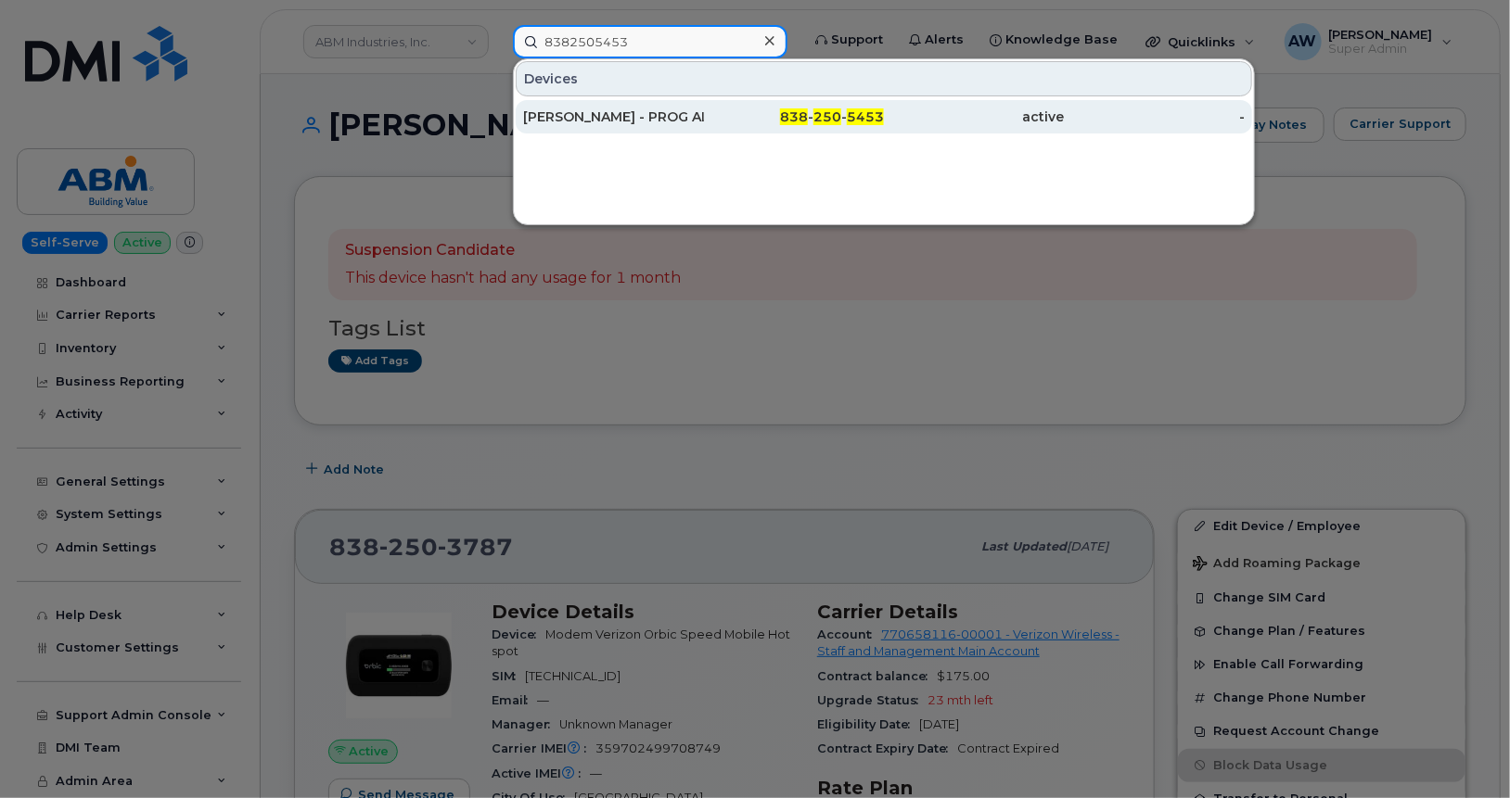
type input "8382505453"
click at [664, 104] on div "KARL SCHNEIBEL - PROG ALBANY" at bounding box center [613, 116] width 181 height 33
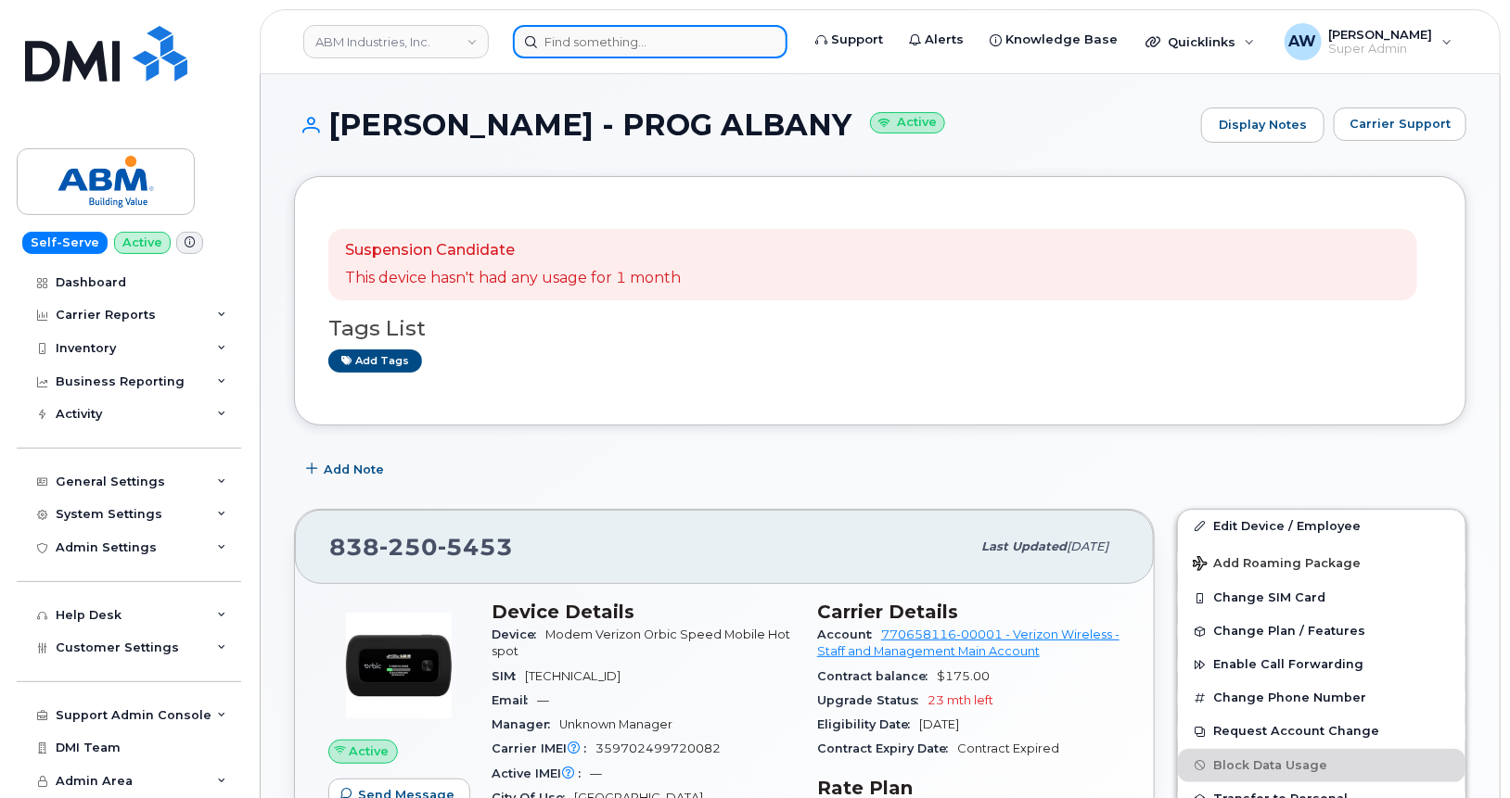
click at [657, 41] on input at bounding box center [650, 41] width 274 height 33
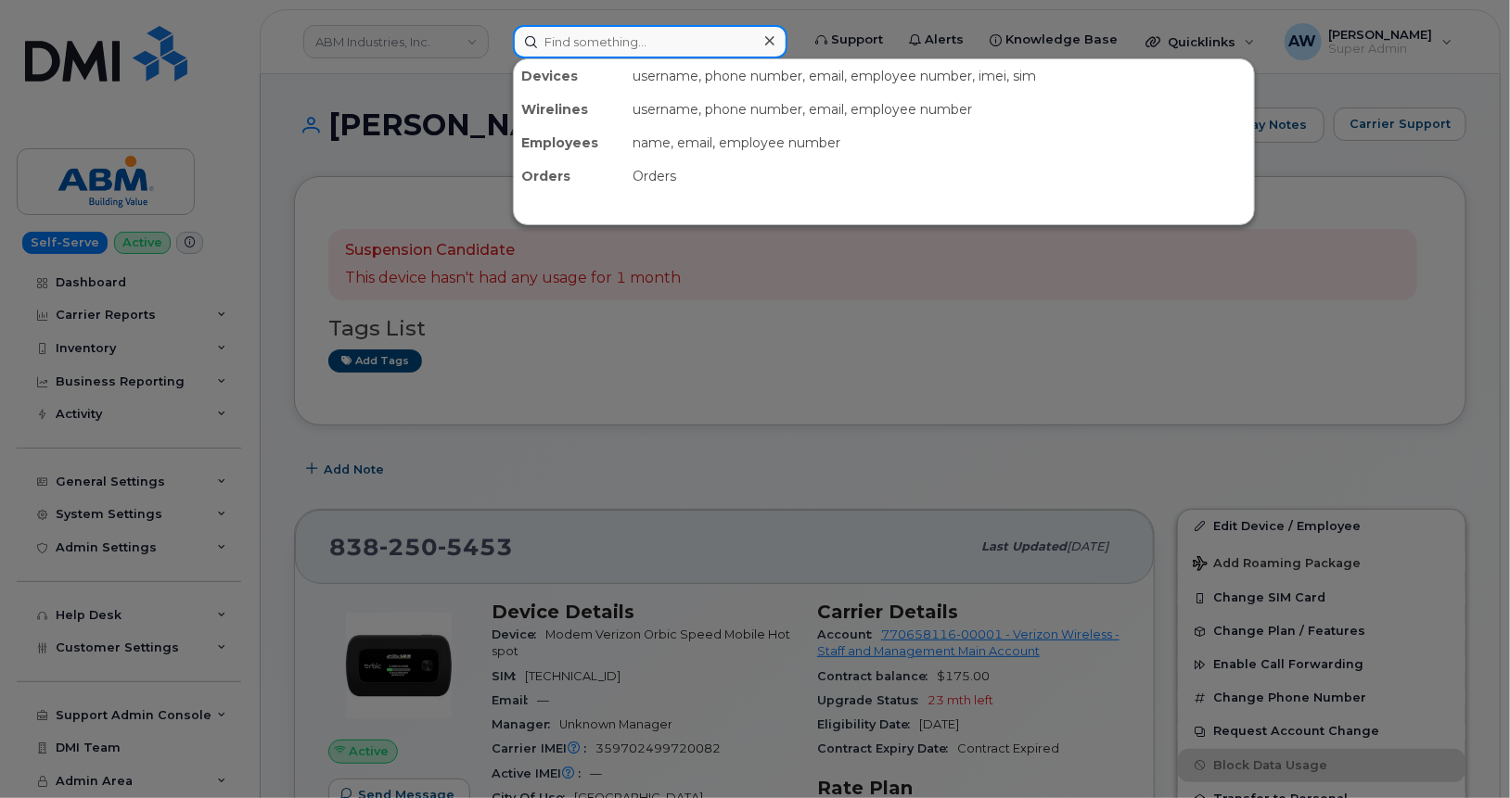
paste input "8382506770"
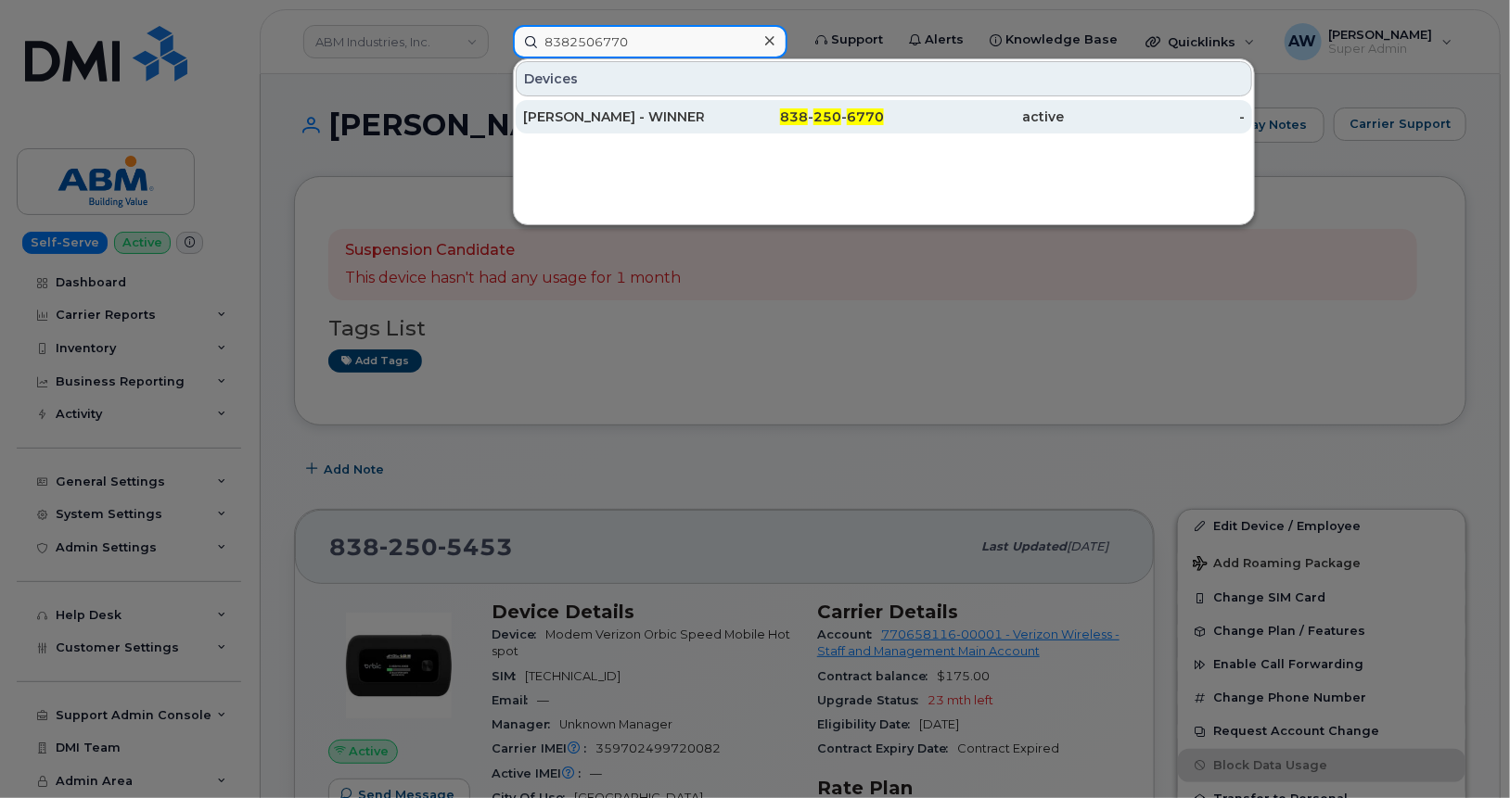
type input "8382506770"
click at [669, 108] on div "KARL SCHNEIBEL - WINNERS CIR" at bounding box center [613, 117] width 181 height 19
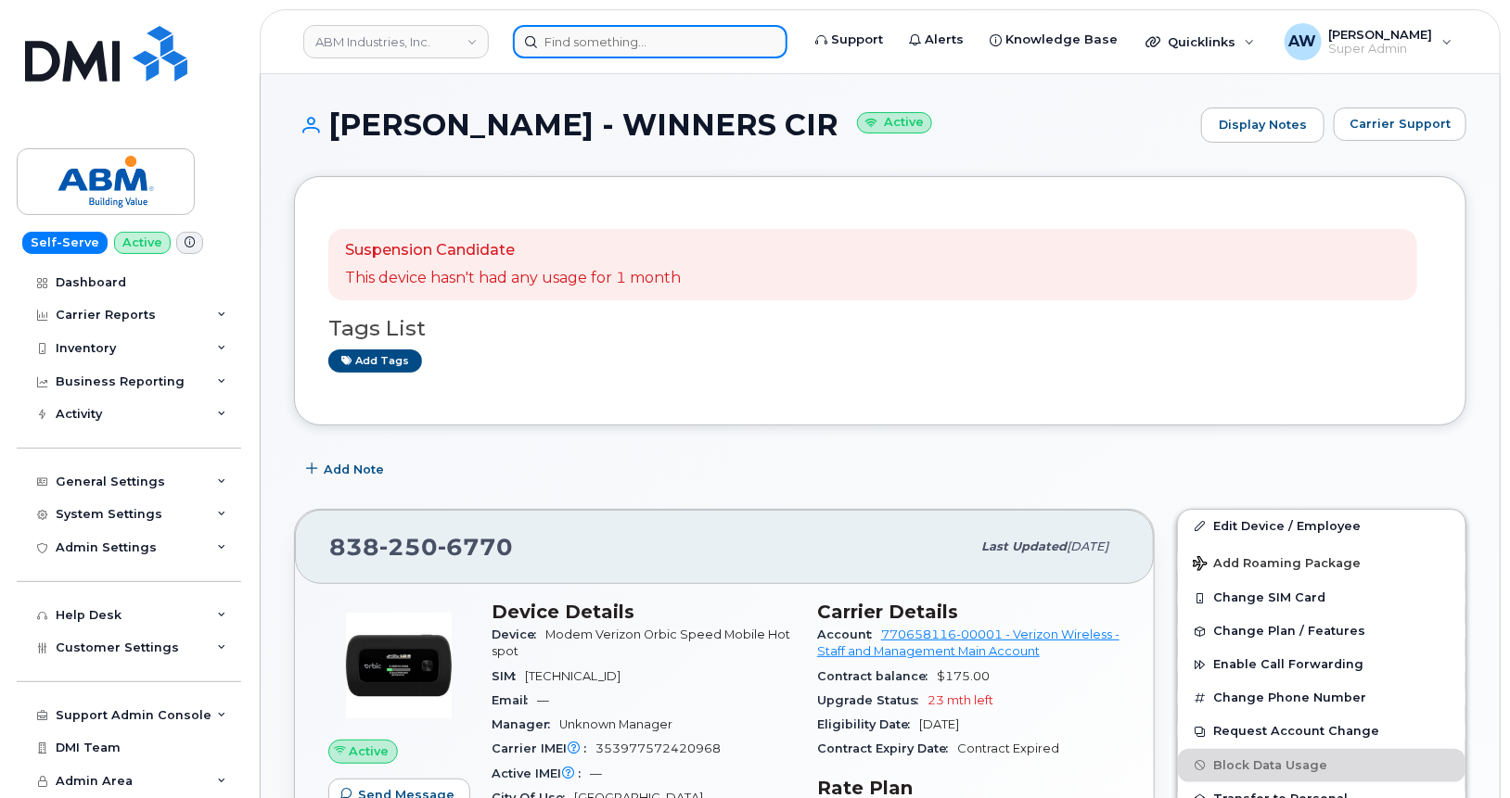
click at [579, 48] on input at bounding box center [650, 41] width 274 height 33
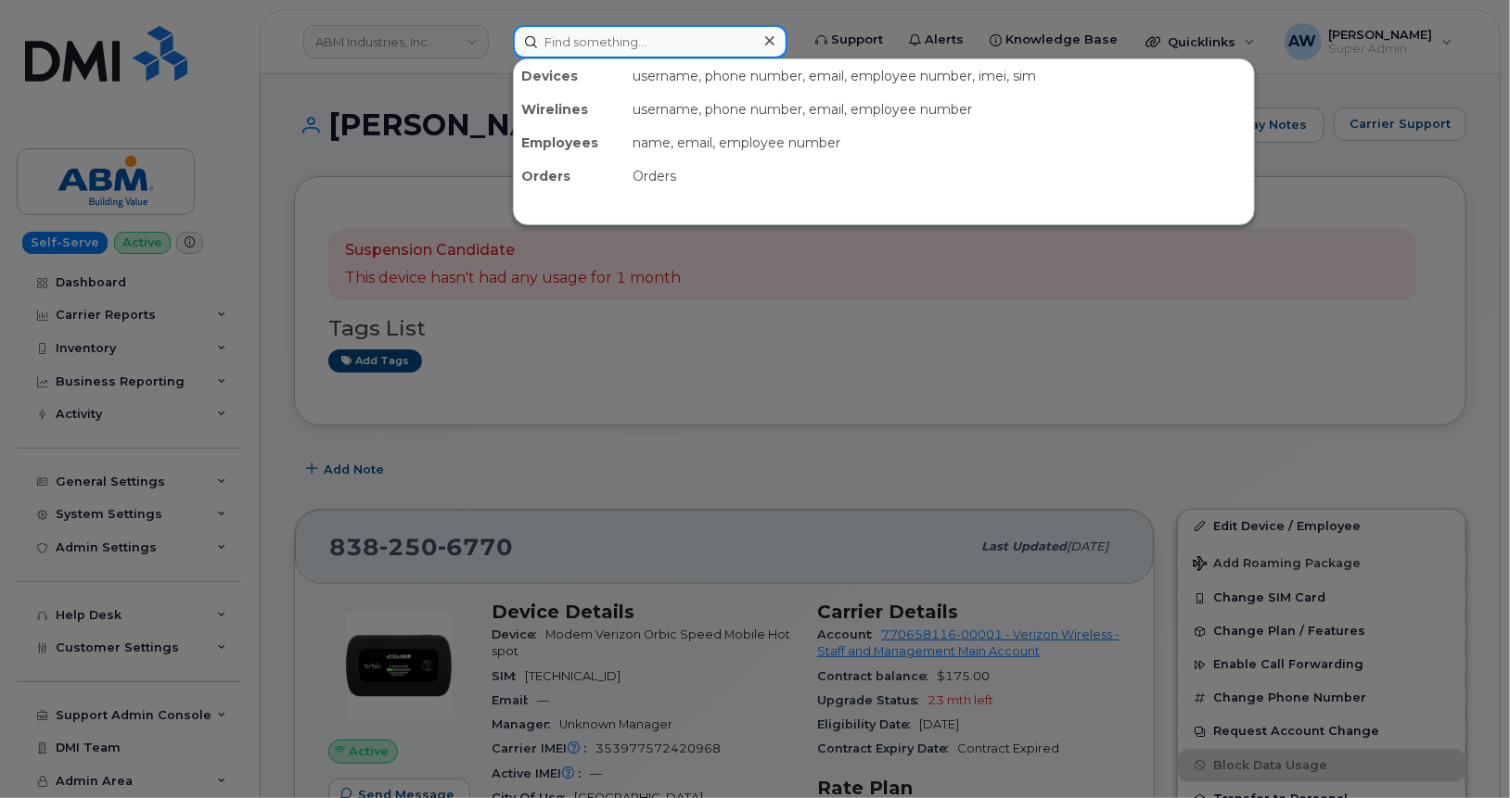
paste input "8382508583"
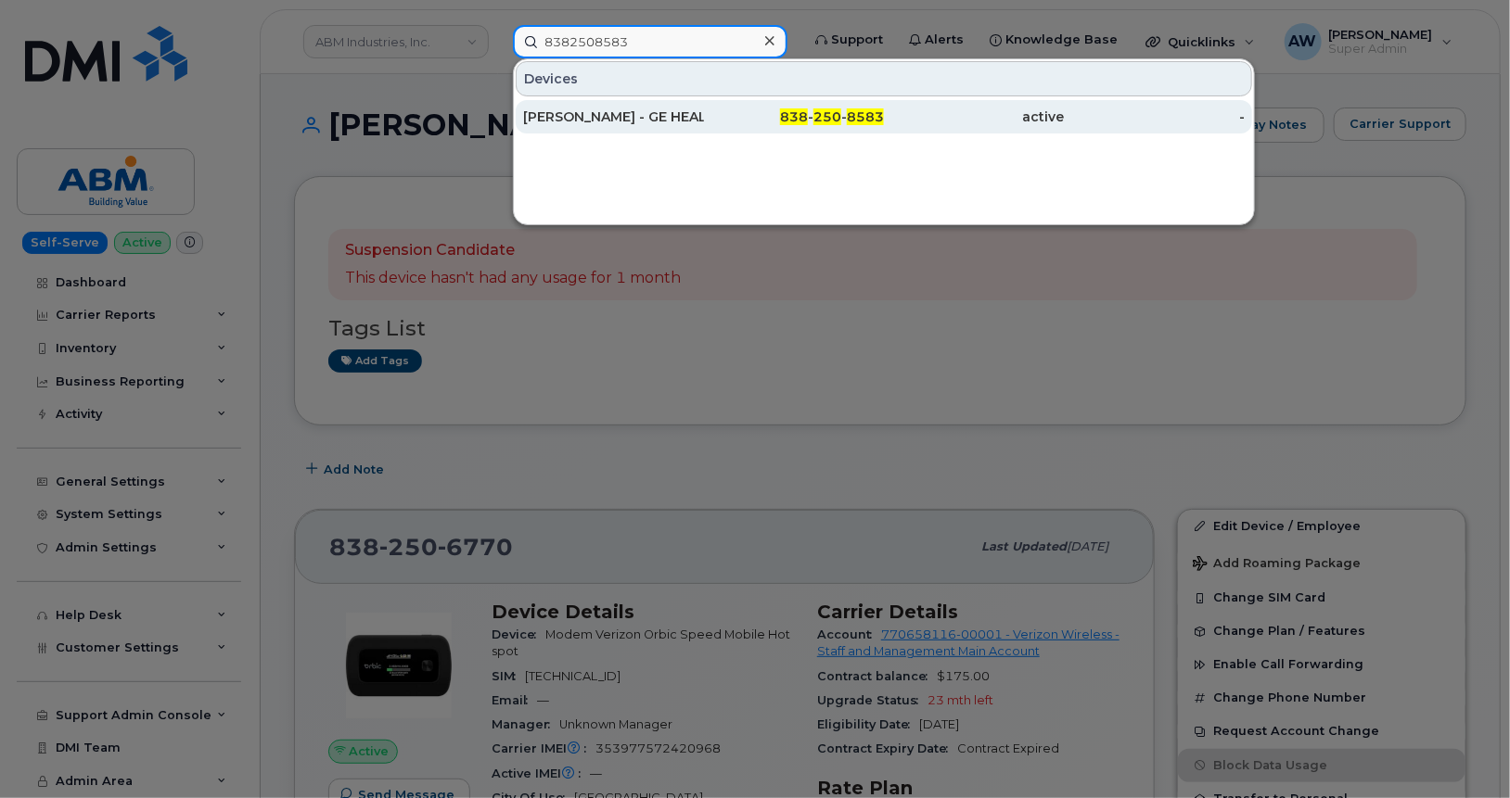
type input "8382508583"
click at [627, 127] on div "[PERSON_NAME] - GE HEALTHCARE" at bounding box center [613, 116] width 181 height 33
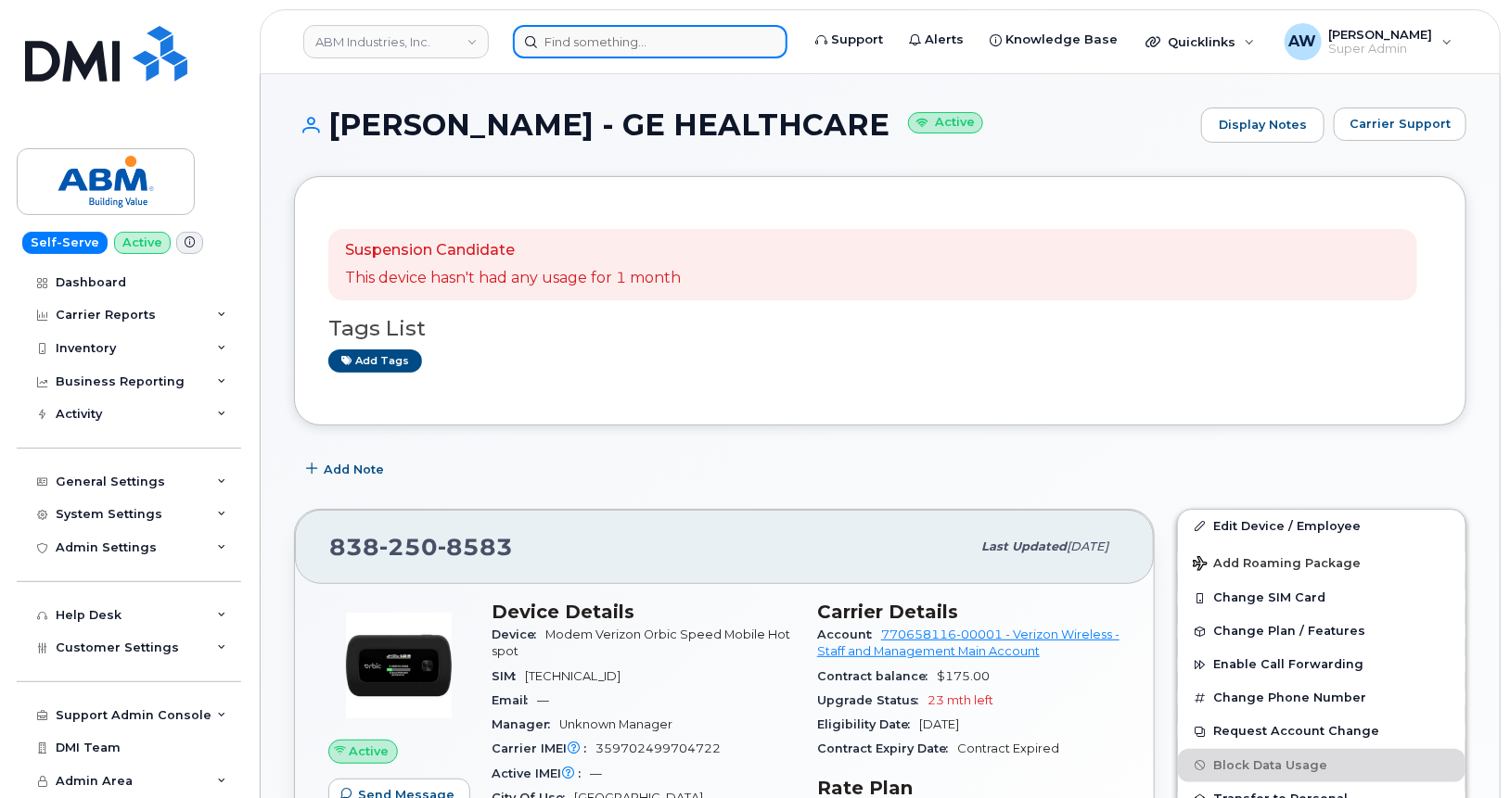
click at [679, 43] on input at bounding box center [650, 41] width 274 height 33
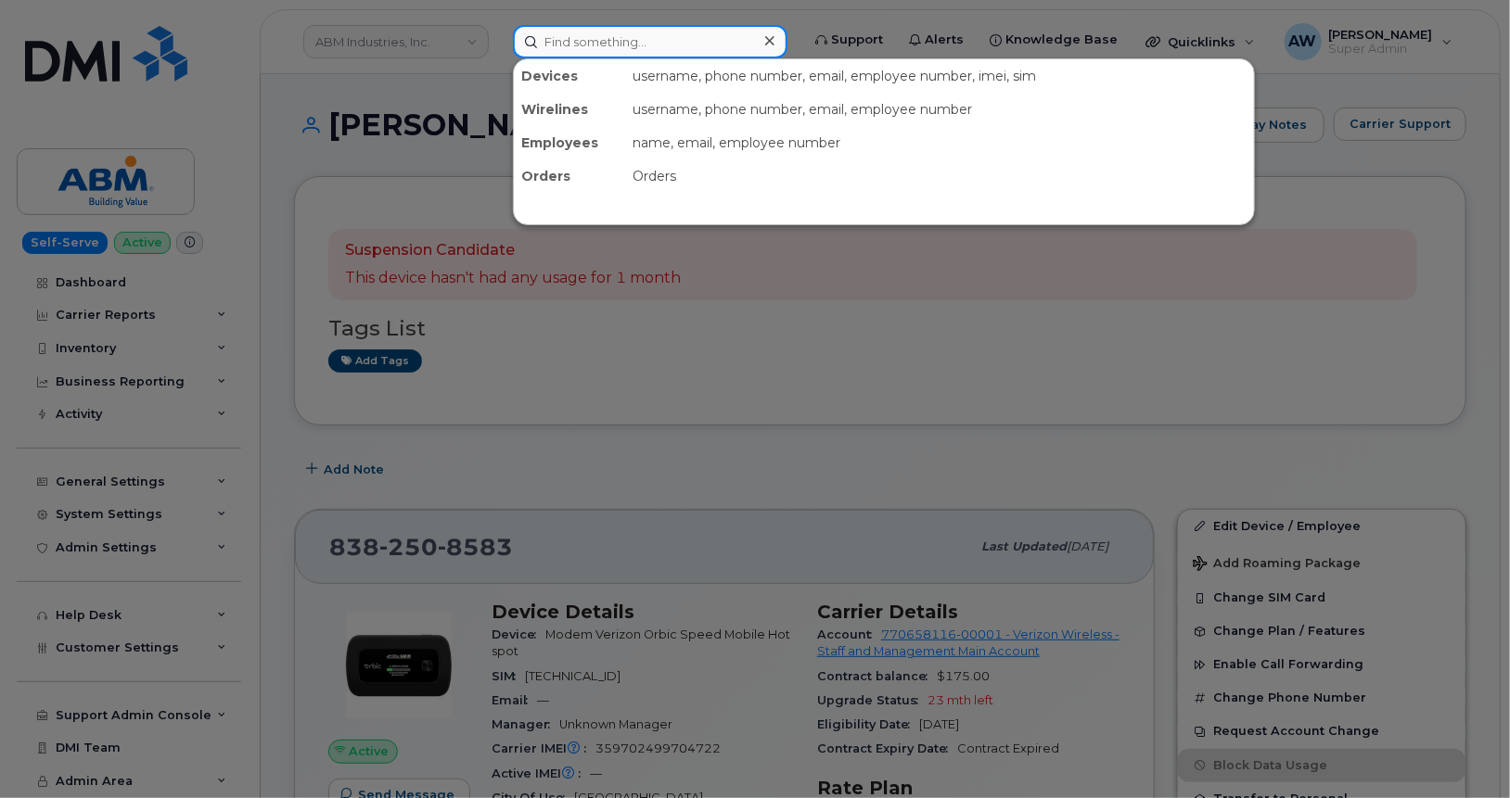
paste input "9499669132"
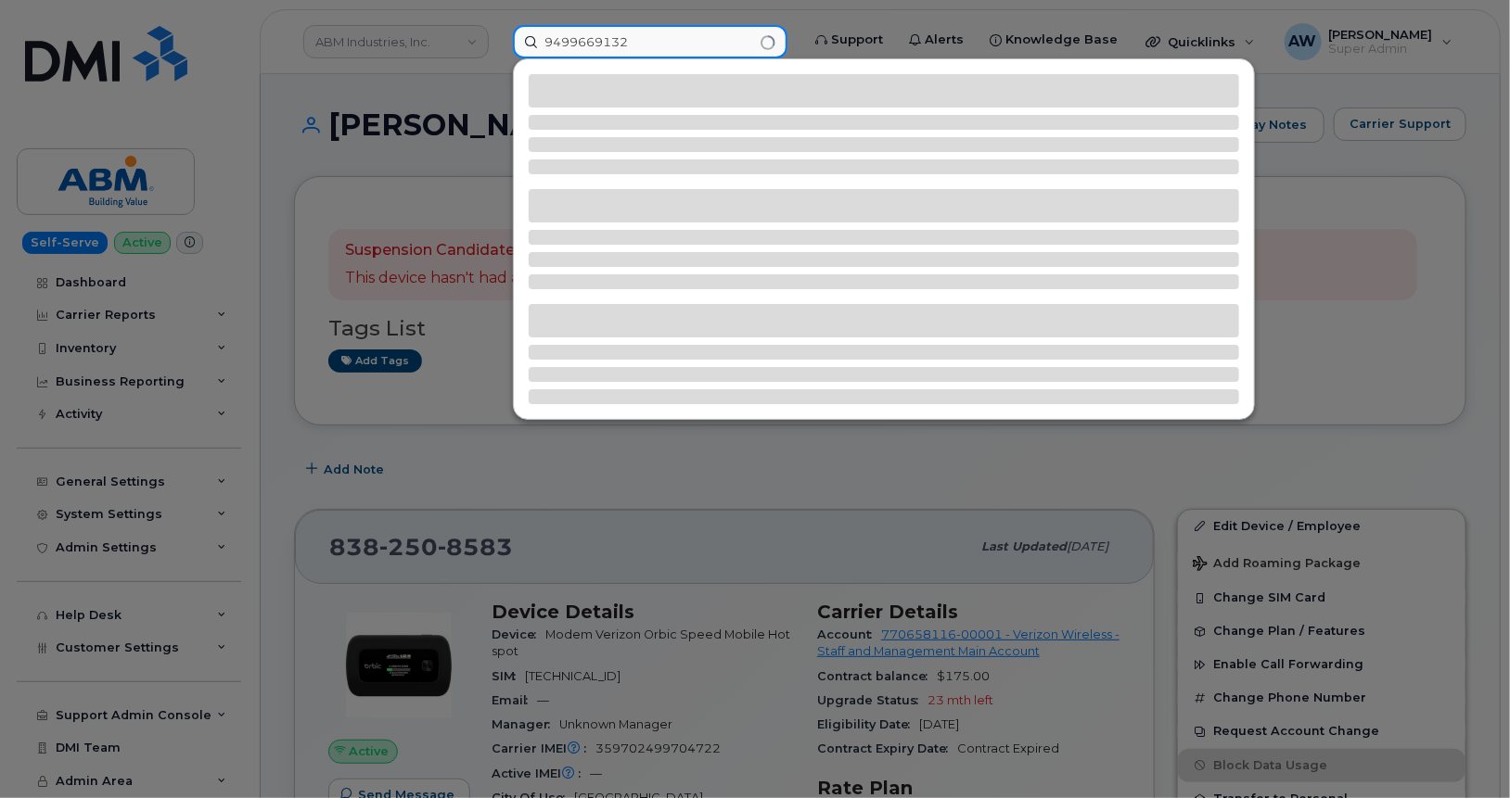
type input "9499669132"
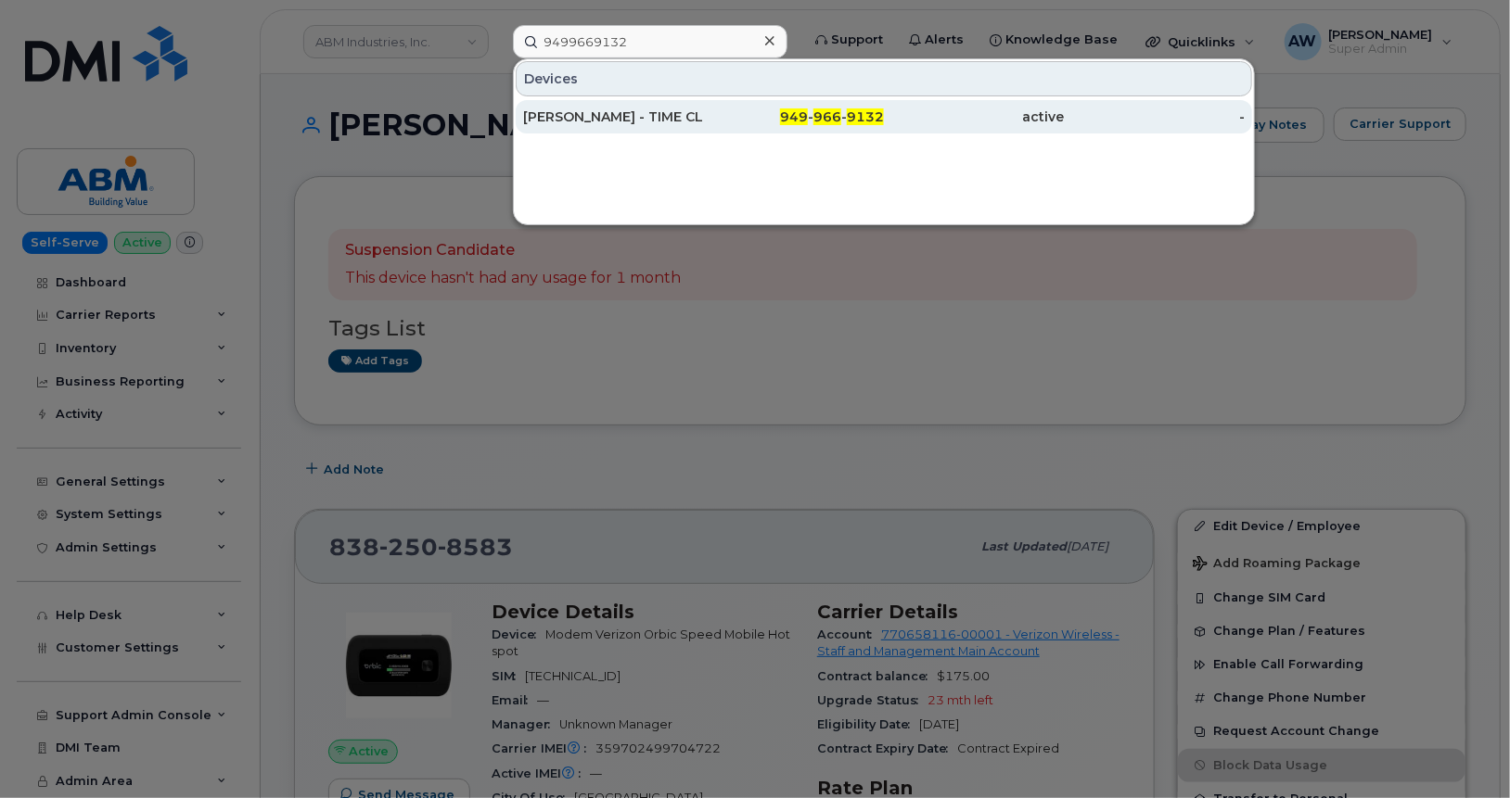
click at [686, 124] on div "[PERSON_NAME] - TIME CLOCK" at bounding box center [613, 117] width 181 height 19
